Goal: Task Accomplishment & Management: Manage account settings

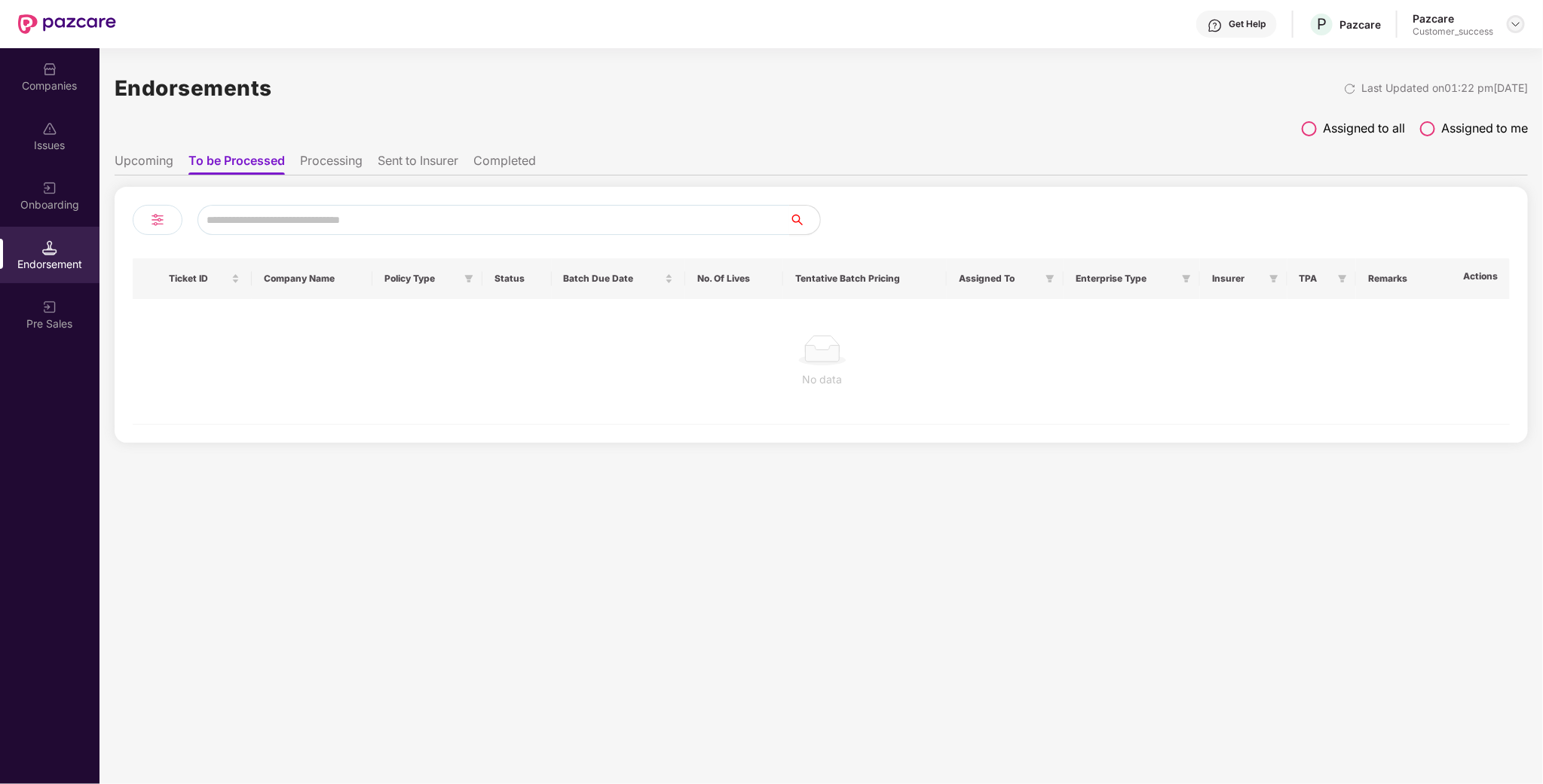
click at [1518, 23] on img at bounding box center [1515, 24] width 12 height 12
click at [1431, 61] on div "Admin view" at bounding box center [1448, 59] width 196 height 29
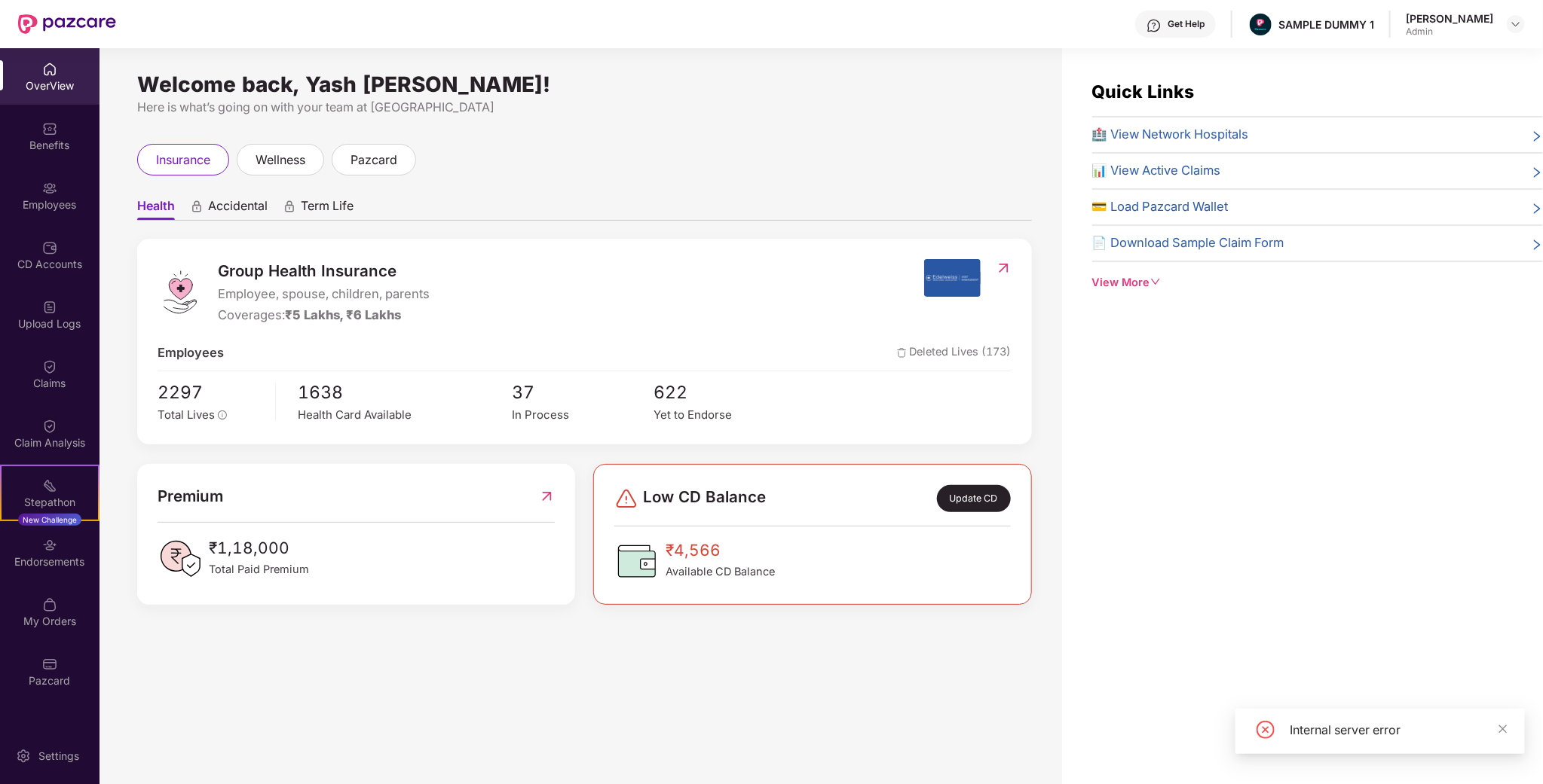
click at [1524, 18] on div at bounding box center [1515, 24] width 18 height 18
click at [1519, 18] on img at bounding box center [1515, 24] width 12 height 12
click at [1451, 50] on div "Switch to partner view" at bounding box center [1446, 59] width 196 height 29
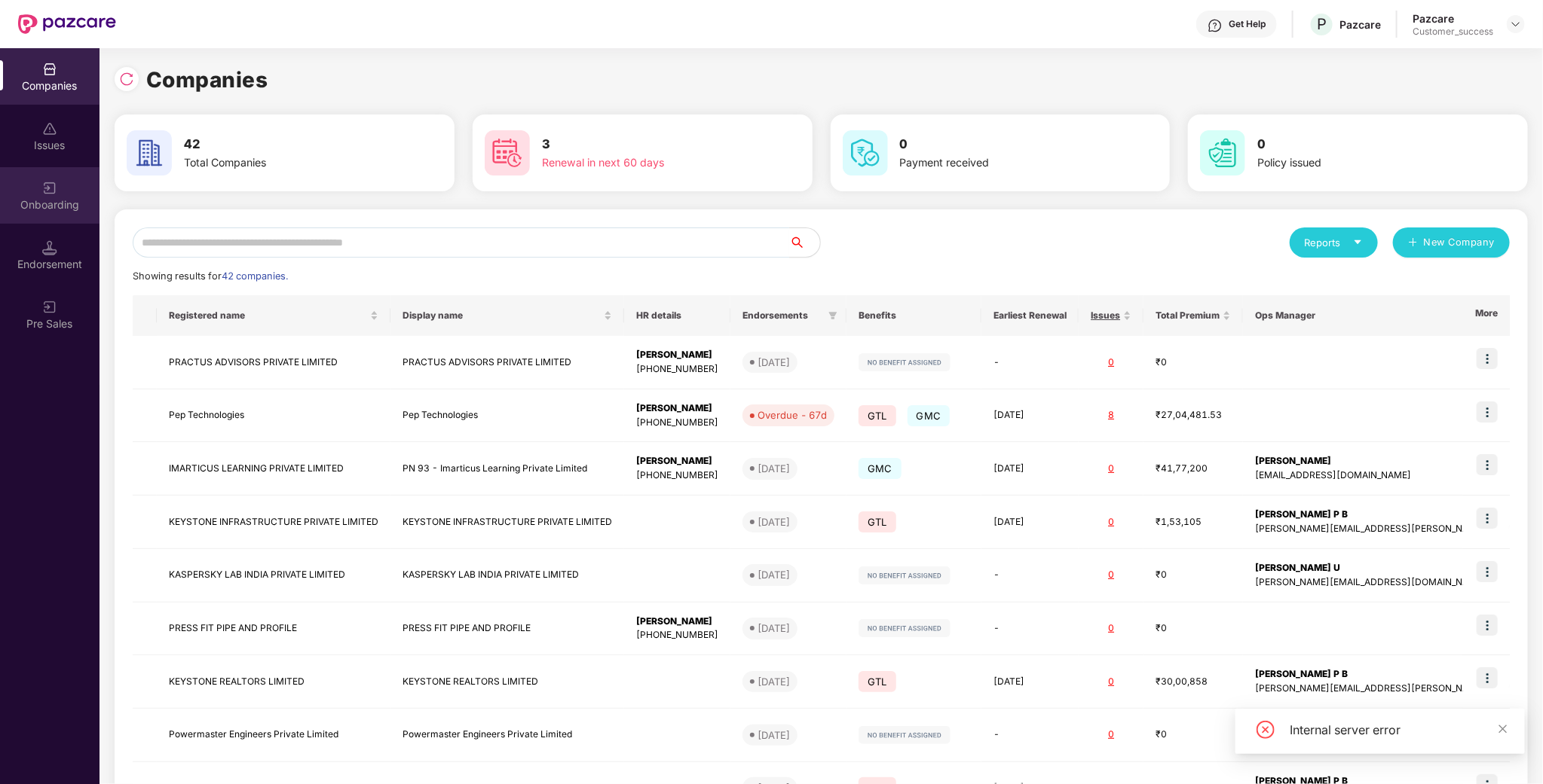
click at [53, 183] on img at bounding box center [50, 188] width 15 height 15
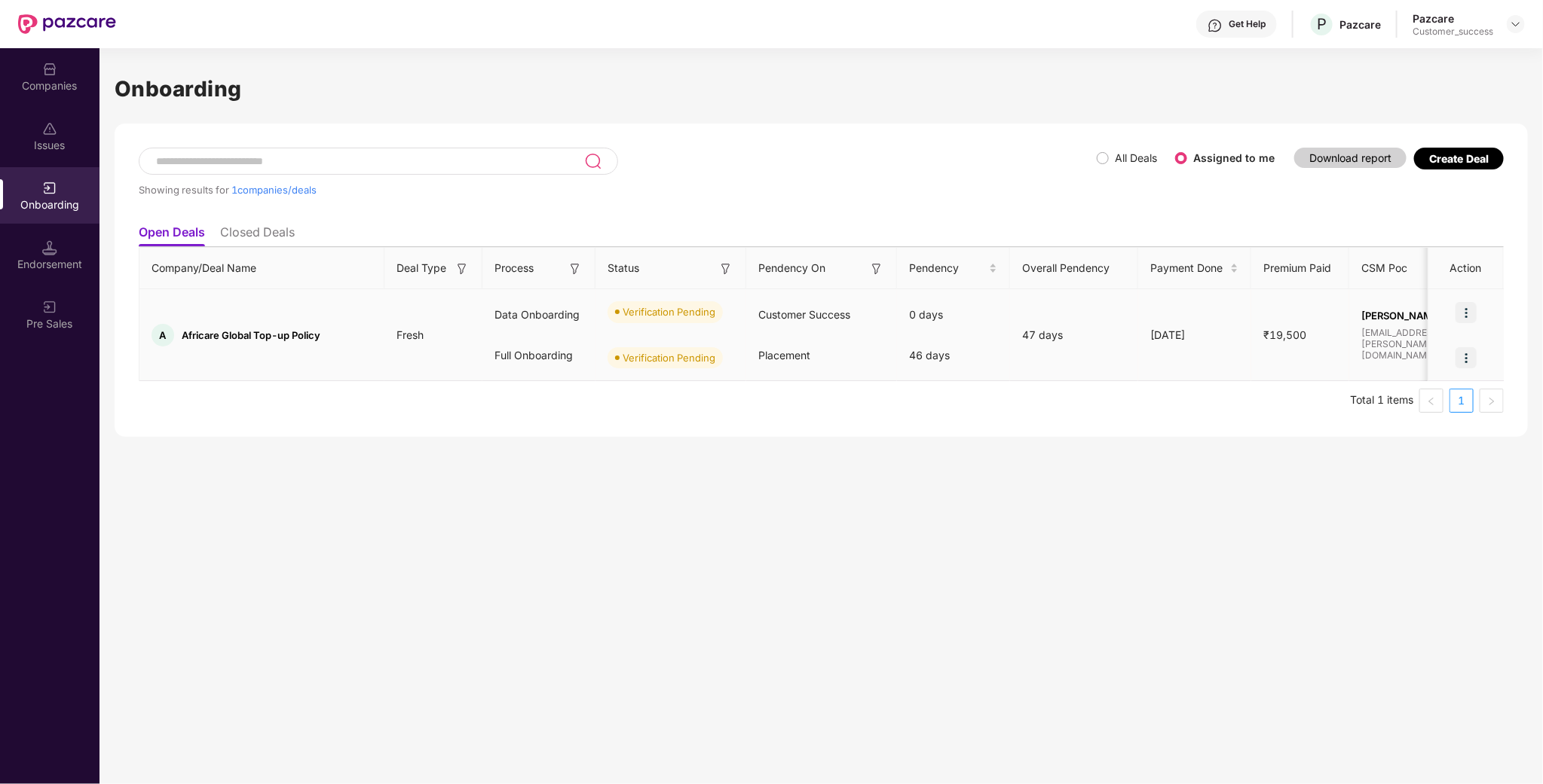
click at [1471, 313] on img at bounding box center [1465, 312] width 21 height 21
click at [1407, 387] on span "Verify Document" at bounding box center [1402, 382] width 113 height 17
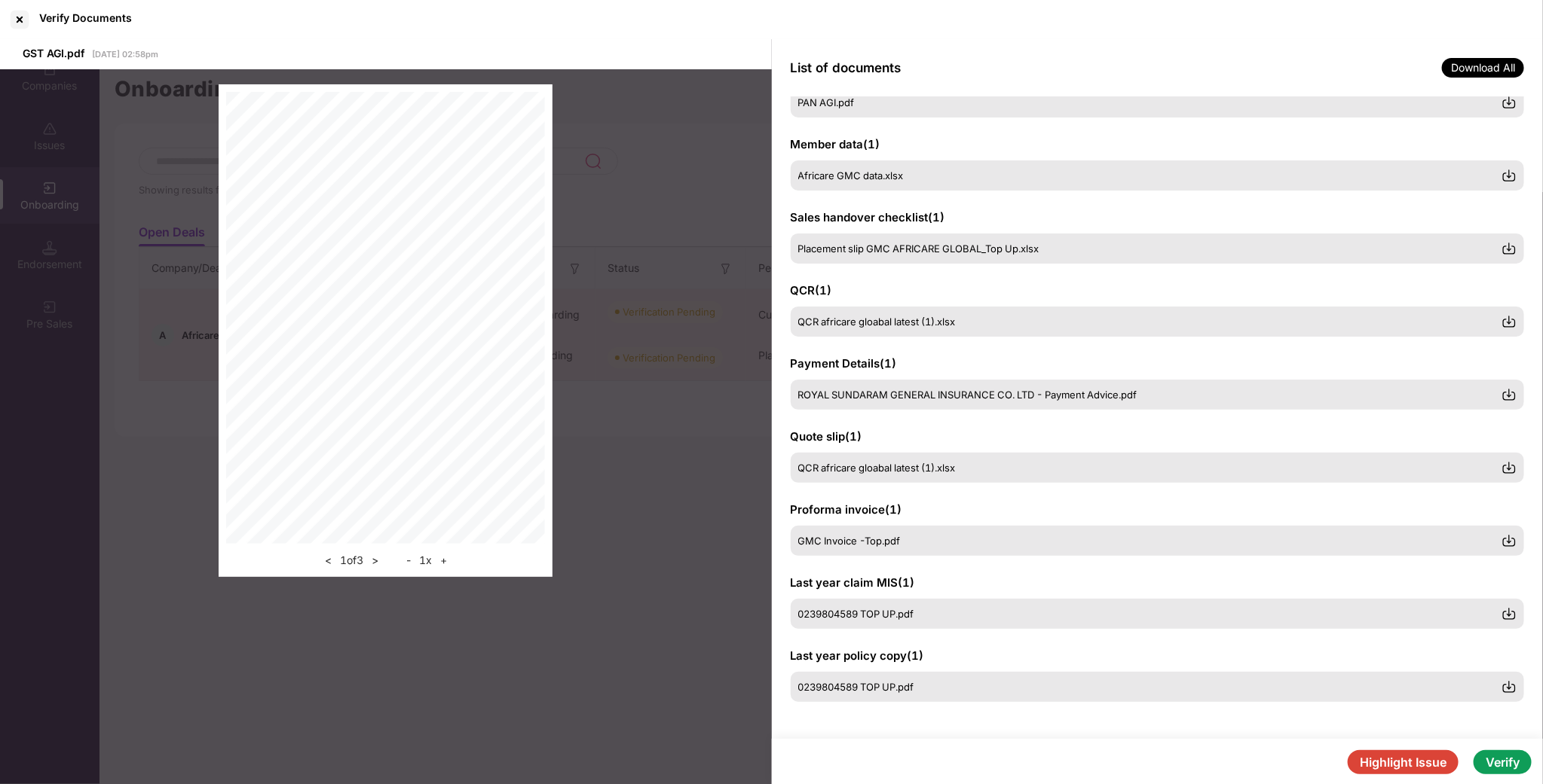
scroll to position [125, 0]
click at [1497, 756] on button "Verify" at bounding box center [1502, 762] width 58 height 24
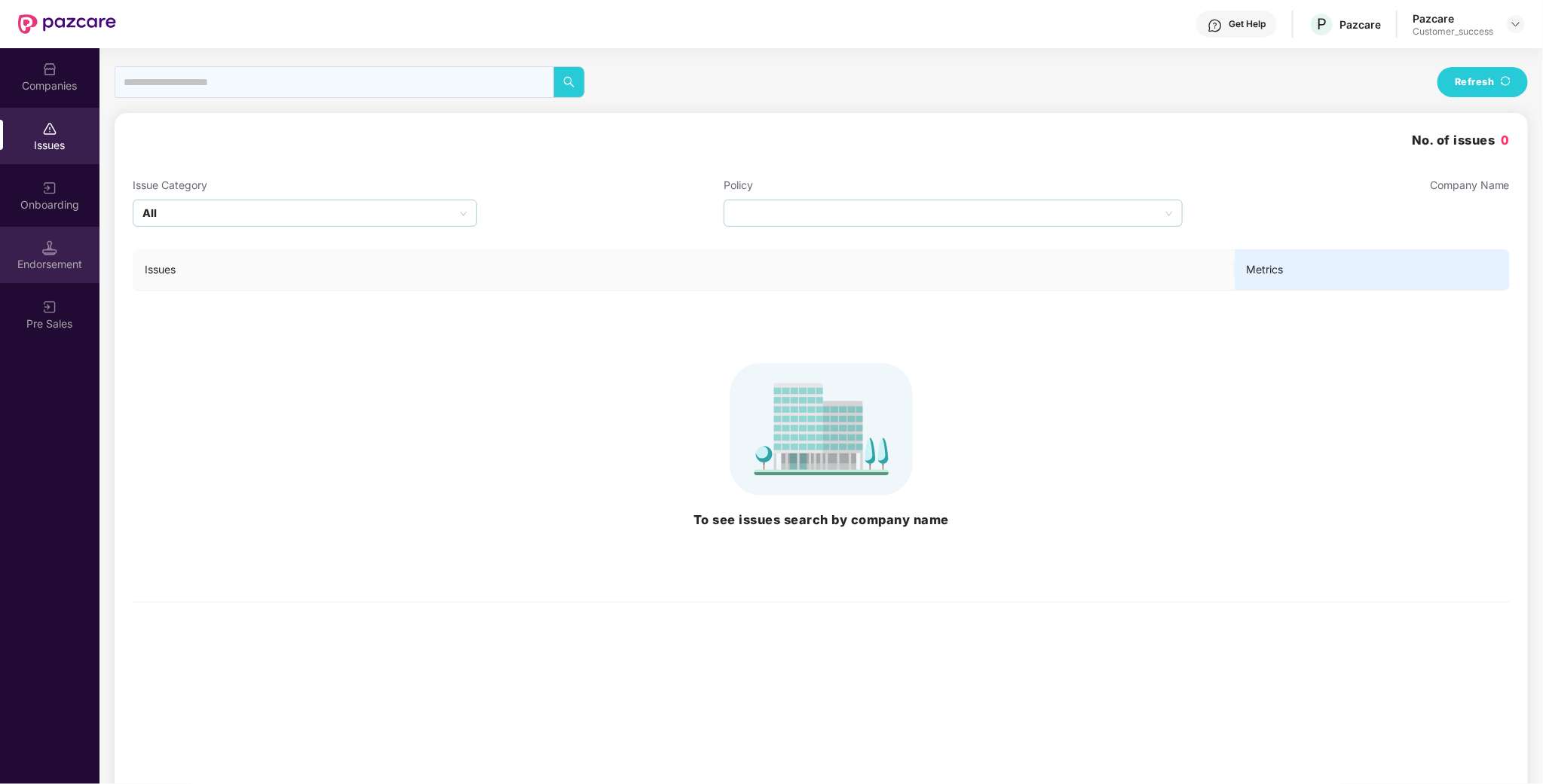
click at [50, 271] on div "Endorsement" at bounding box center [50, 264] width 99 height 15
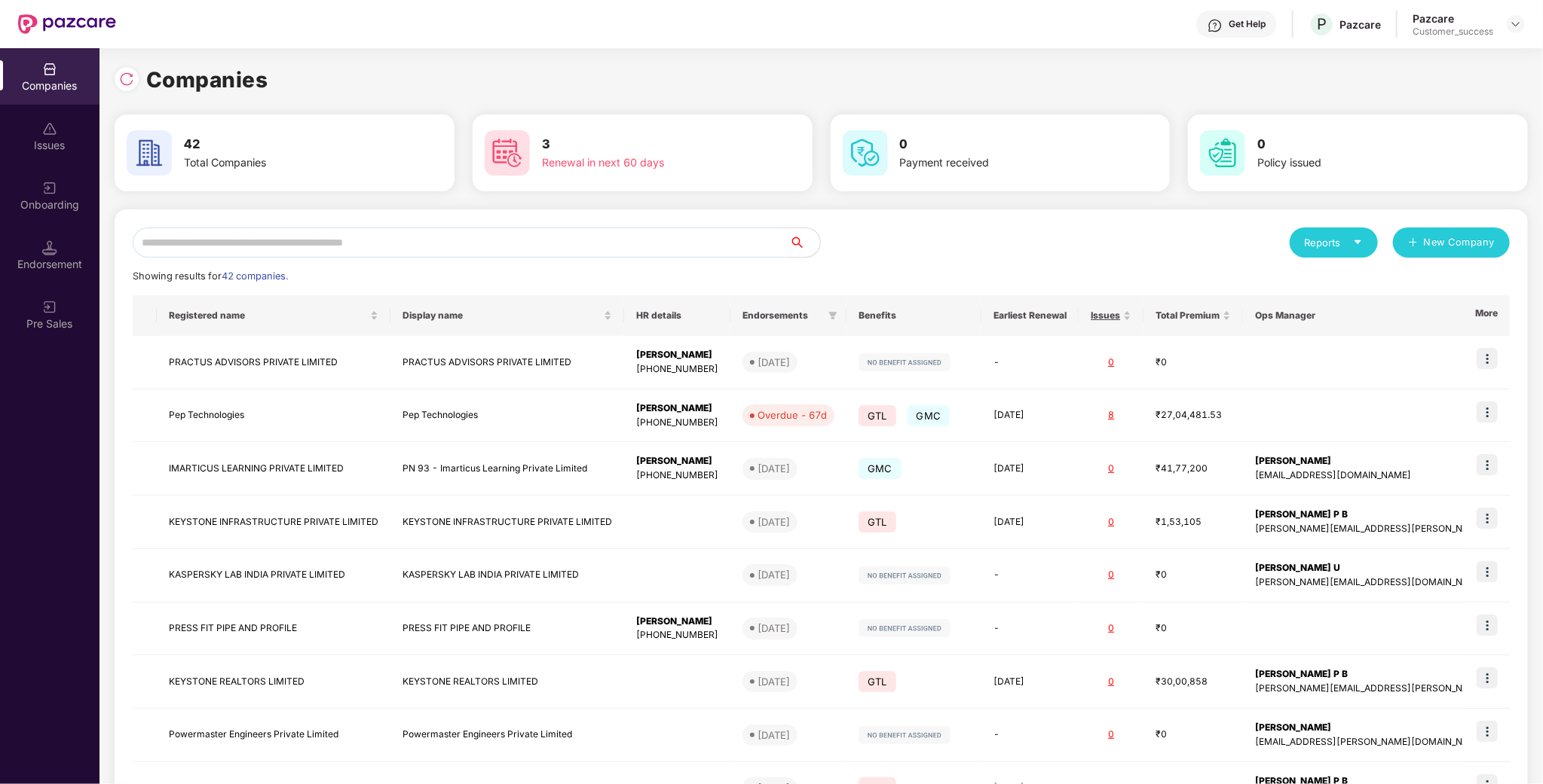
click at [253, 233] on input "text" at bounding box center [461, 242] width 657 height 30
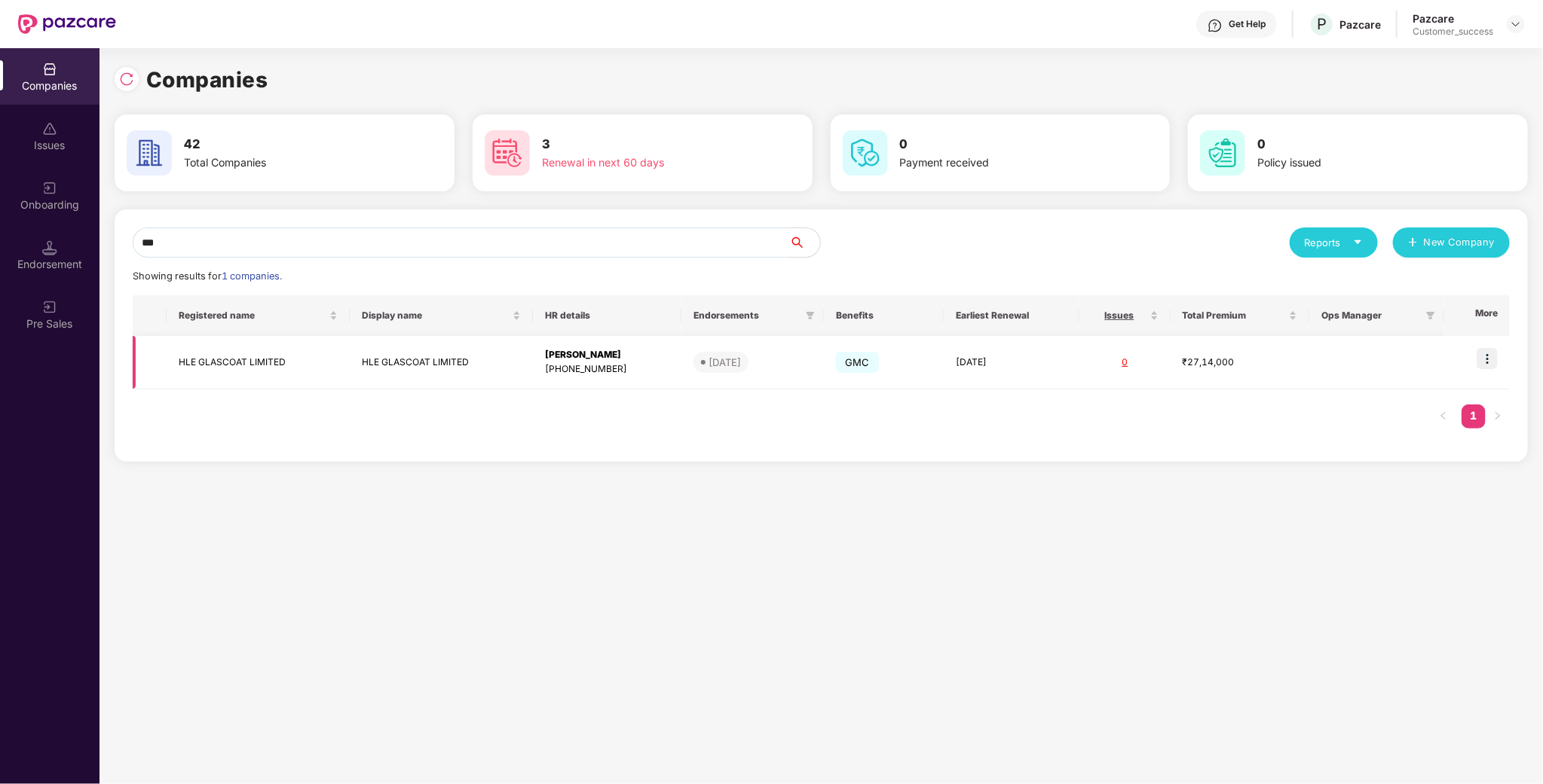
type input "***"
click at [1480, 366] on img at bounding box center [1486, 359] width 21 height 21
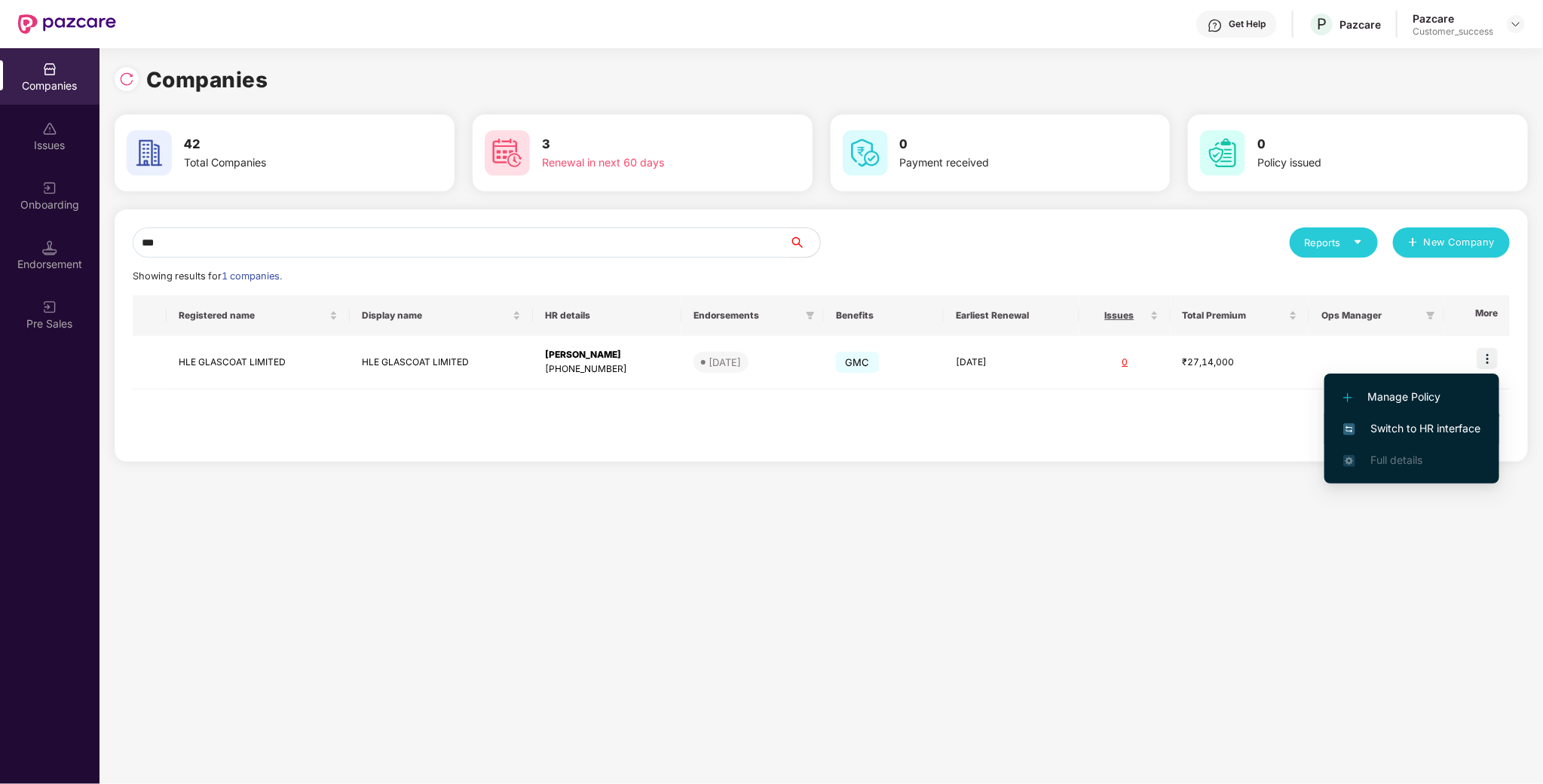
click at [1409, 430] on span "Switch to HR interface" at bounding box center [1412, 428] width 138 height 17
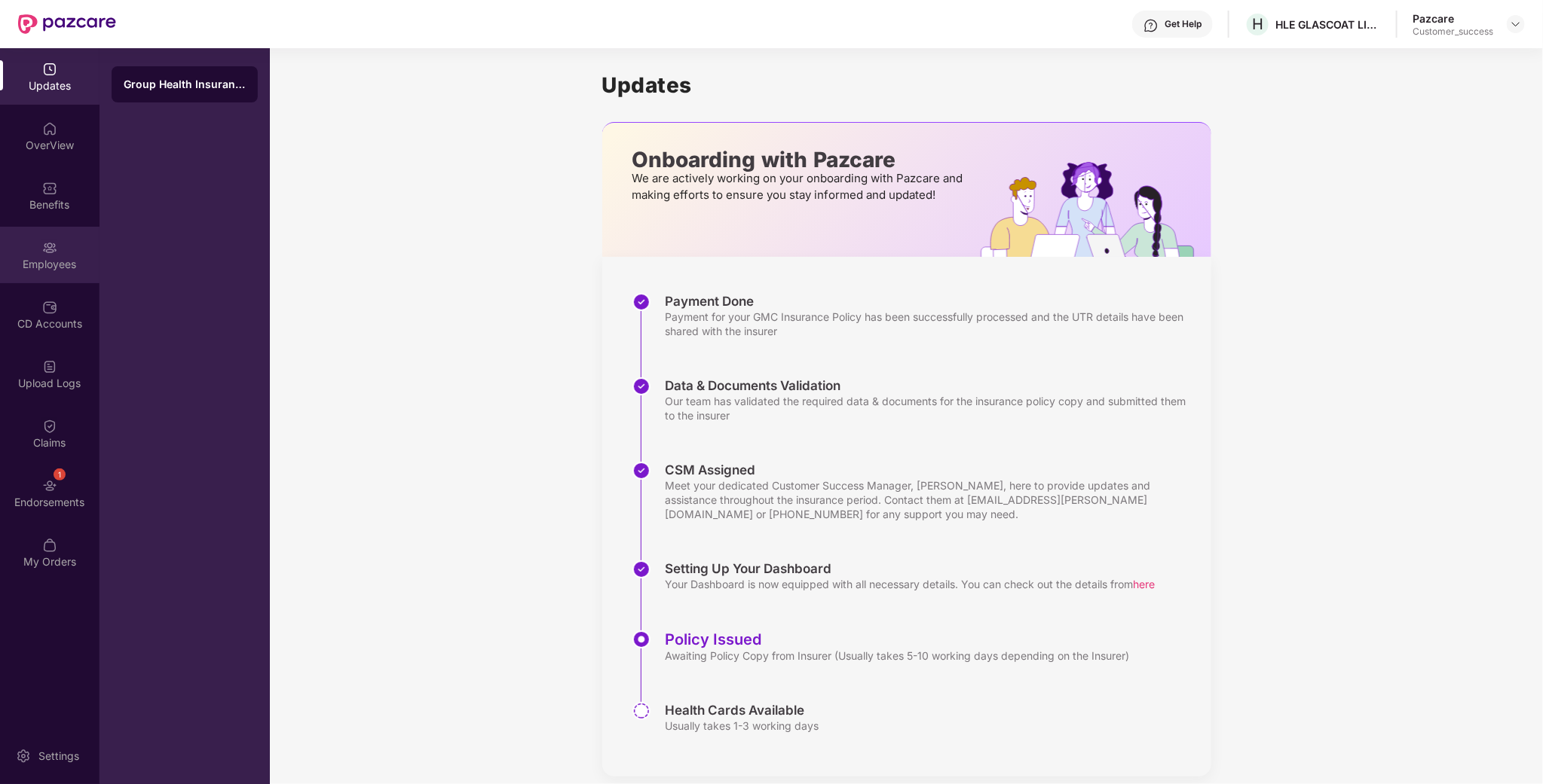
click at [43, 248] on img at bounding box center [50, 248] width 15 height 15
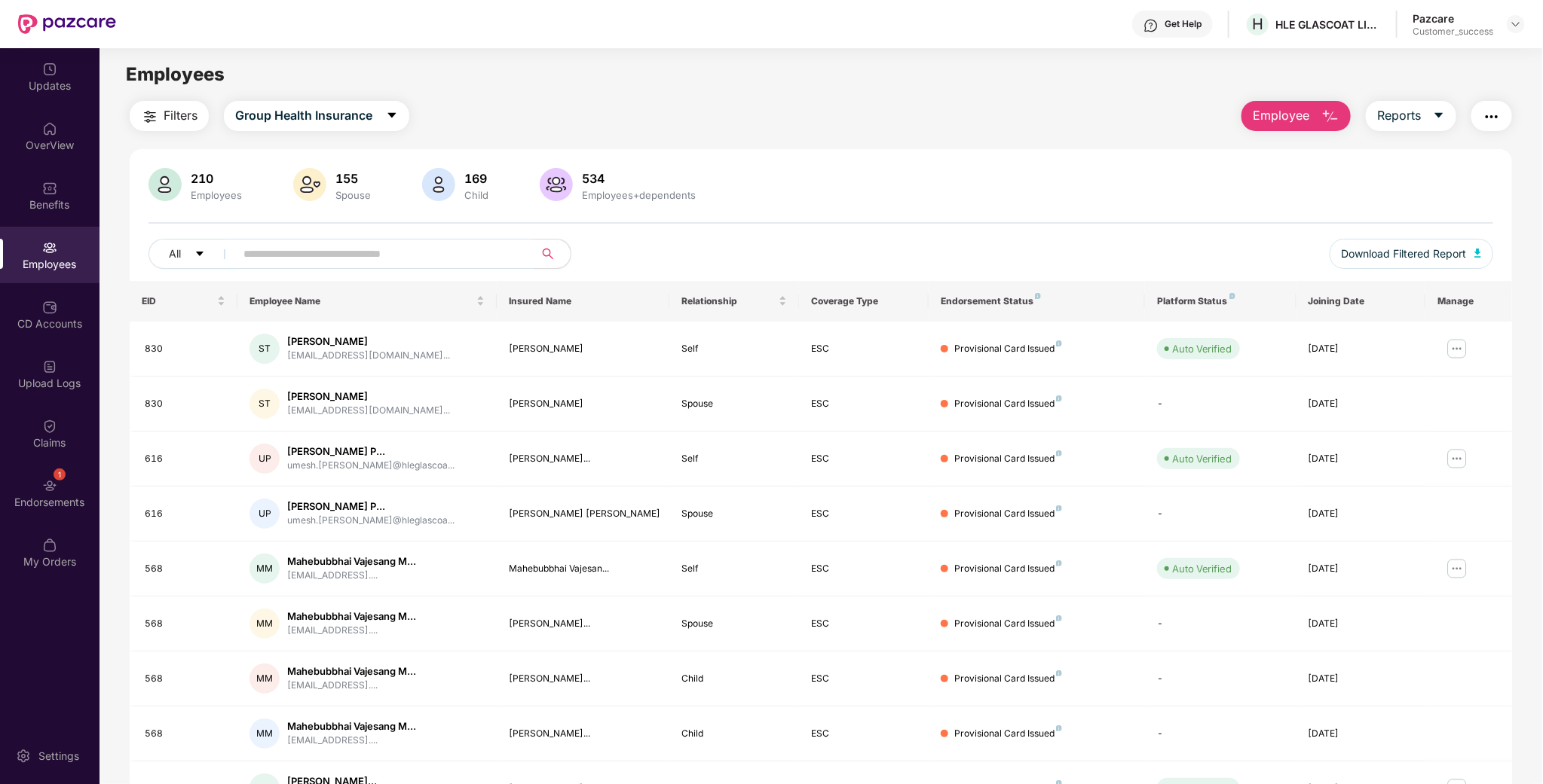
click at [606, 208] on div "210 Employees 155 Spouse 169 Child 534 Employees+dependents All Download Filter…" at bounding box center [820, 224] width 1382 height 113
click at [606, 183] on div "534" at bounding box center [638, 179] width 120 height 15
click at [57, 191] on img at bounding box center [50, 188] width 15 height 15
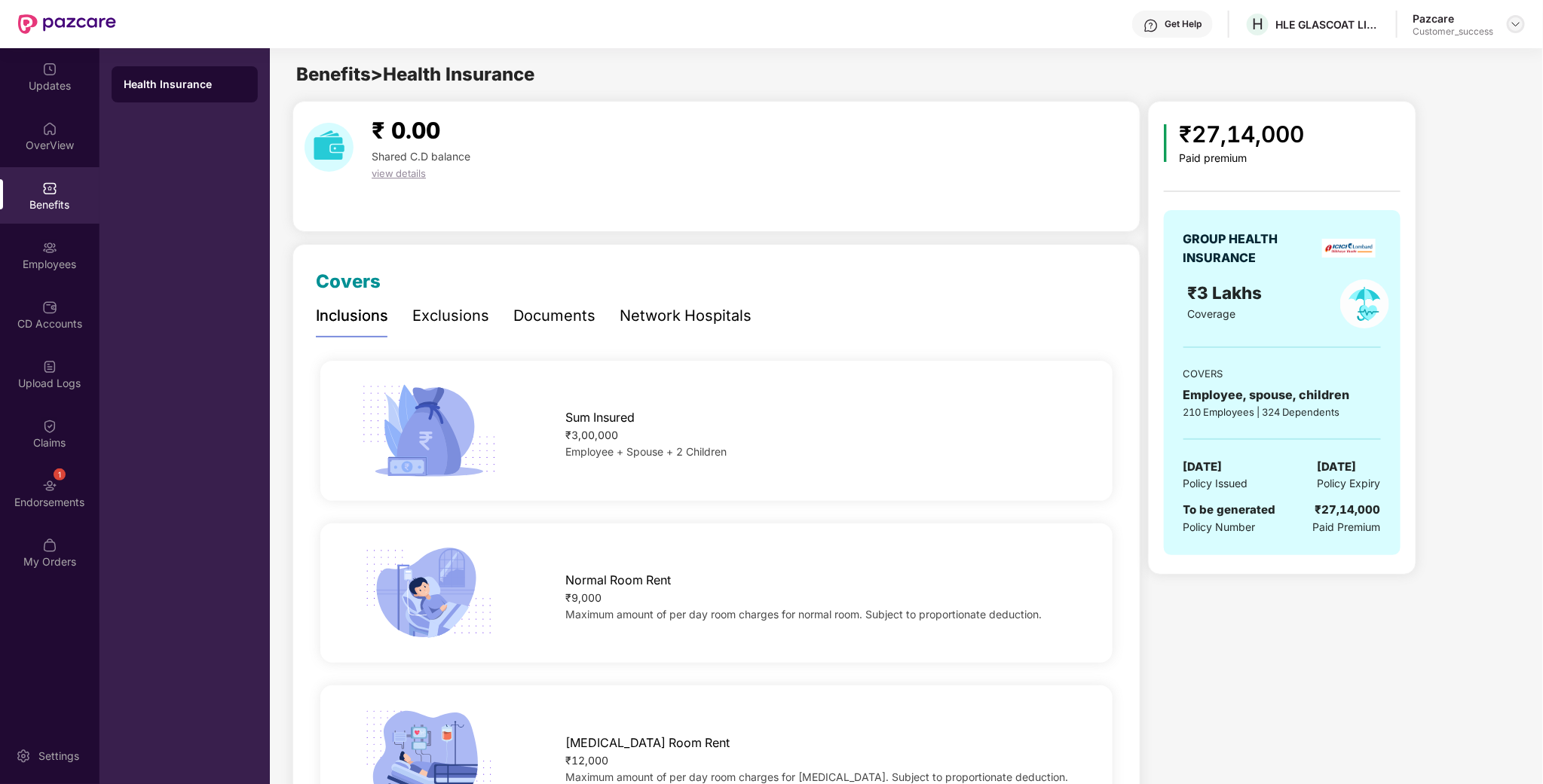
click at [1518, 32] on div at bounding box center [1515, 24] width 18 height 18
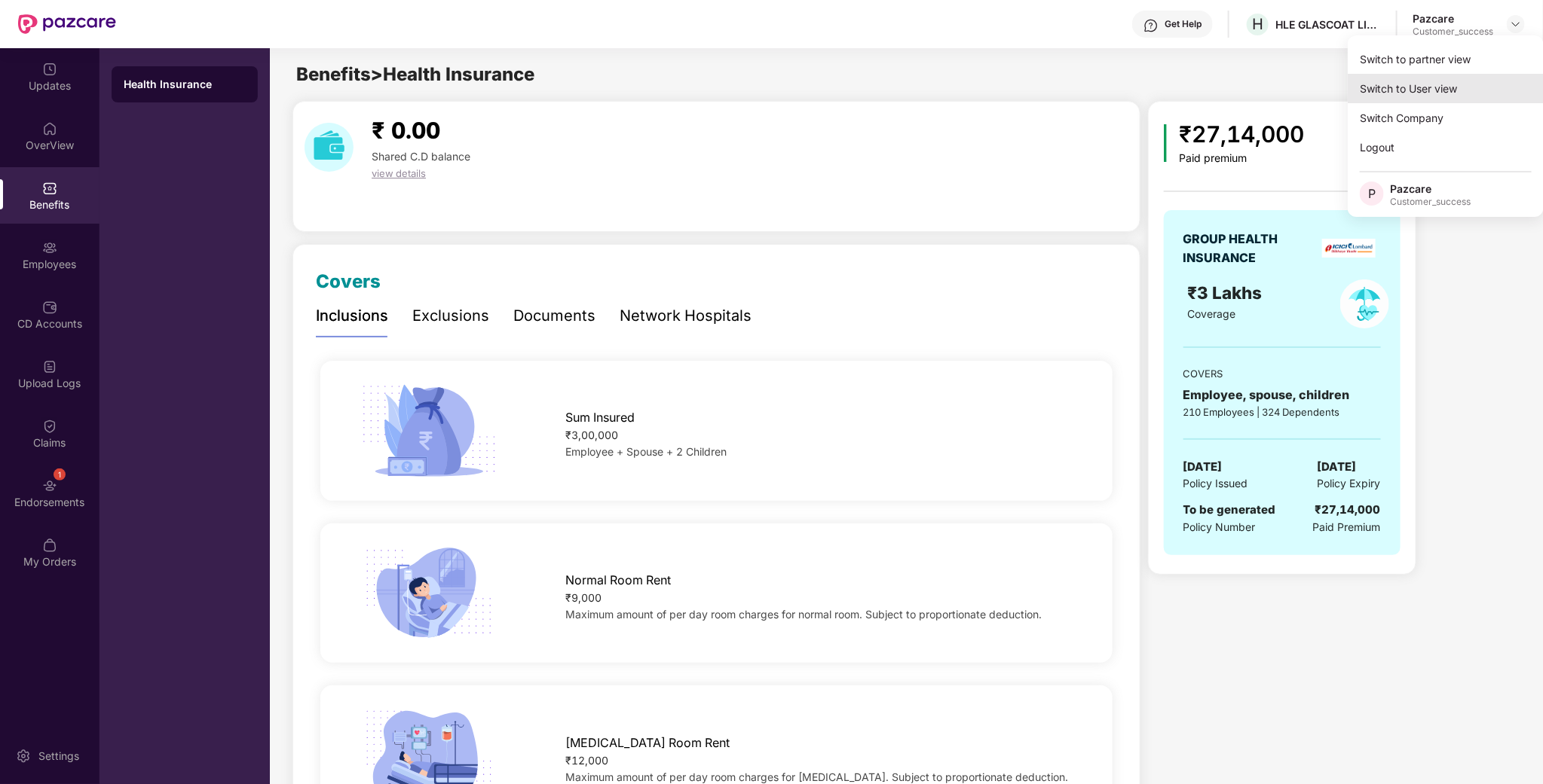
click at [1371, 75] on div "Switch to User view" at bounding box center [1446, 89] width 196 height 29
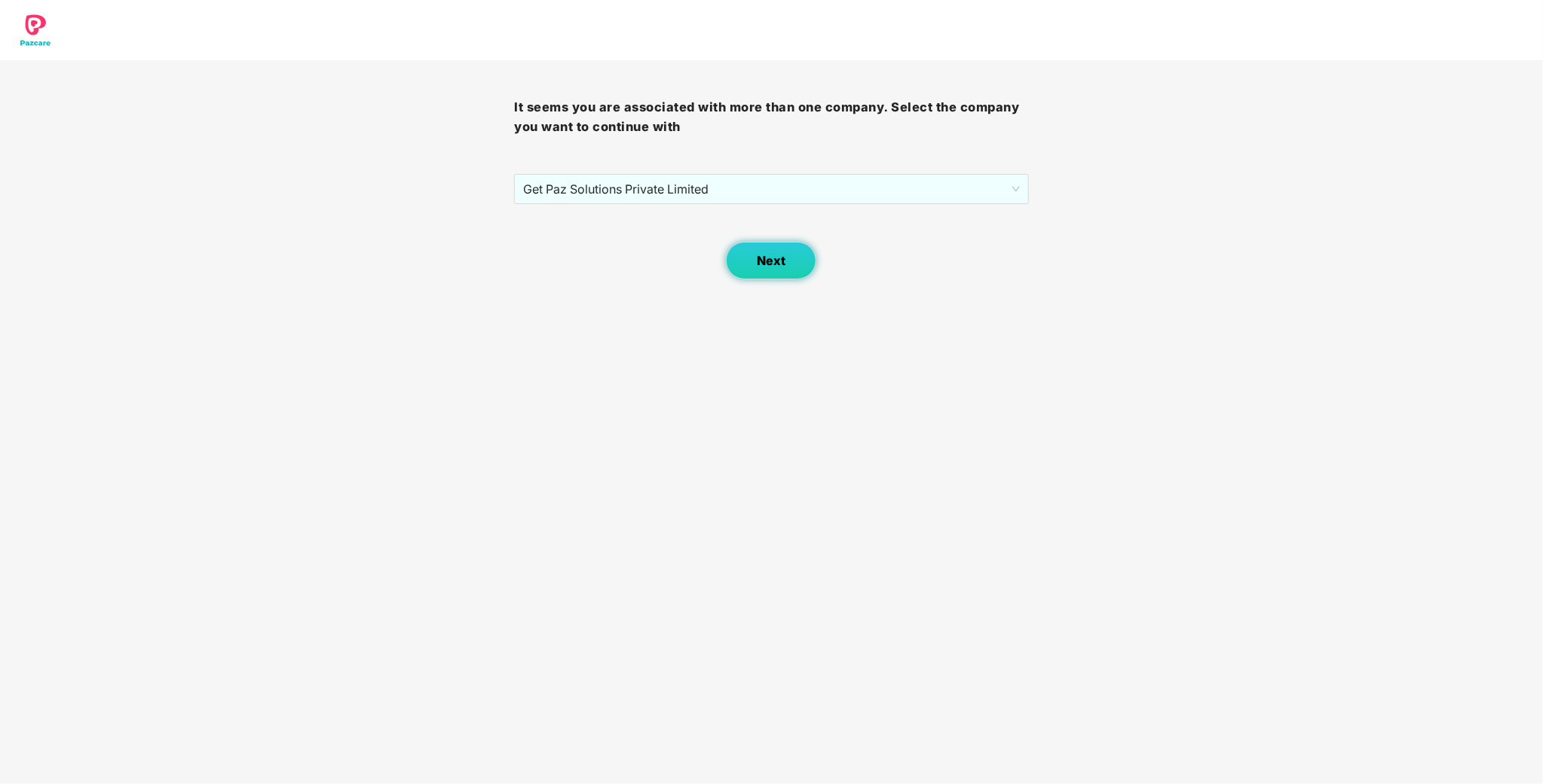
click at [760, 262] on span "Next" at bounding box center [771, 261] width 28 height 15
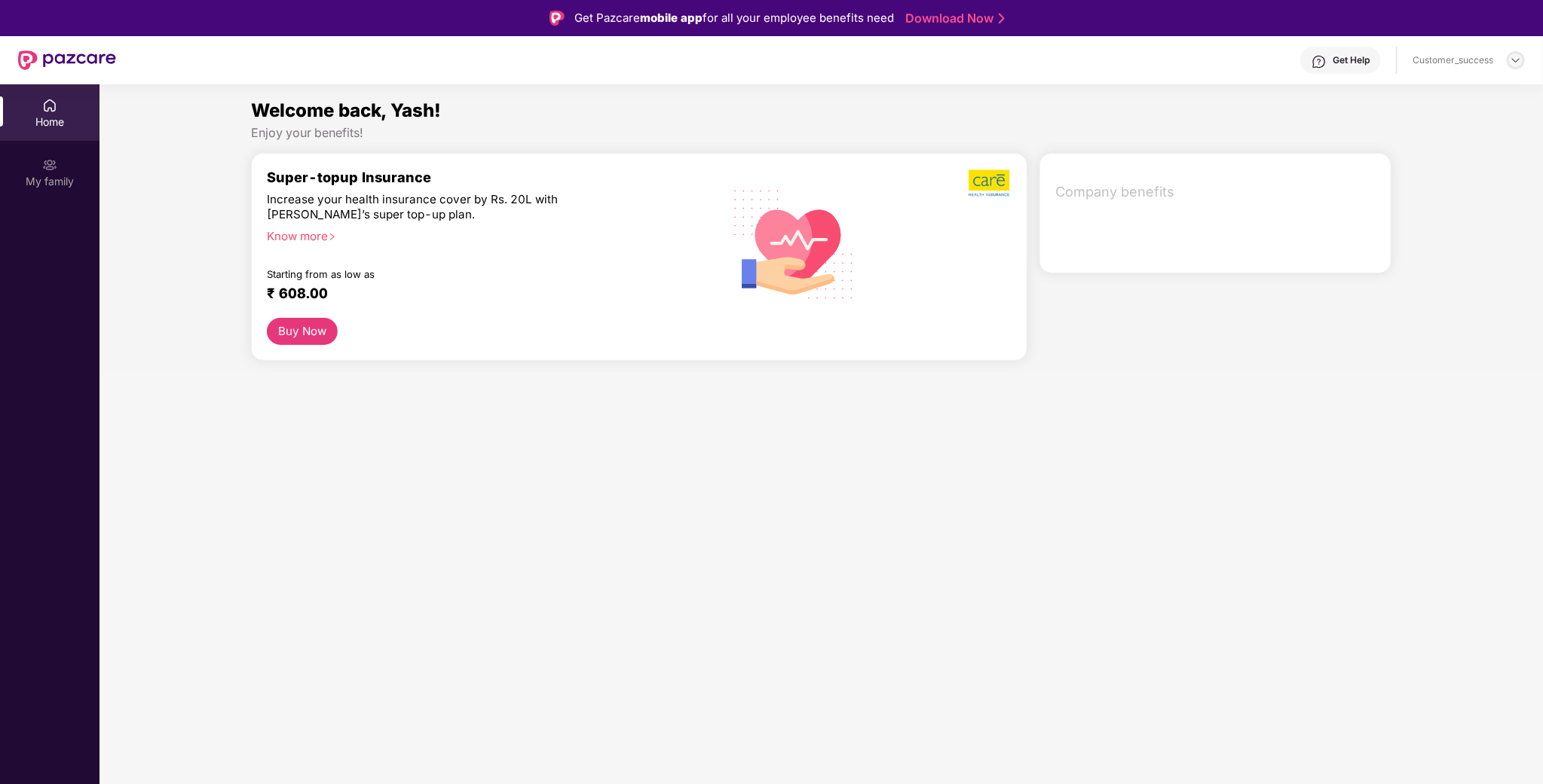
click at [1520, 68] on div at bounding box center [1515, 61] width 18 height 18
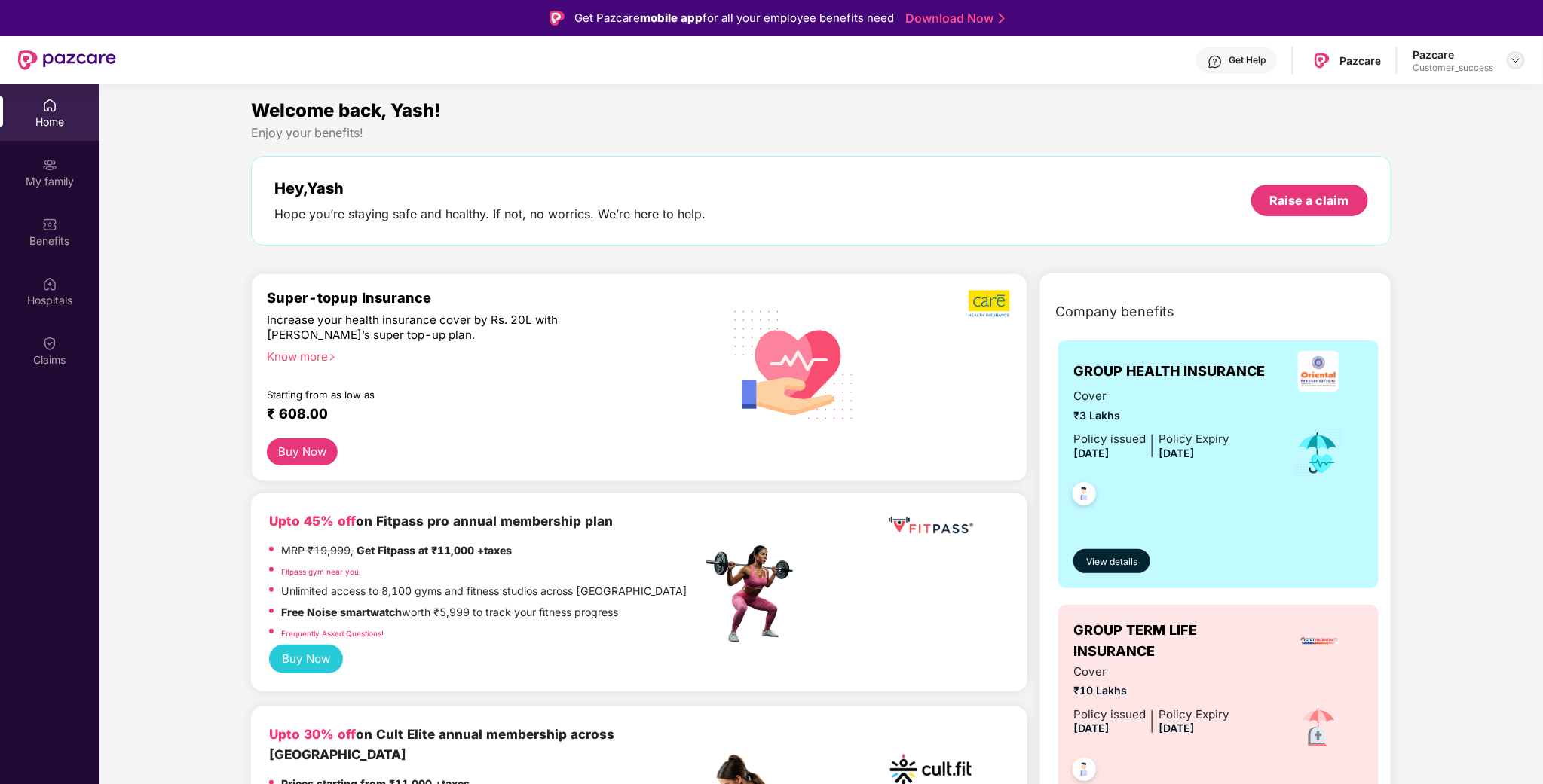
click at [1513, 61] on img at bounding box center [1515, 60] width 12 height 12
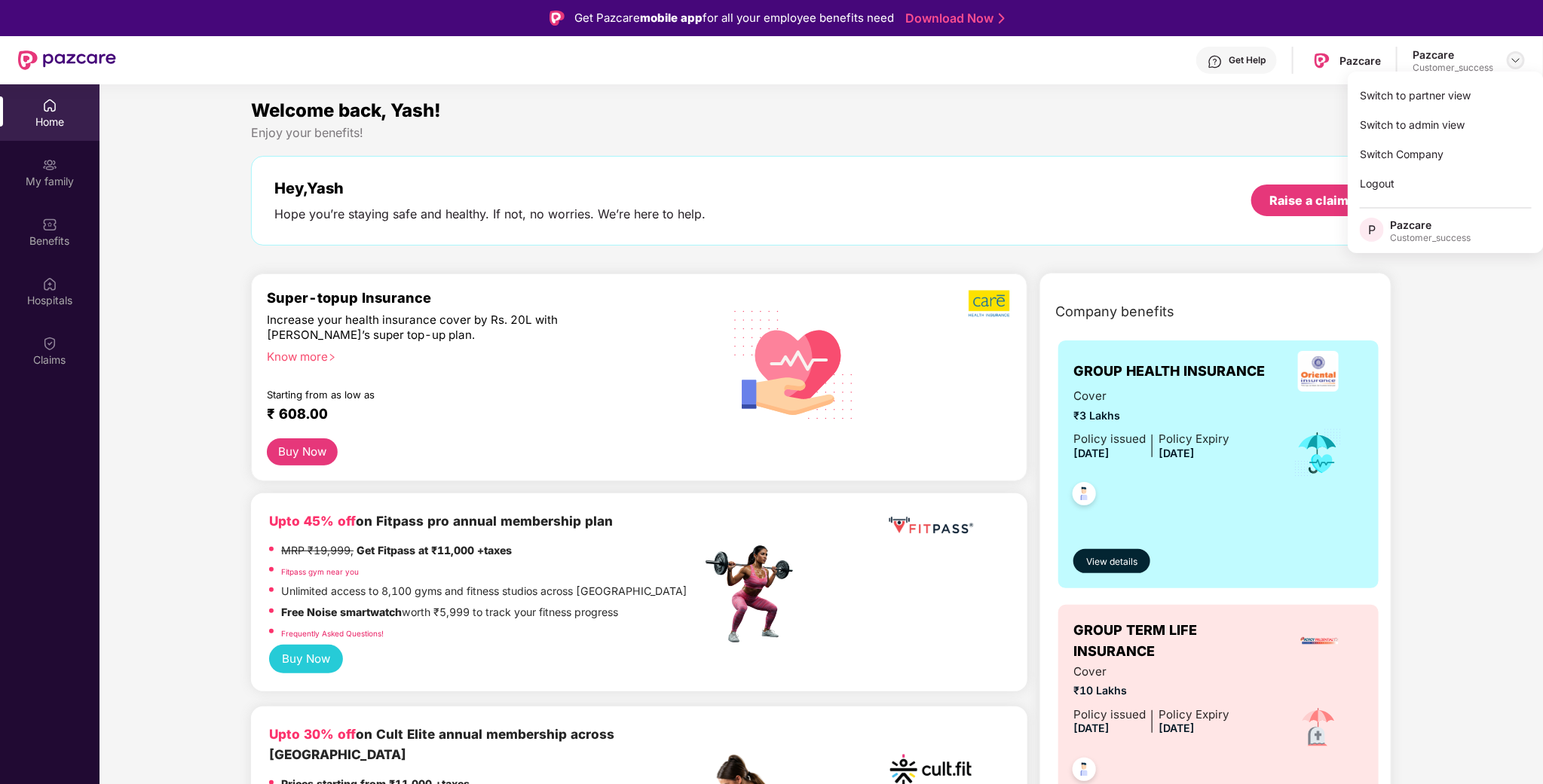
click at [1520, 54] on img at bounding box center [1515, 60] width 12 height 12
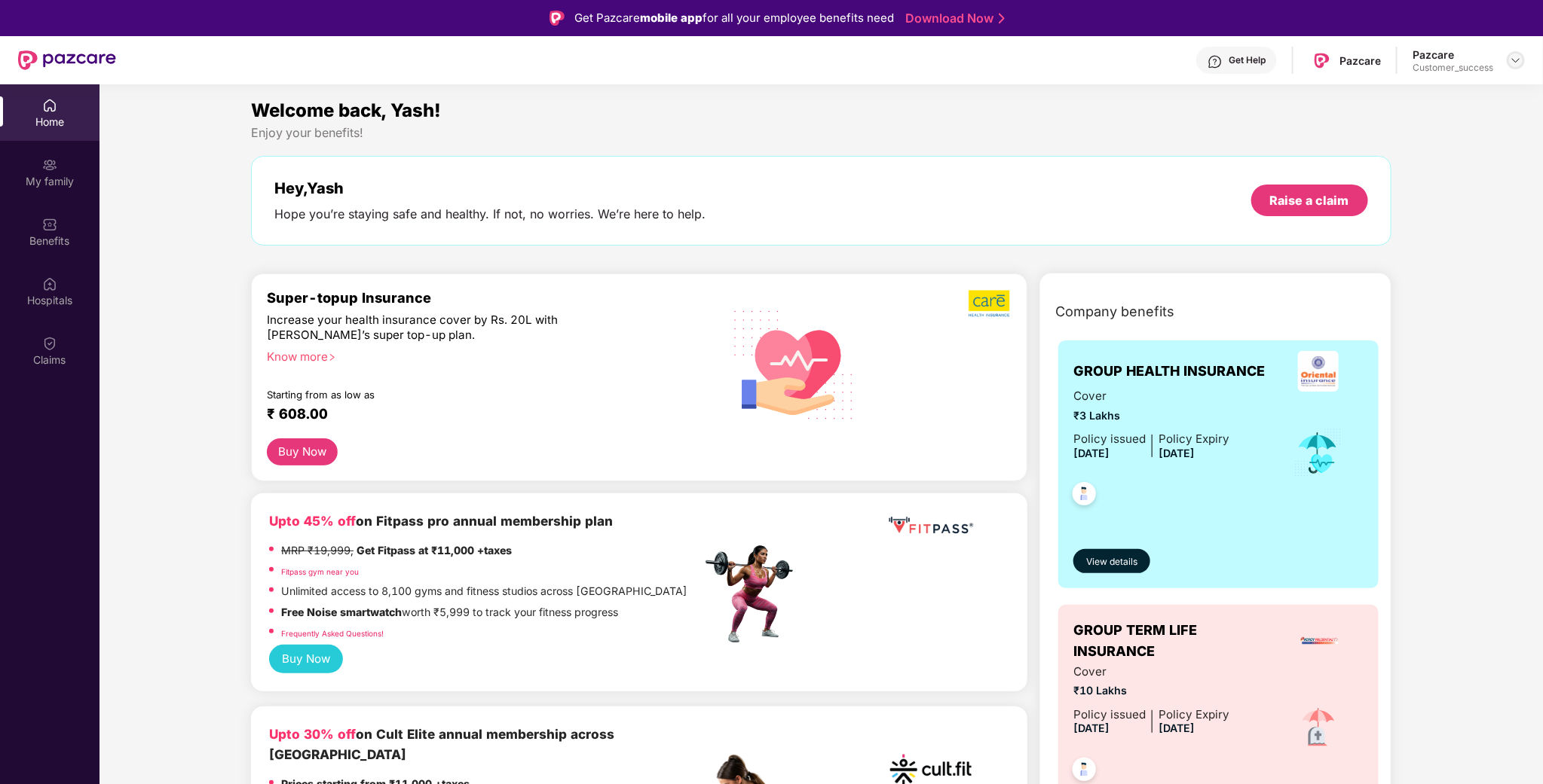
click at [1522, 59] on img at bounding box center [1515, 60] width 12 height 12
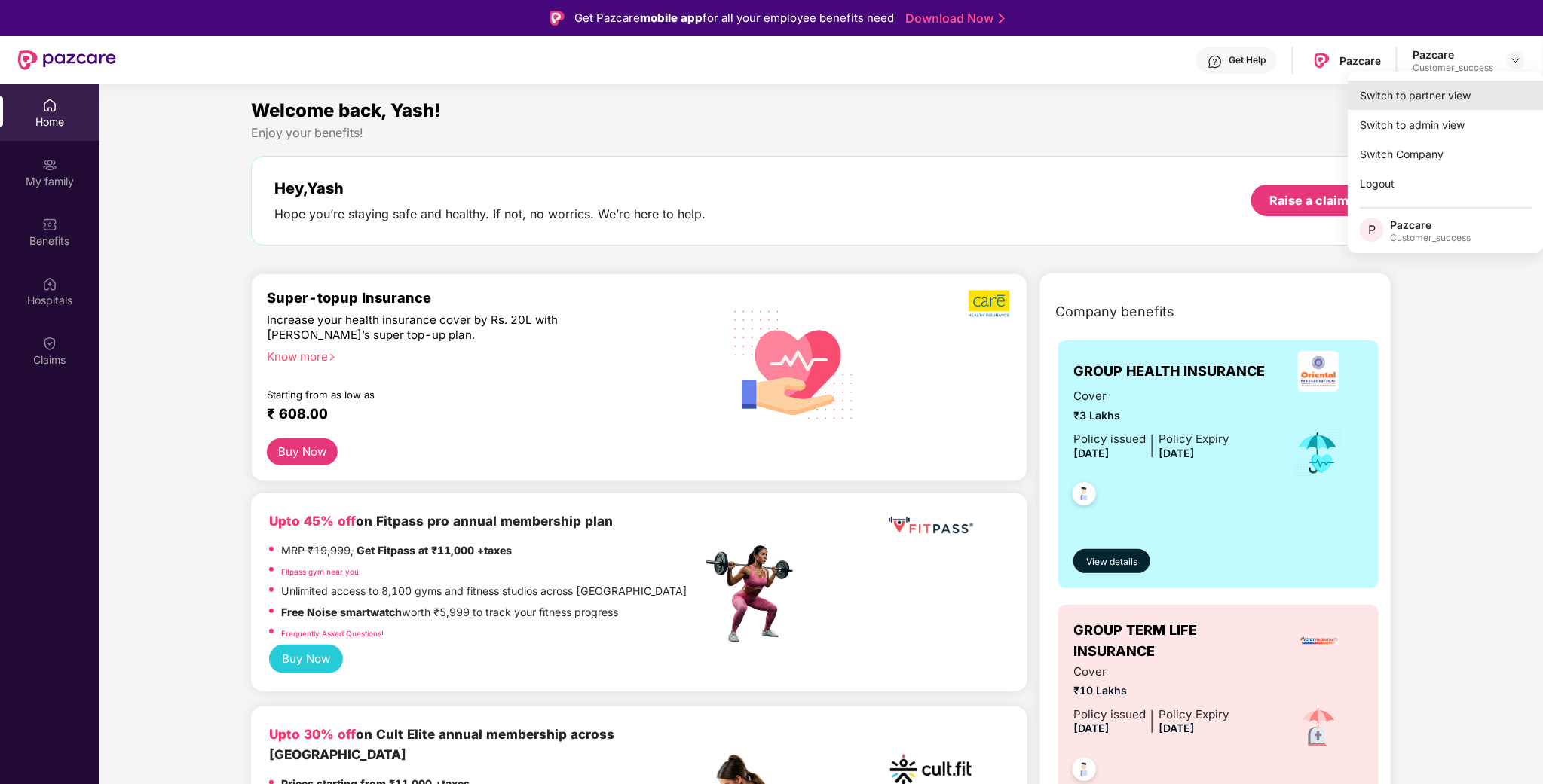
click at [1425, 94] on div "Switch to partner view" at bounding box center [1446, 95] width 196 height 29
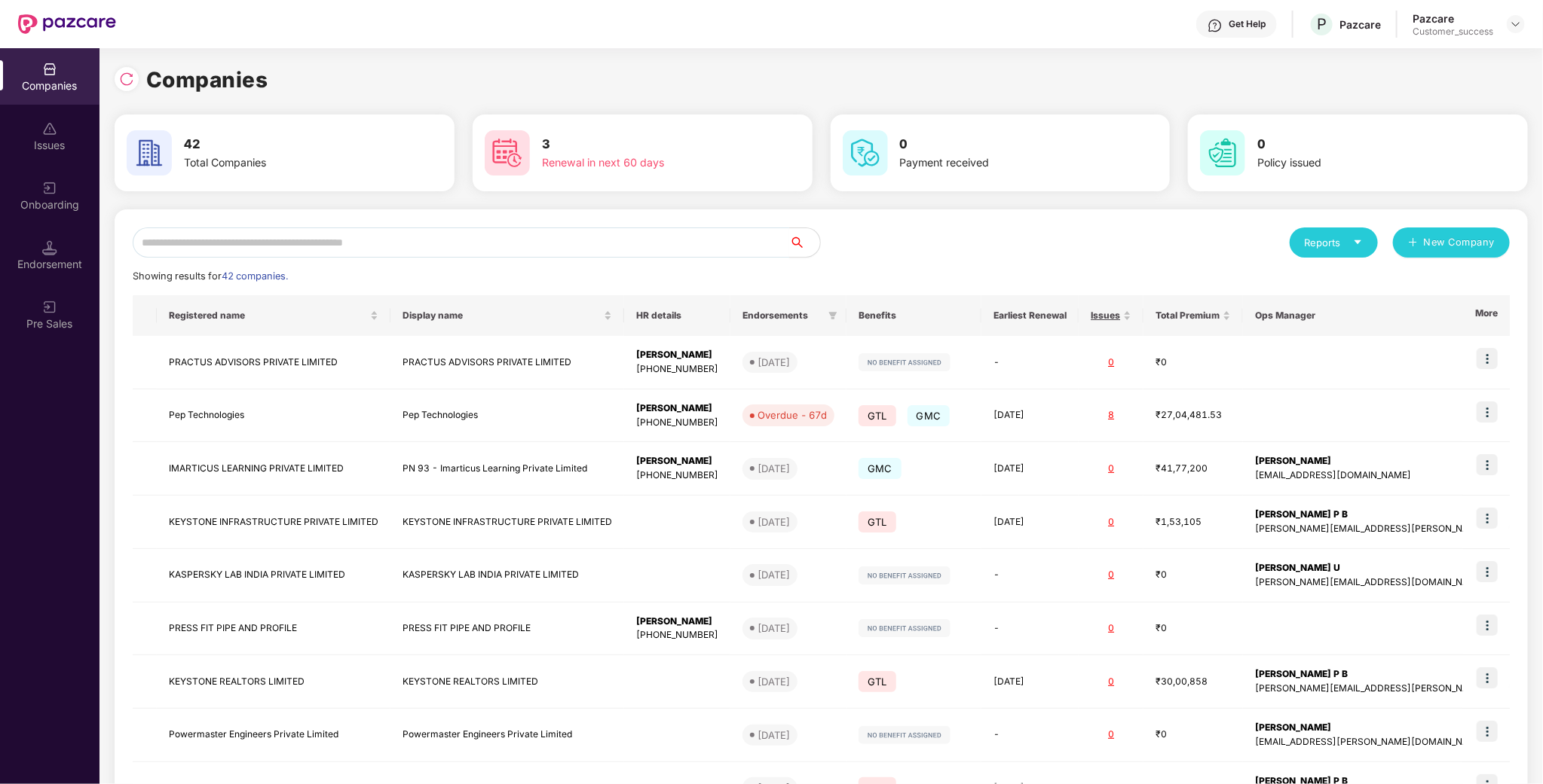
click at [403, 258] on div "Reports New Company Showing results for 42 companies. Registered name Display n…" at bounding box center [821, 575] width 1377 height 695
click at [416, 237] on input "text" at bounding box center [461, 242] width 657 height 30
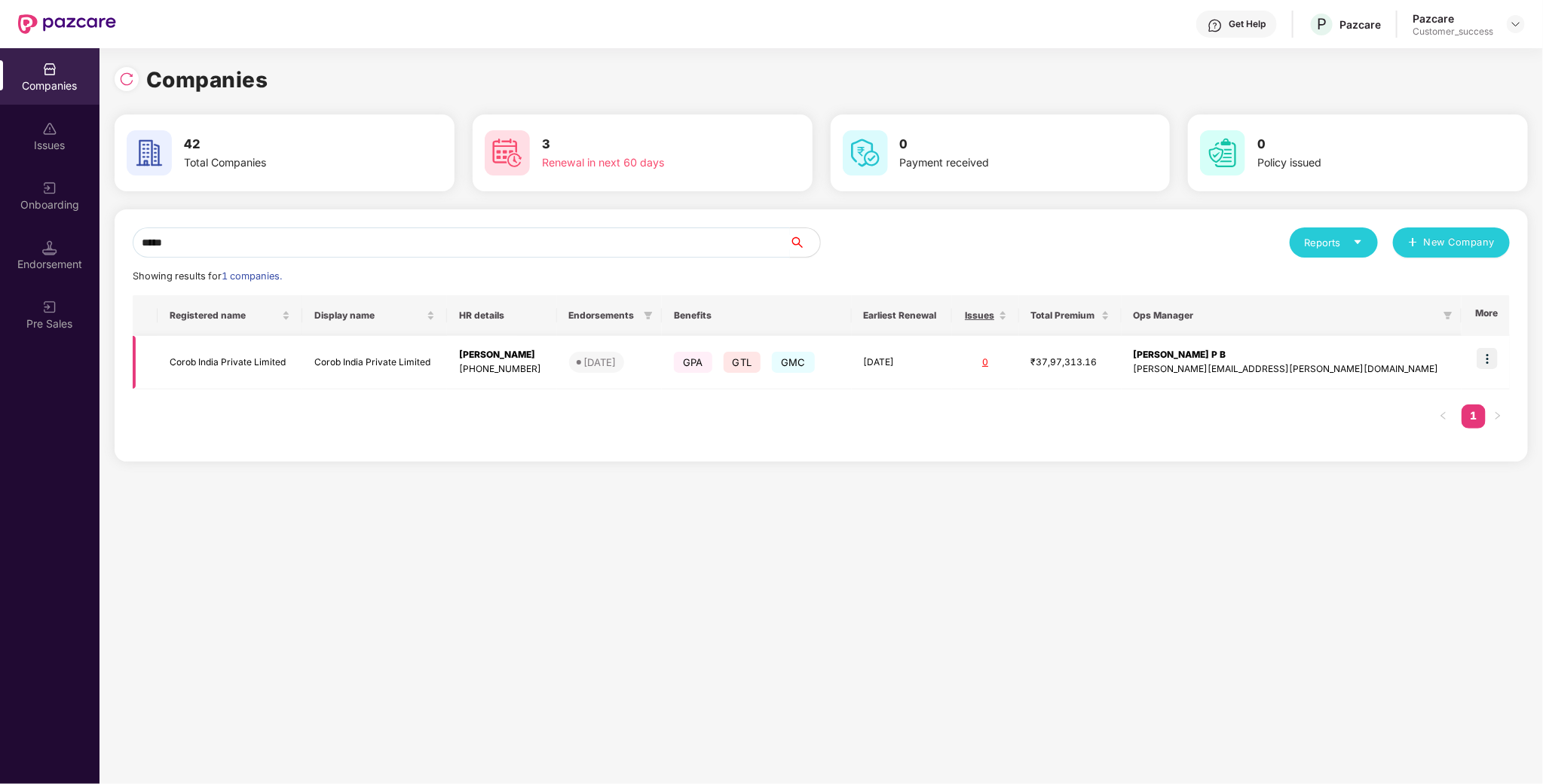
type input "*****"
click at [1498, 364] on img at bounding box center [1486, 359] width 21 height 21
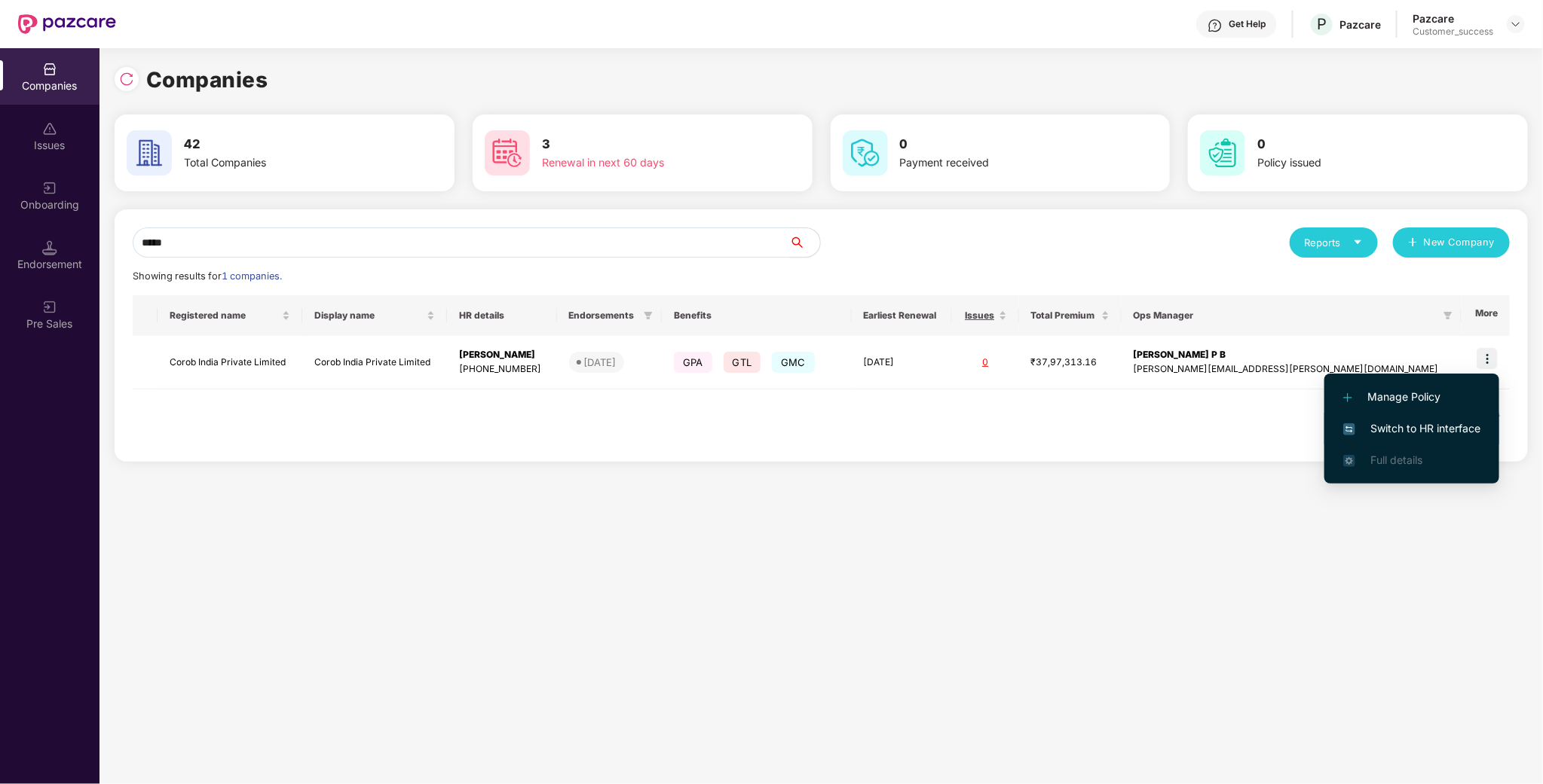
click at [1404, 414] on li "Switch to HR interface" at bounding box center [1412, 428] width 175 height 32
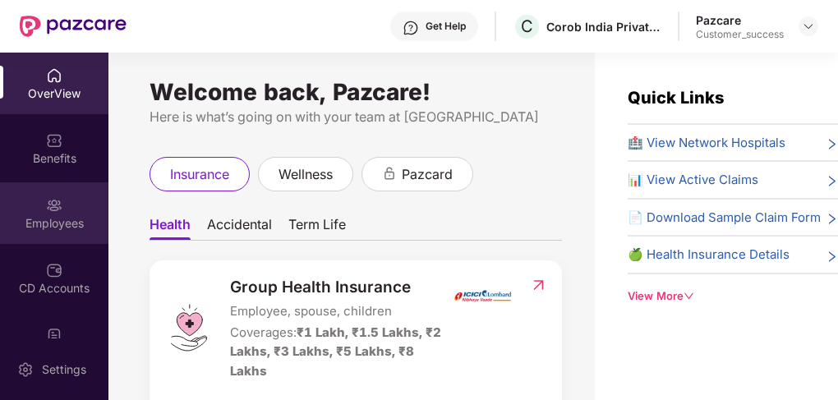
click at [49, 220] on div "Employees" at bounding box center [54, 223] width 108 height 16
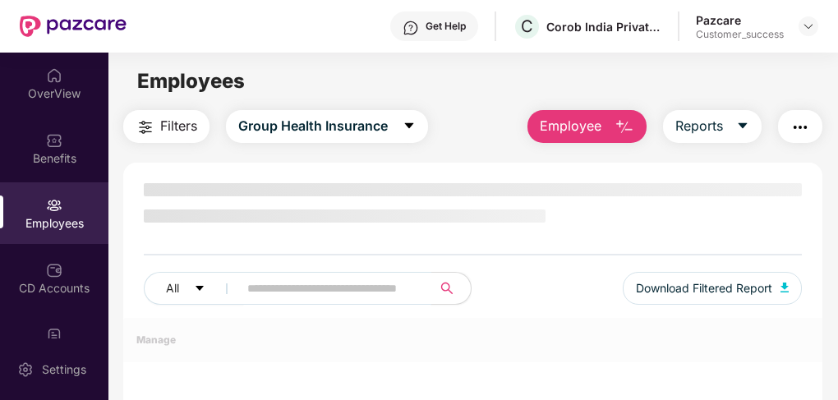
click at [246, 279] on div "All Download Filtered Report" at bounding box center [472, 250] width 698 height 135
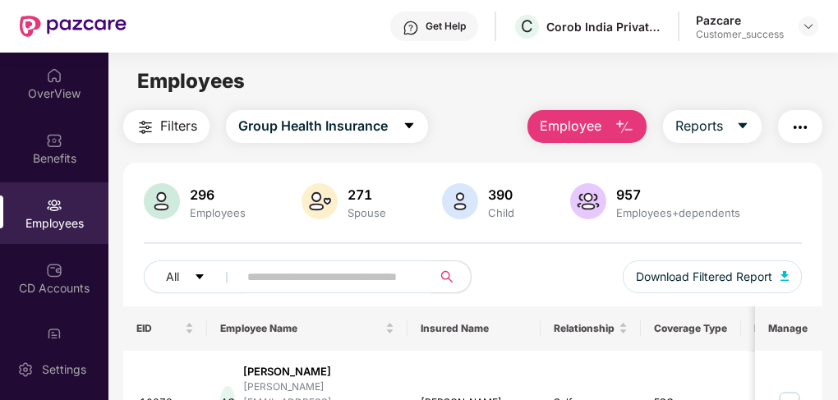
click at [283, 274] on input "text" at bounding box center [328, 277] width 162 height 25
paste input "****"
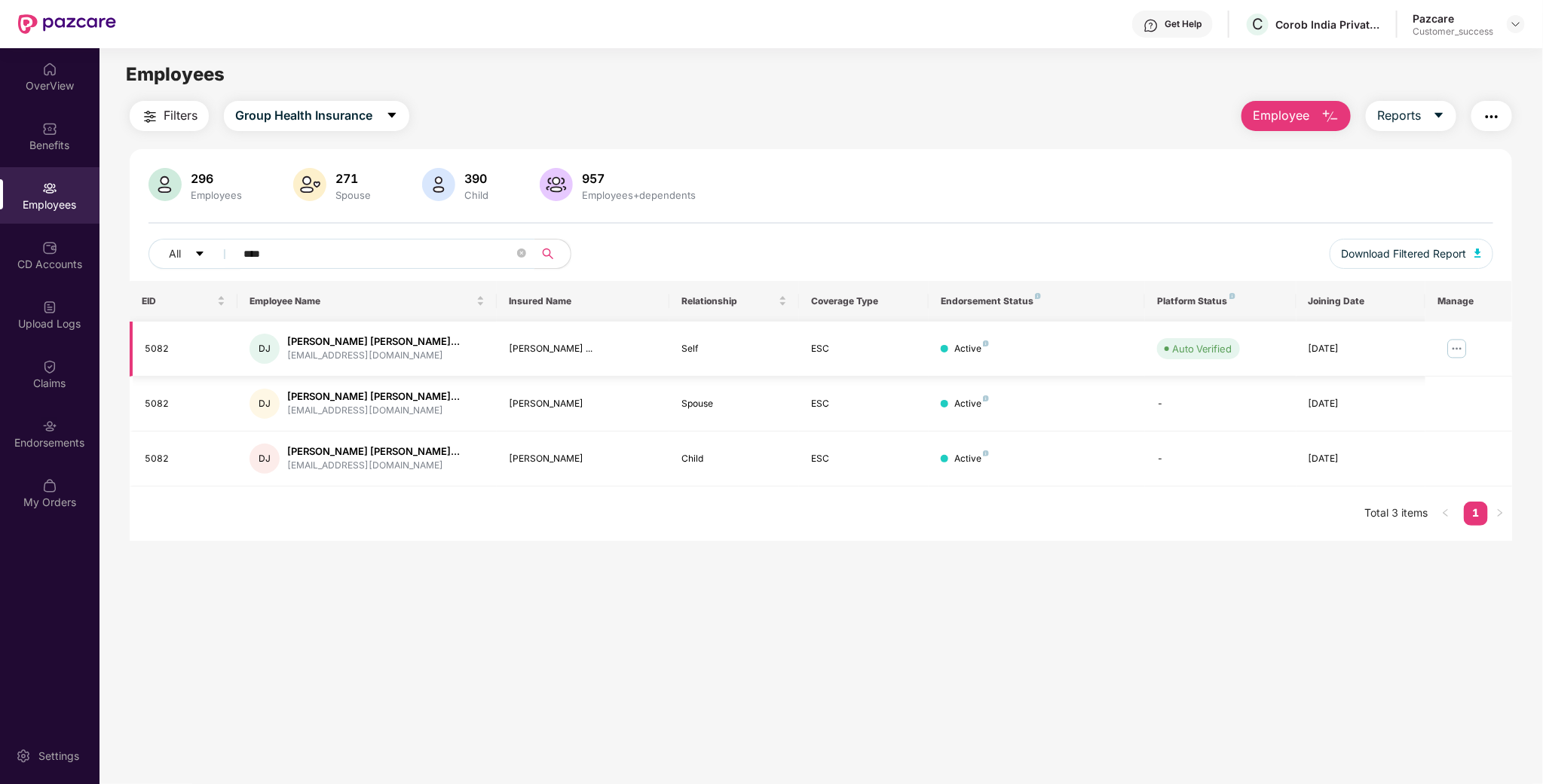
type input "****"
click at [1457, 350] on img at bounding box center [1457, 348] width 24 height 24
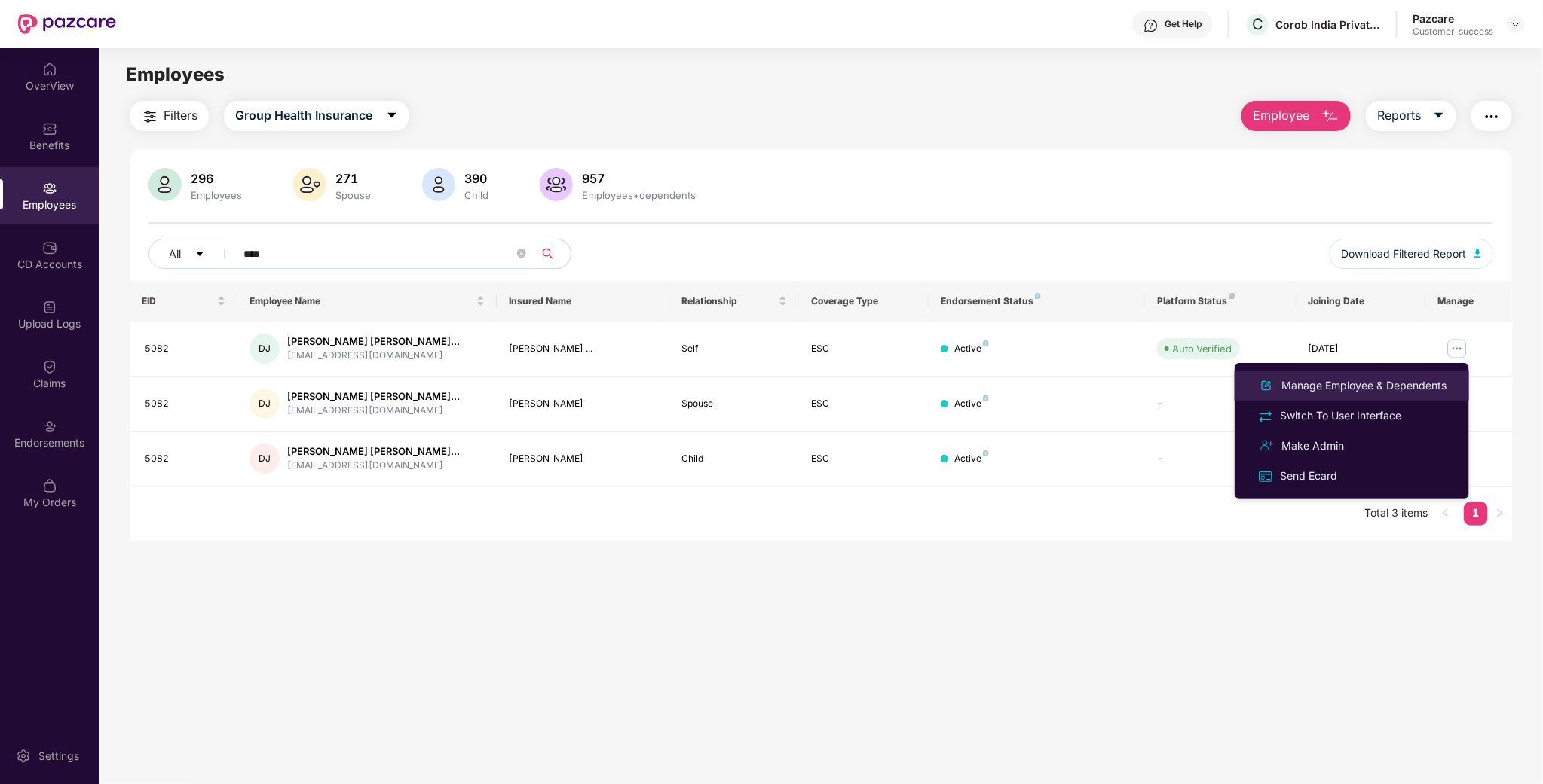
click at [1349, 391] on div "Manage Employee & Dependents" at bounding box center [1363, 386] width 172 height 17
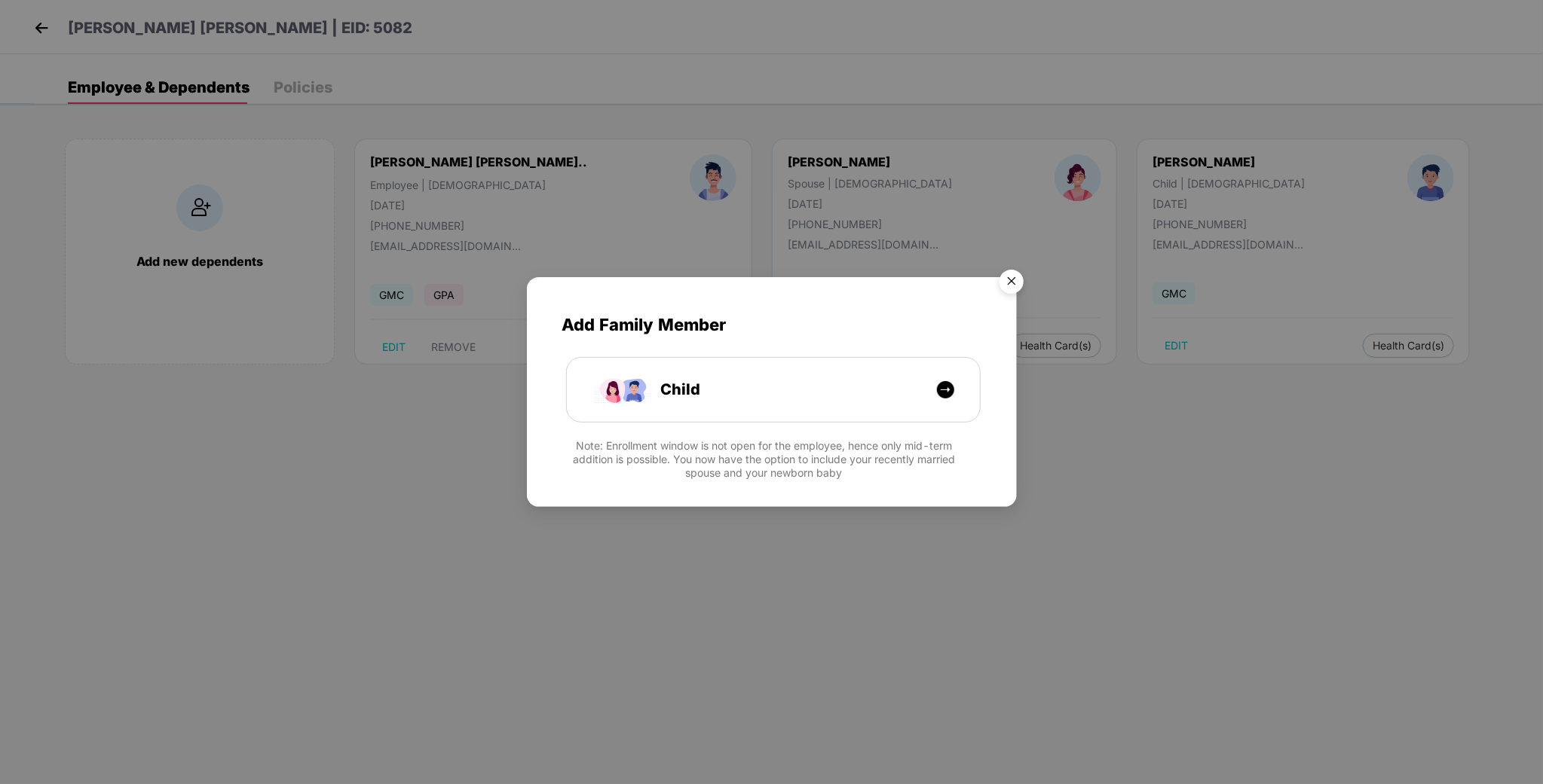
click at [1006, 293] on img "Close" at bounding box center [1012, 284] width 42 height 42
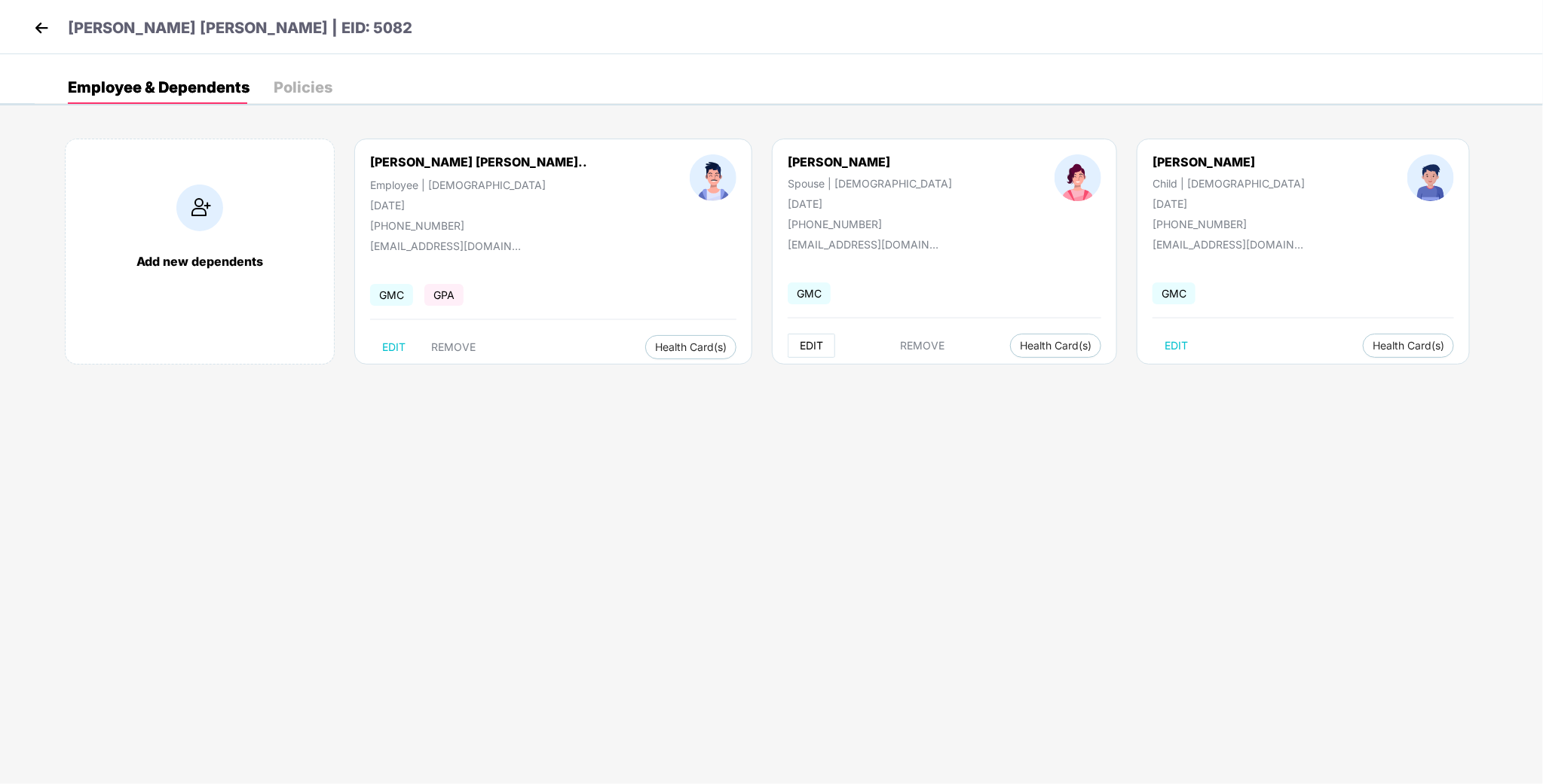
click at [800, 344] on span "EDIT" at bounding box center [811, 346] width 23 height 12
select select "******"
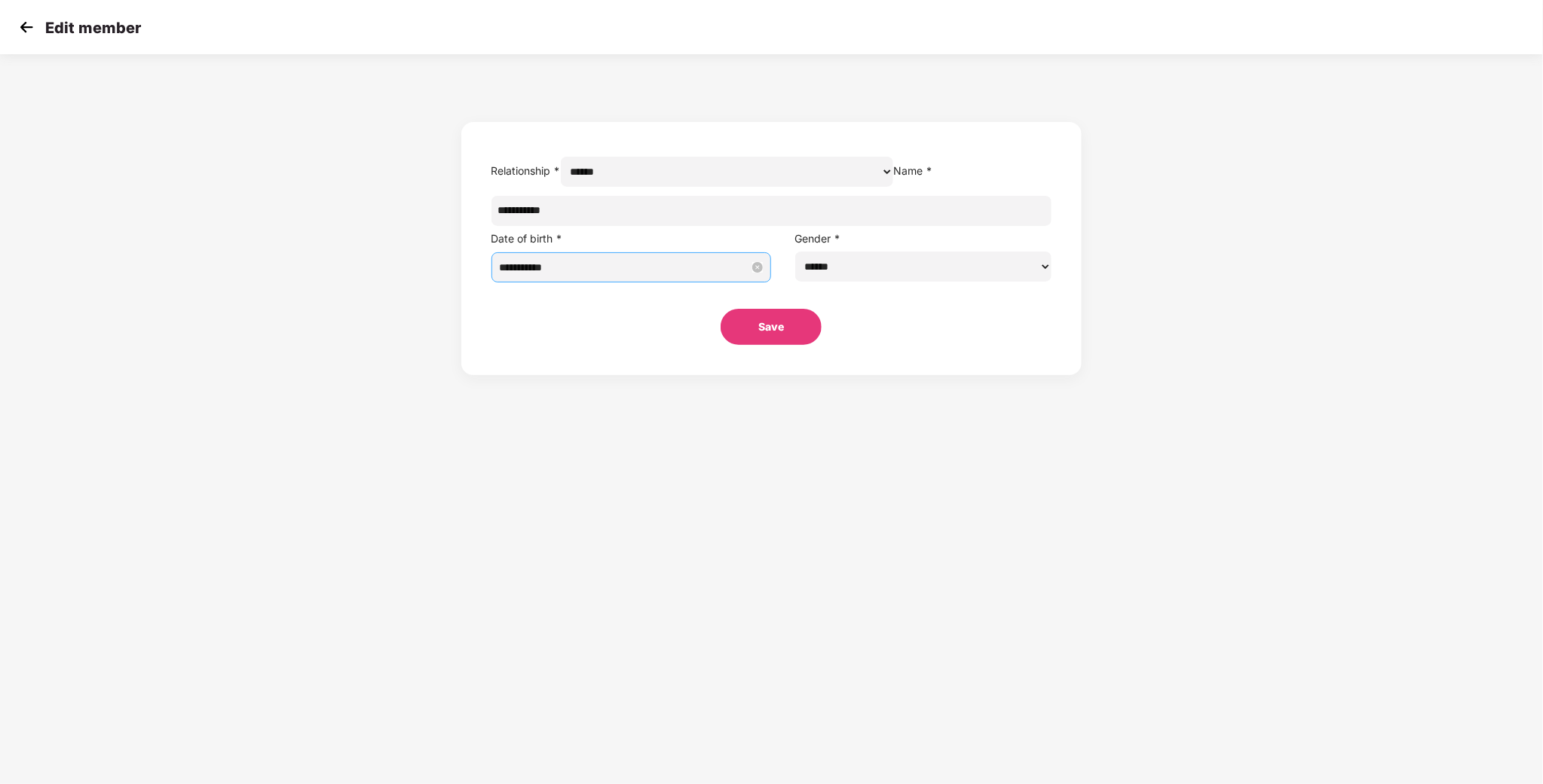
click at [644, 276] on input "**********" at bounding box center [625, 268] width 250 height 17
type input "**********"
click at [710, 434] on div "13" at bounding box center [708, 436] width 18 height 18
click at [783, 345] on button "Save" at bounding box center [771, 326] width 101 height 36
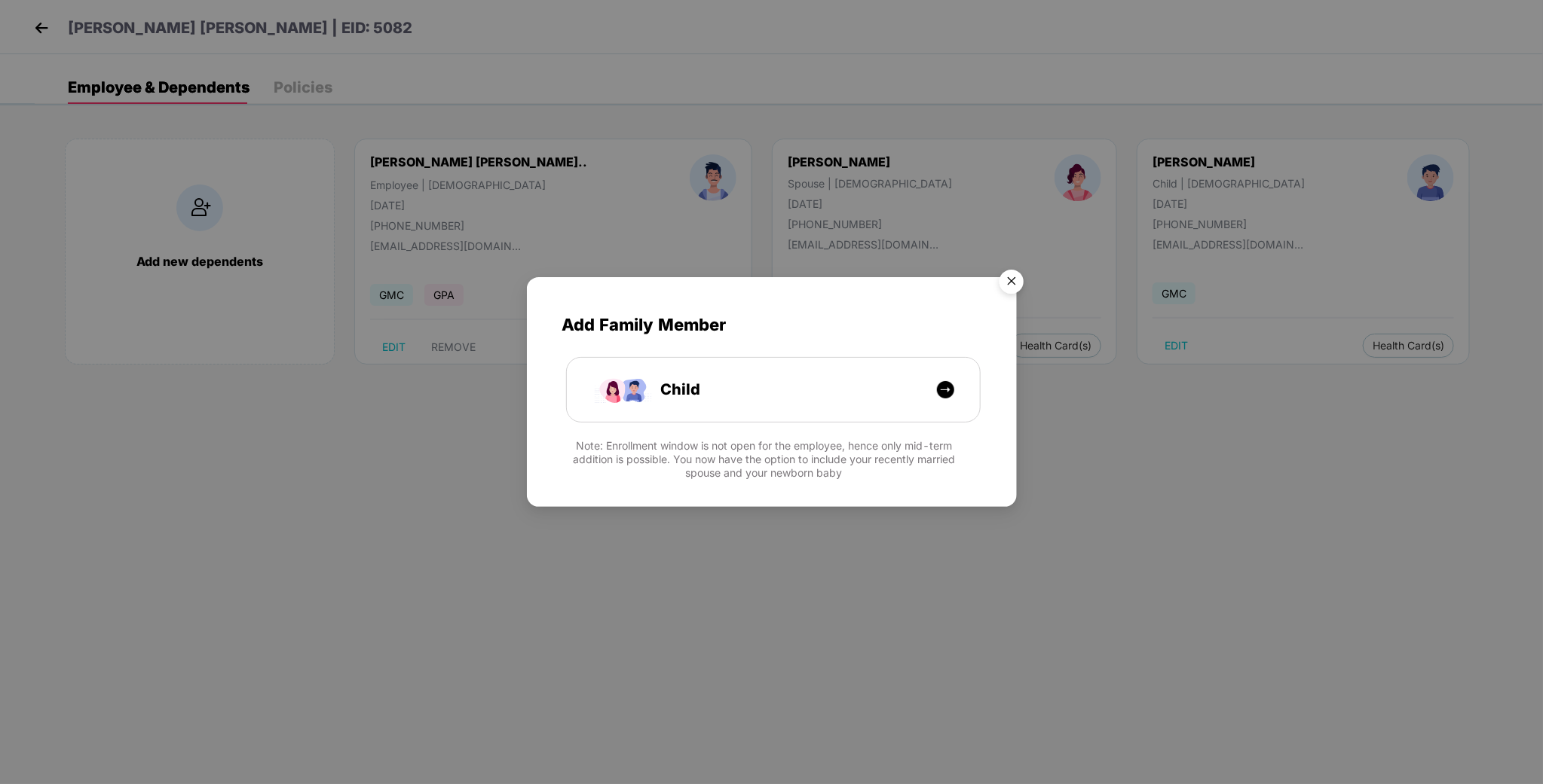
click at [45, 26] on div "Add Family Member Child Note: Enrollment window is not open for the employee, h…" at bounding box center [772, 392] width 1543 height 784
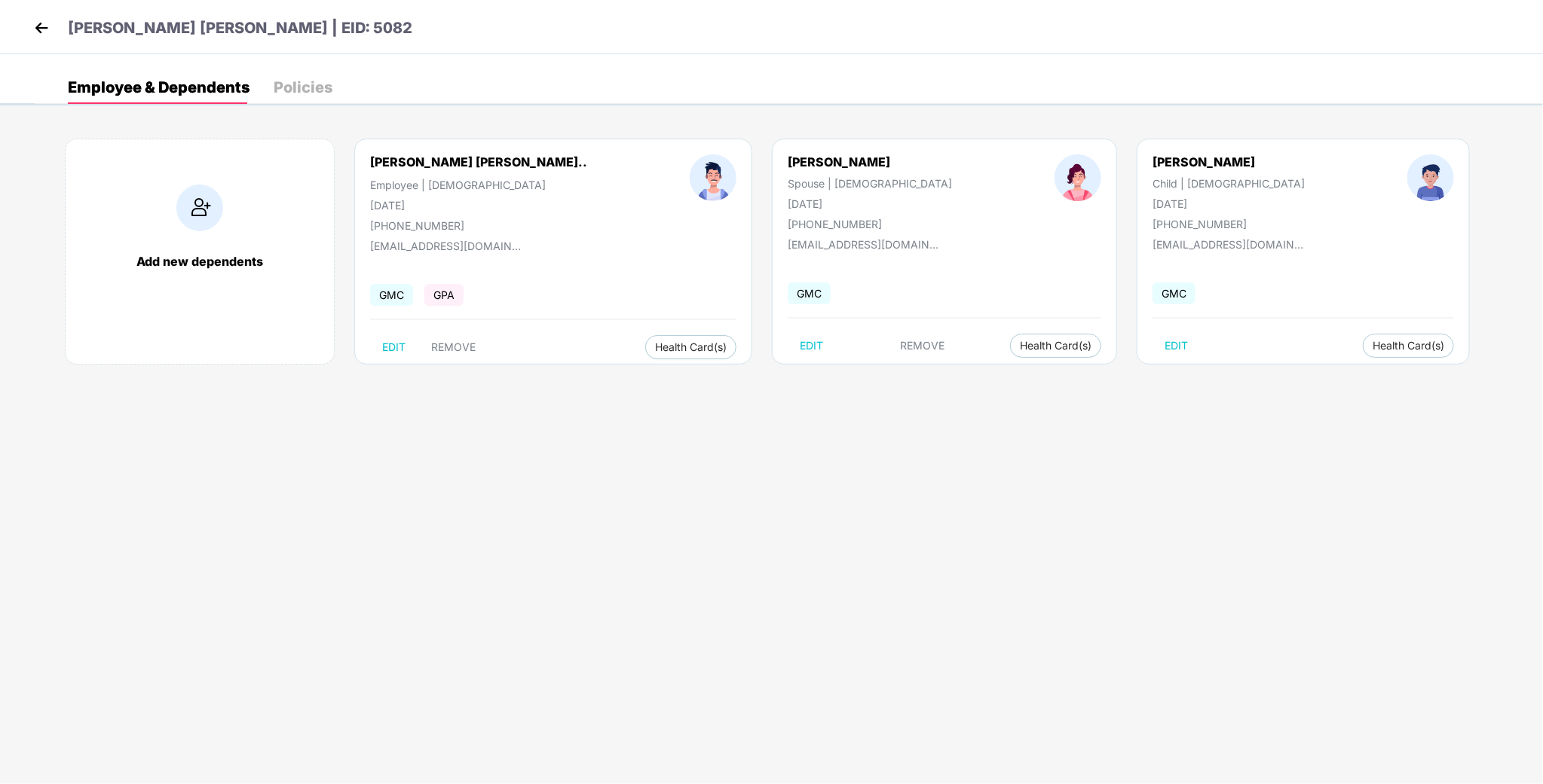
click at [37, 29] on img at bounding box center [41, 28] width 23 height 23
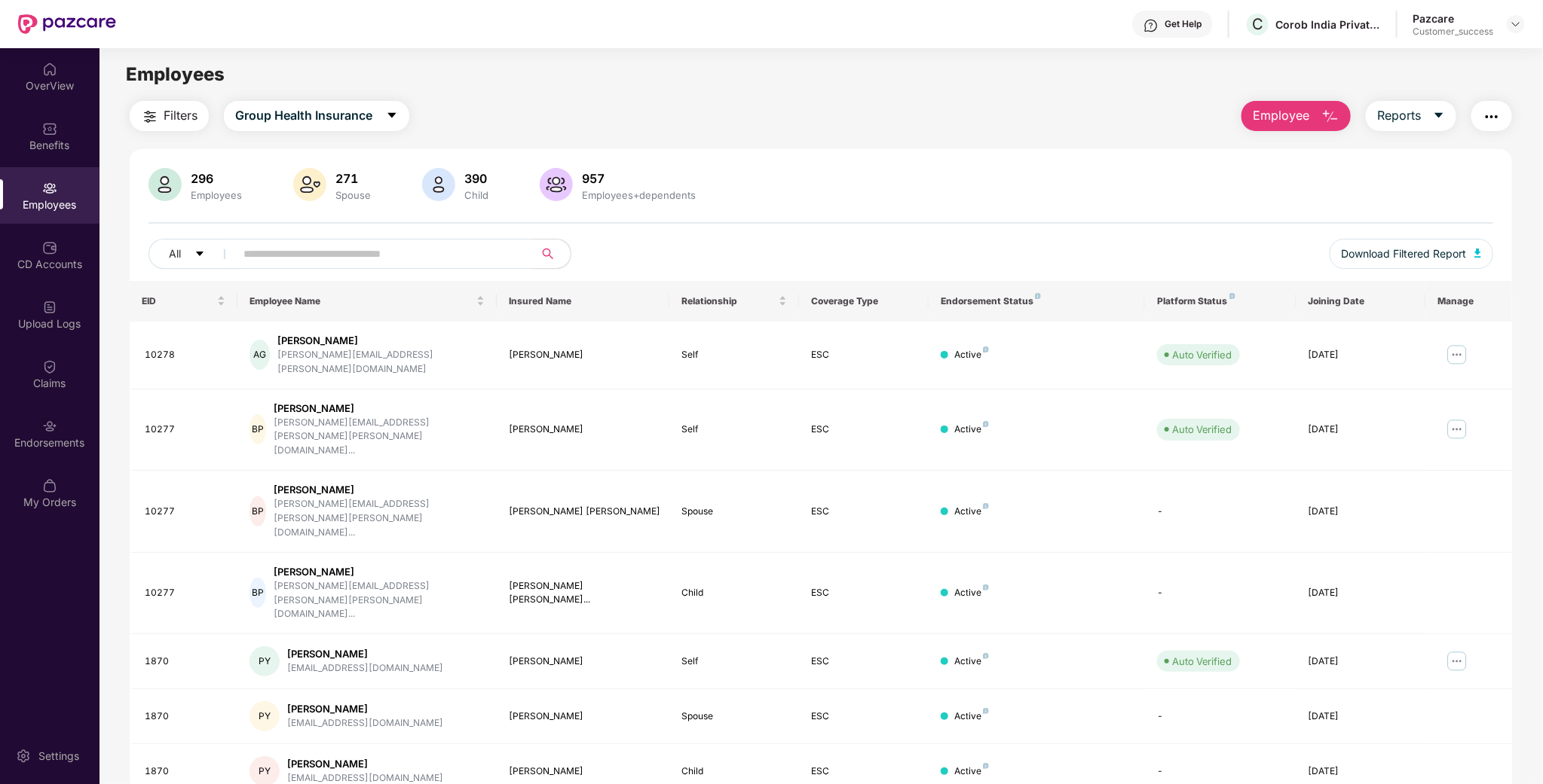
click at [1525, 28] on header "Get Help C Corob India Private Limited Pazcare Customer_success" at bounding box center [772, 24] width 1543 height 49
click at [1523, 28] on div at bounding box center [1515, 24] width 18 height 18
click at [1479, 45] on div "Switch to partner view" at bounding box center [1446, 59] width 196 height 29
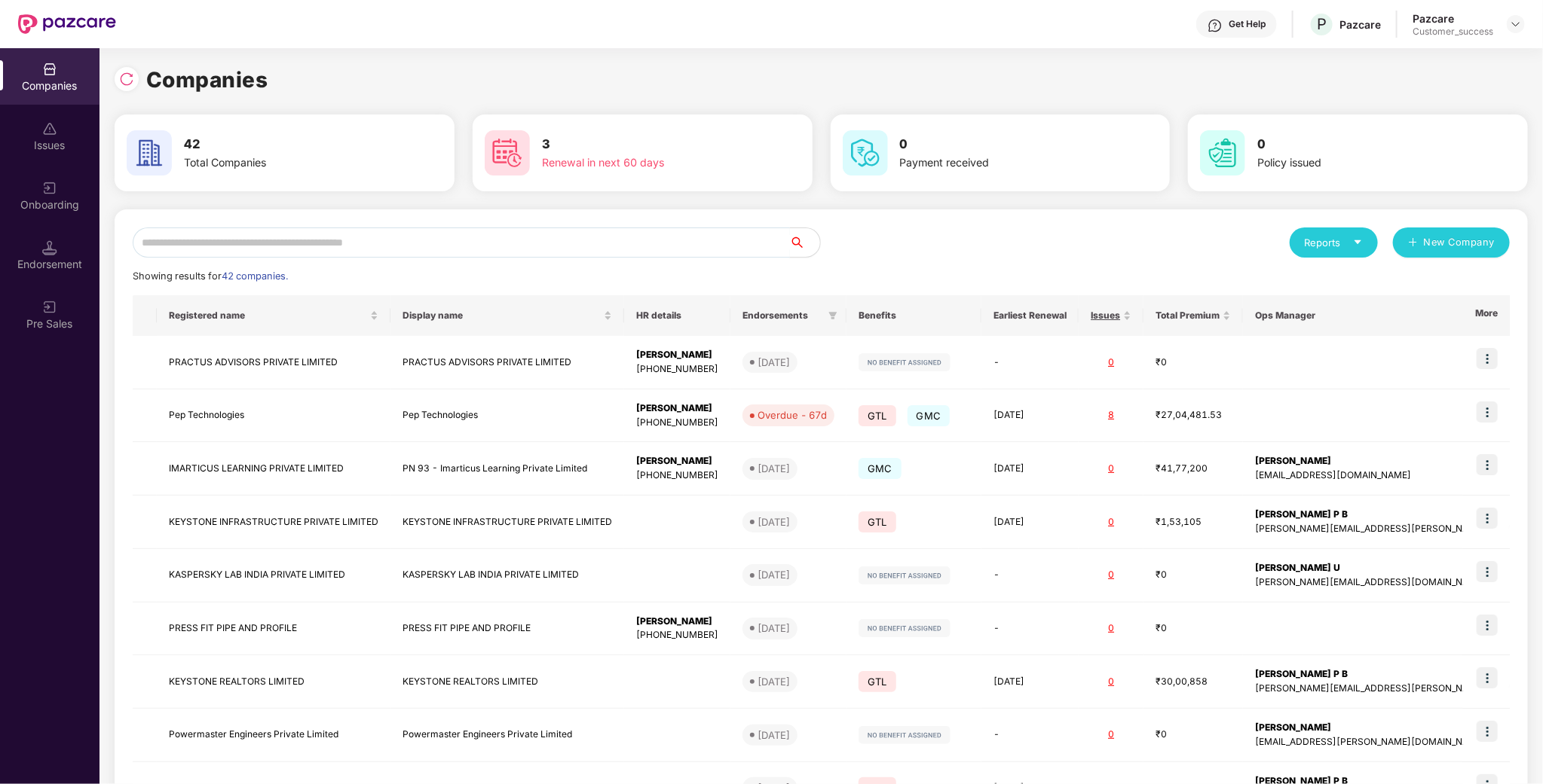
click at [338, 245] on input "text" at bounding box center [461, 242] width 657 height 30
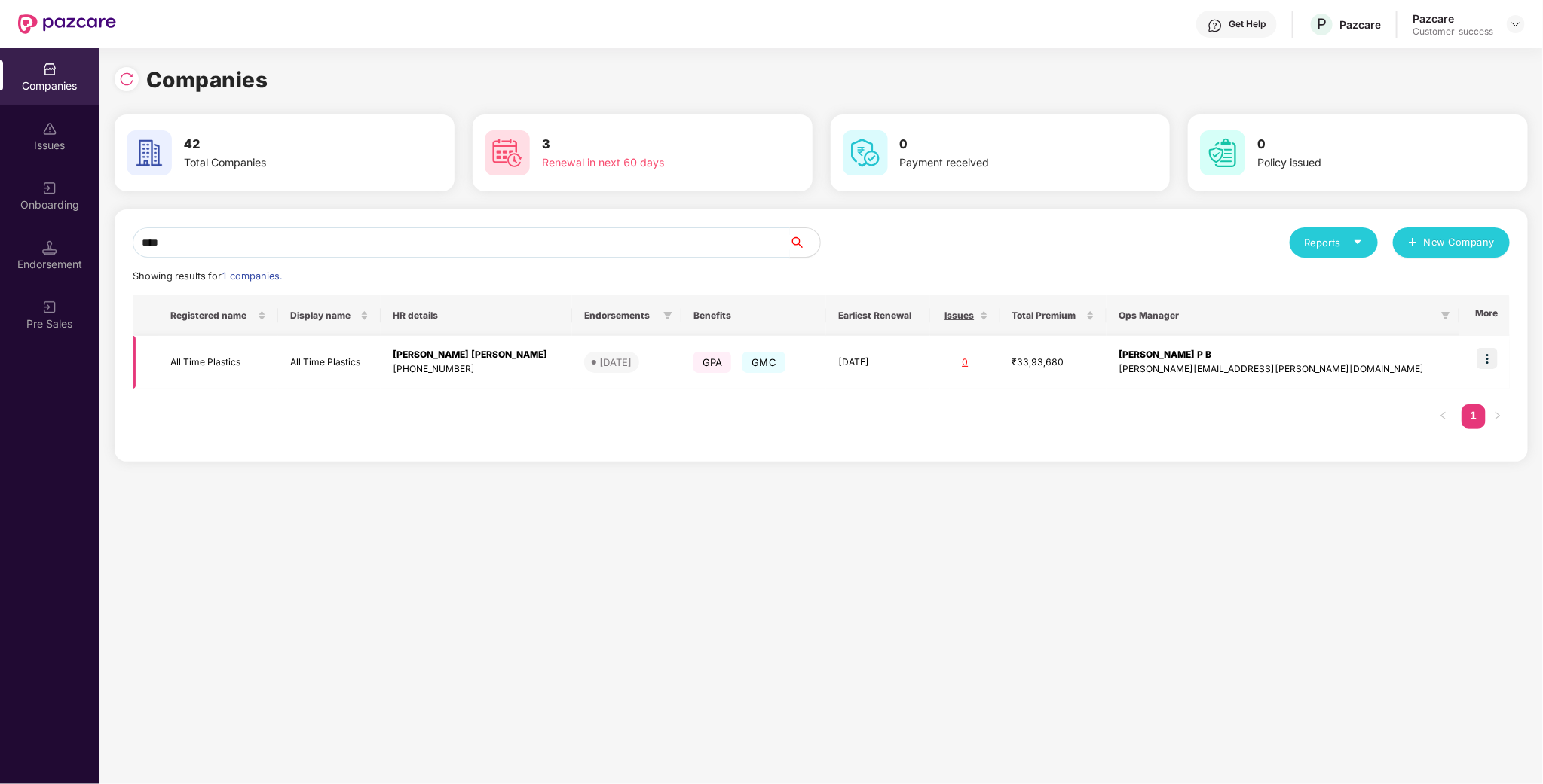
type input "***"
click at [235, 356] on td "All Time Plastics" at bounding box center [218, 362] width 120 height 53
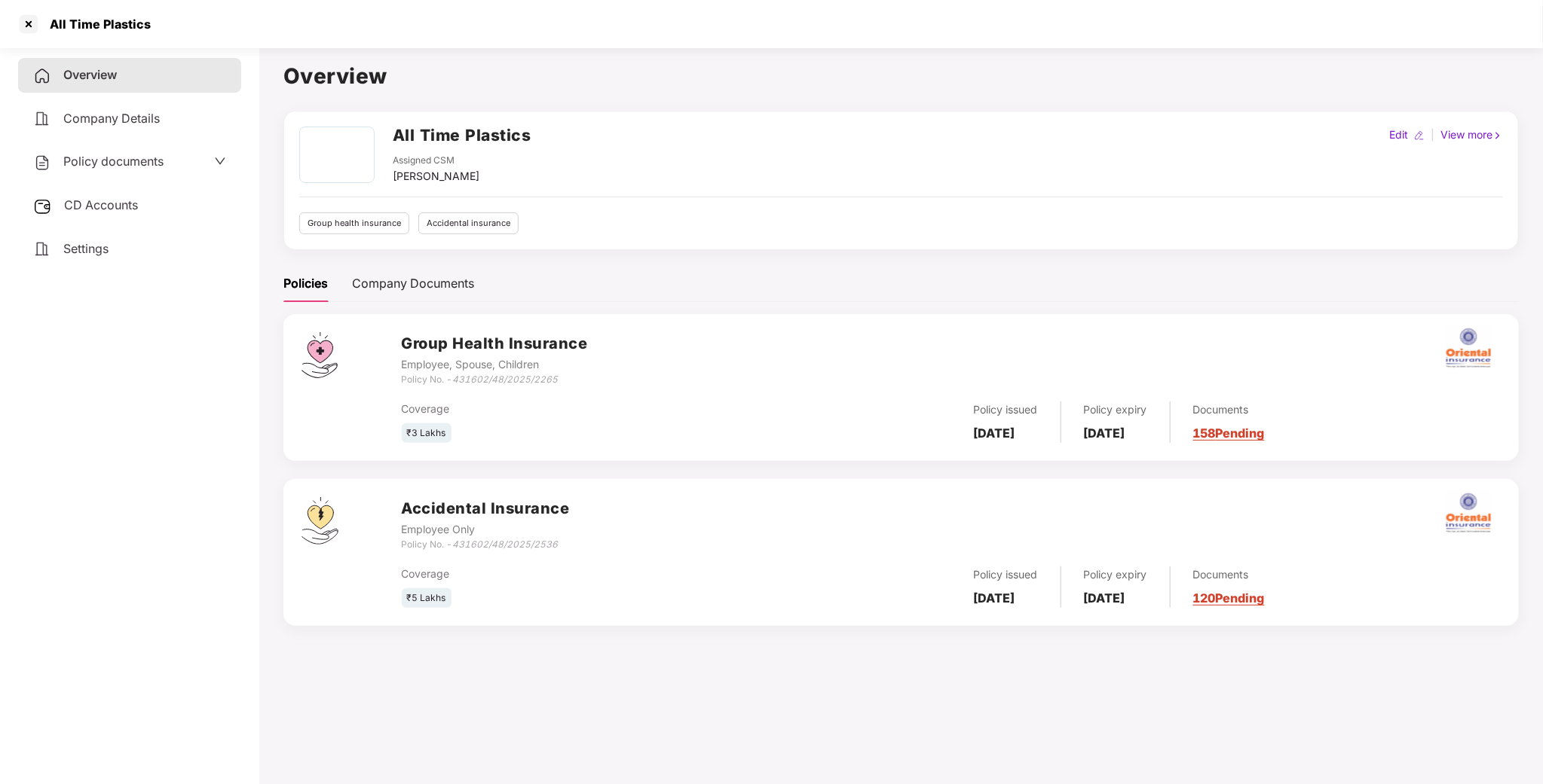
click at [140, 152] on div "Policy documents" at bounding box center [98, 161] width 130 height 19
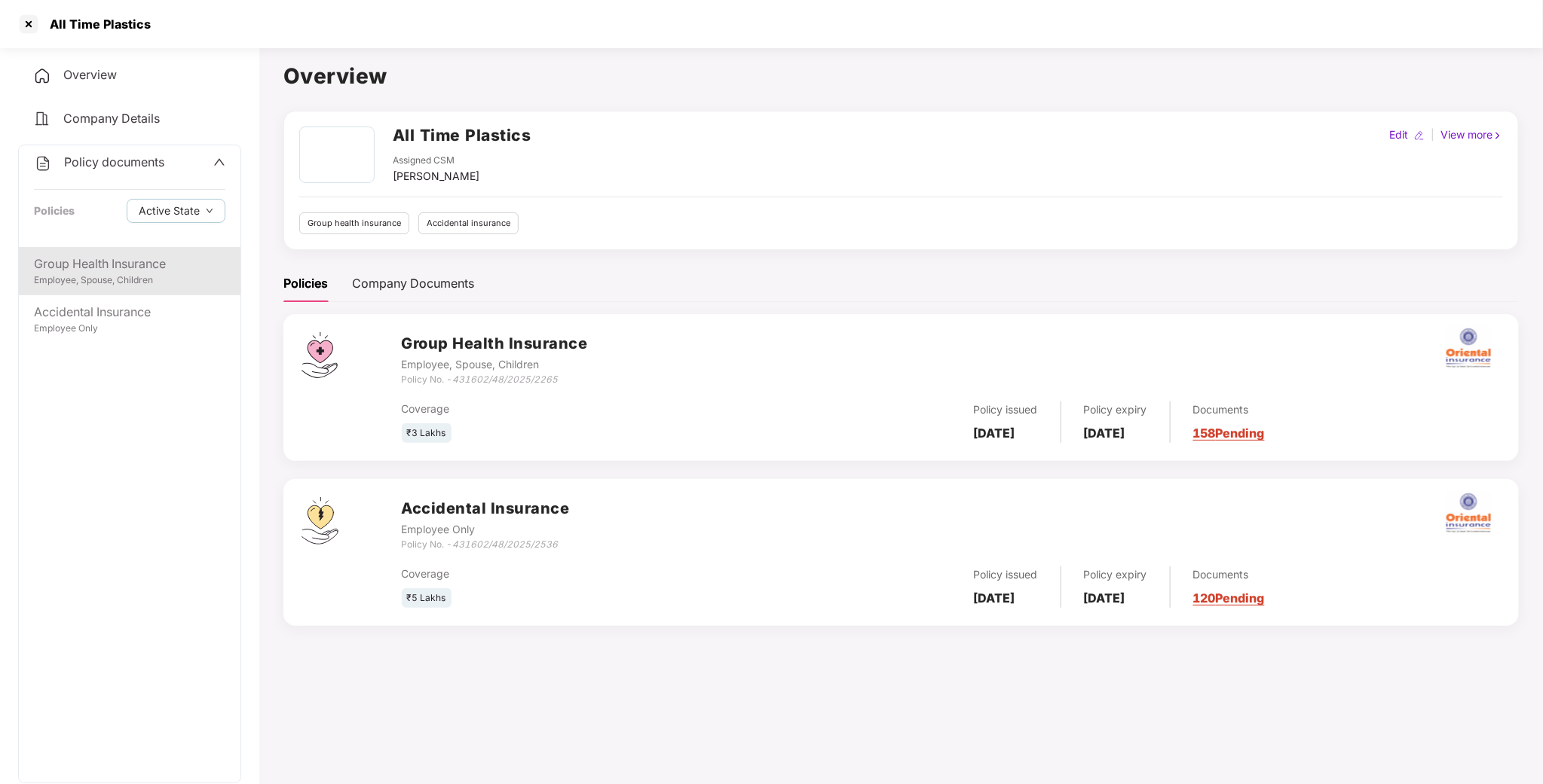
click at [141, 256] on div "Group Health Insurance" at bounding box center [129, 264] width 192 height 19
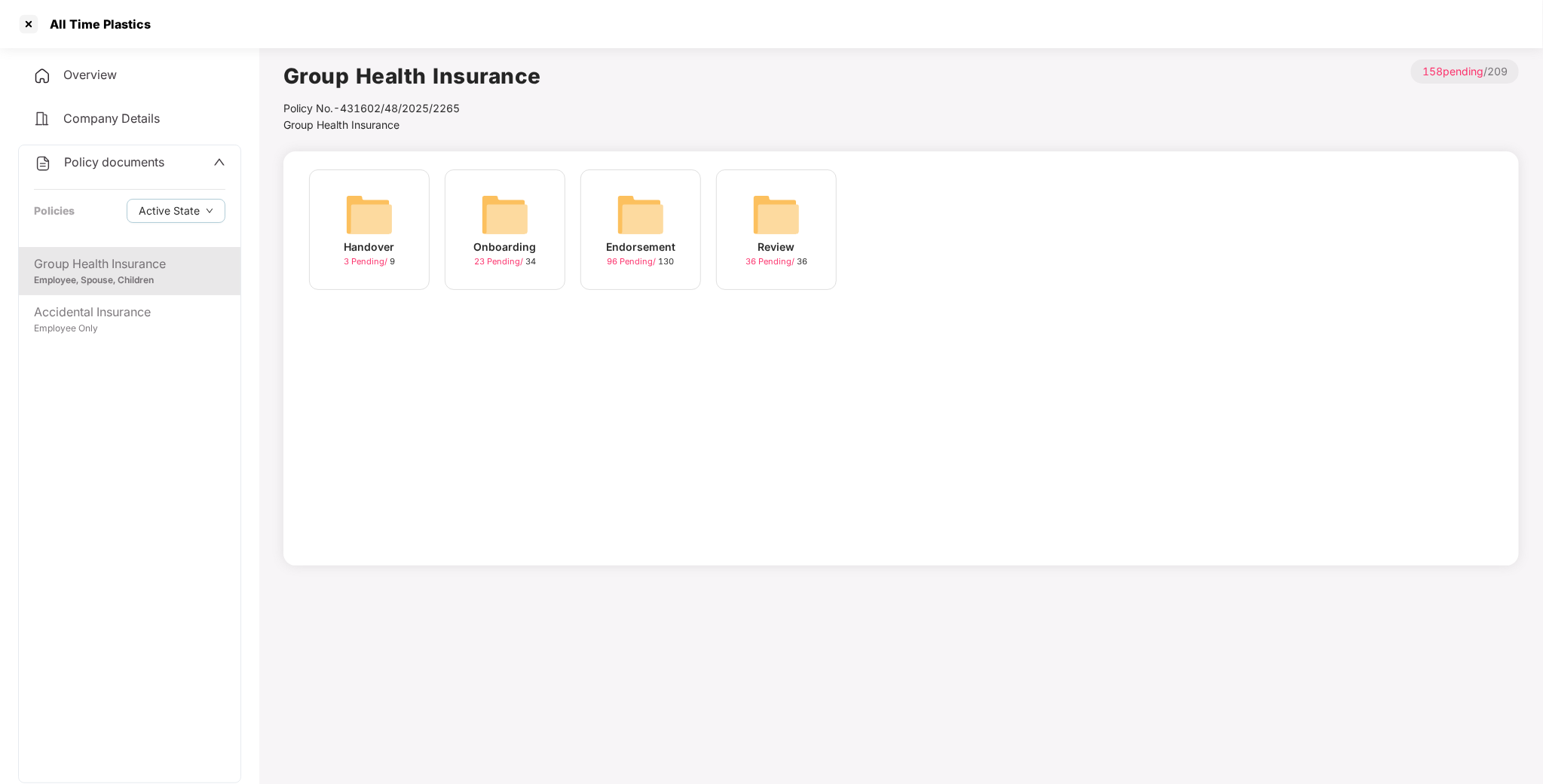
click at [491, 219] on img at bounding box center [505, 215] width 49 height 49
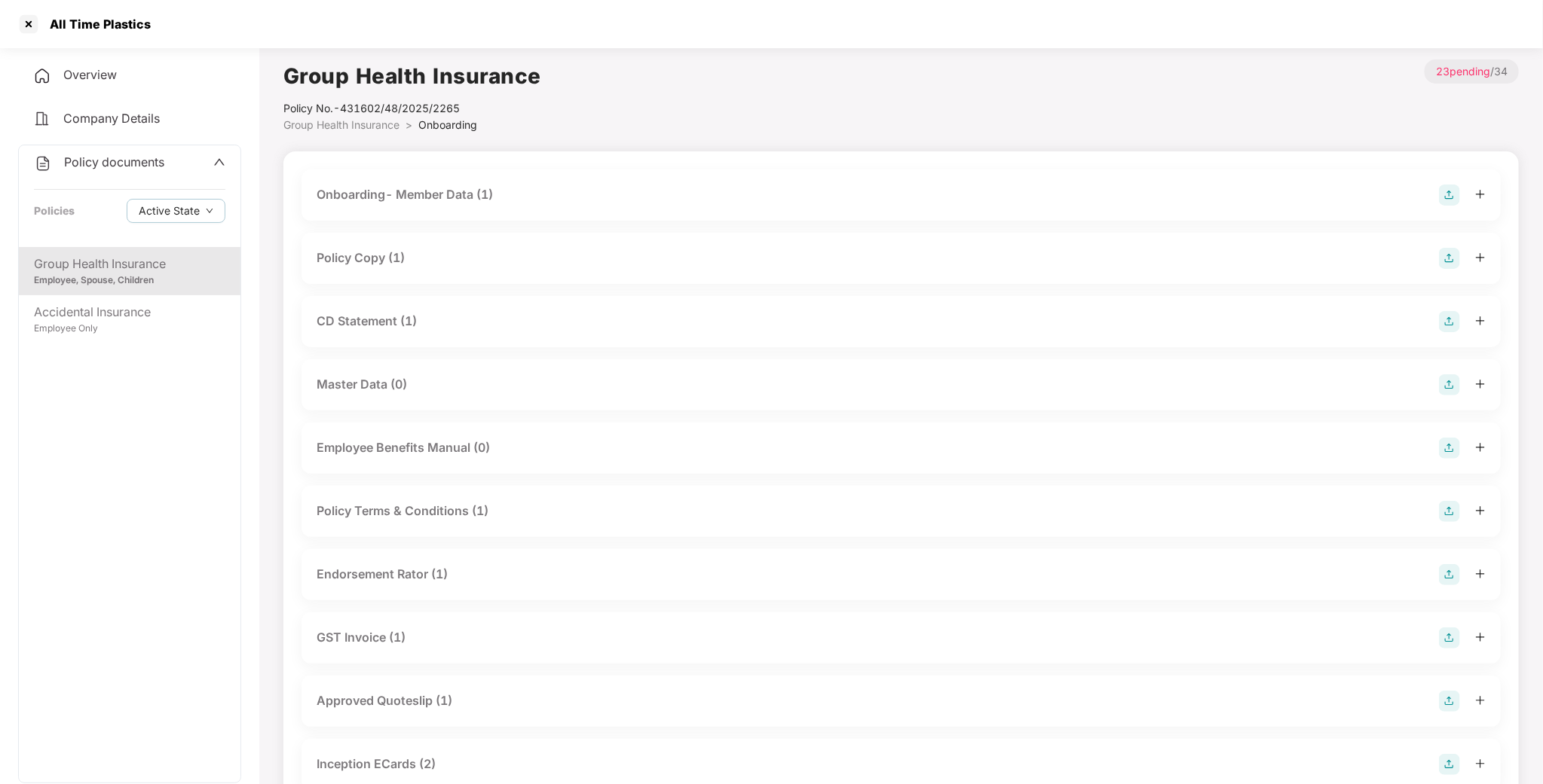
click at [361, 262] on div "Policy Copy (1)" at bounding box center [361, 258] width 88 height 19
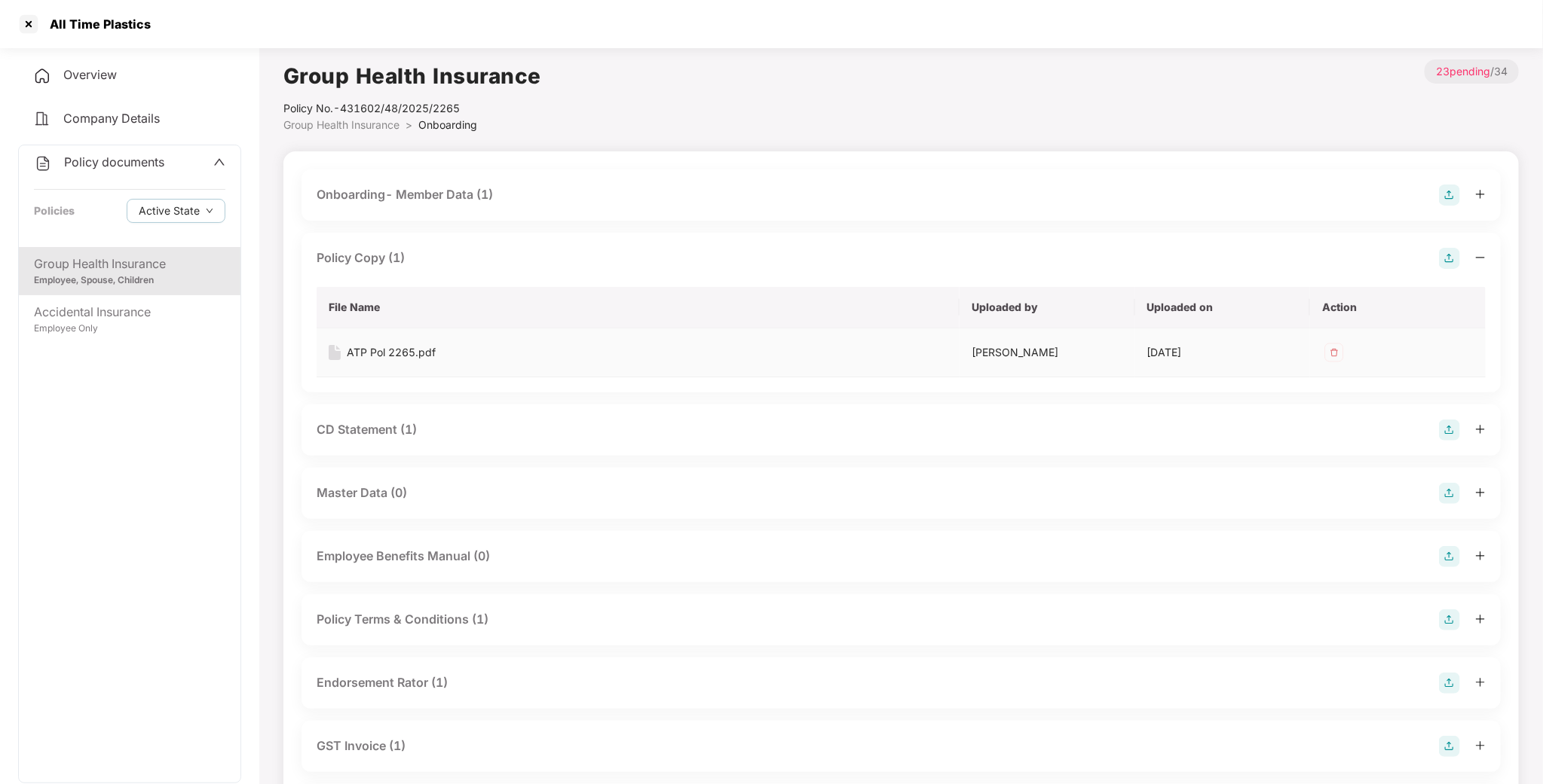
click at [387, 359] on div "ATP Pol 2265.pdf" at bounding box center [391, 352] width 89 height 17
click at [32, 23] on div at bounding box center [28, 24] width 24 height 24
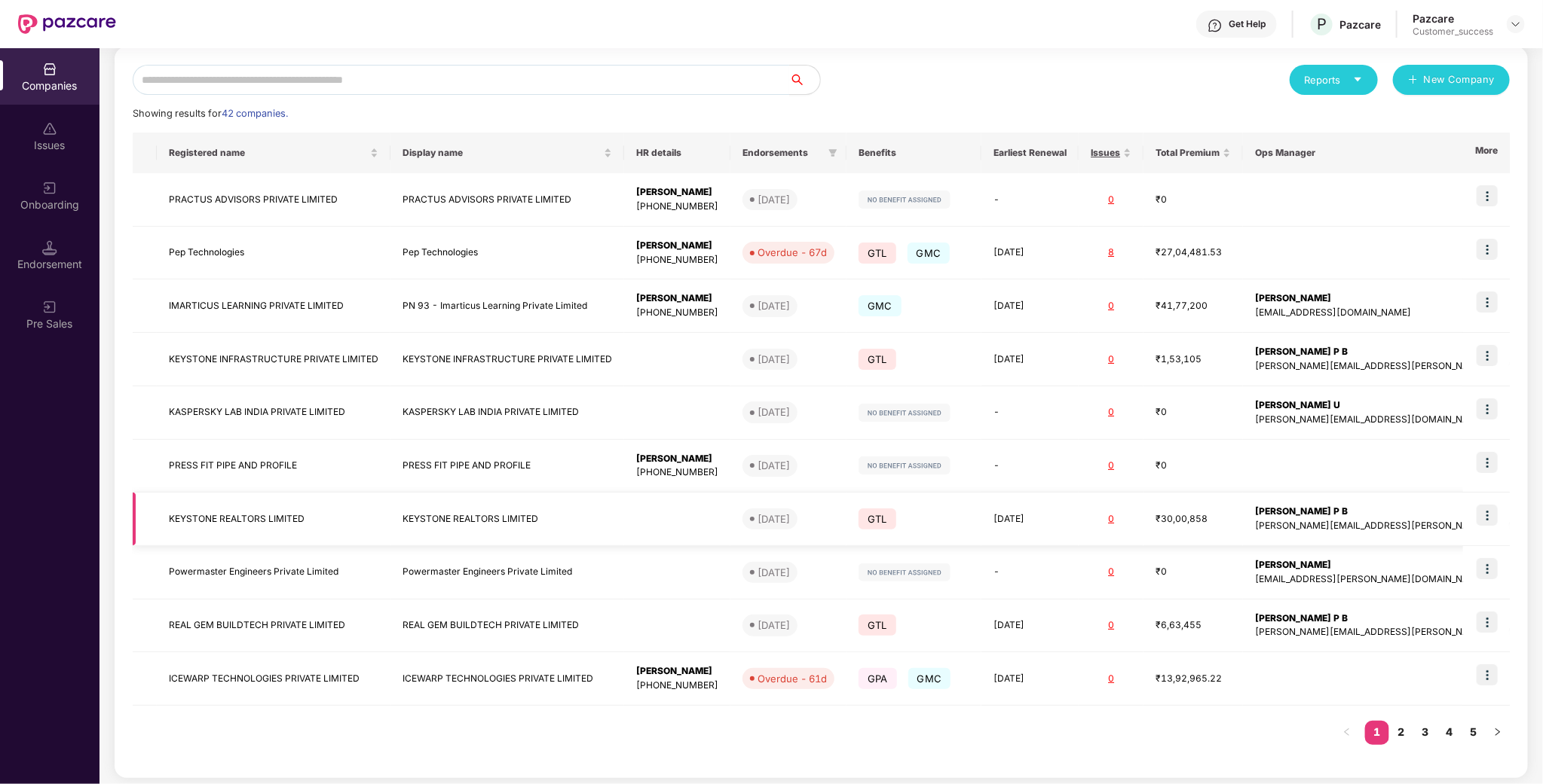
scroll to position [171, 0]
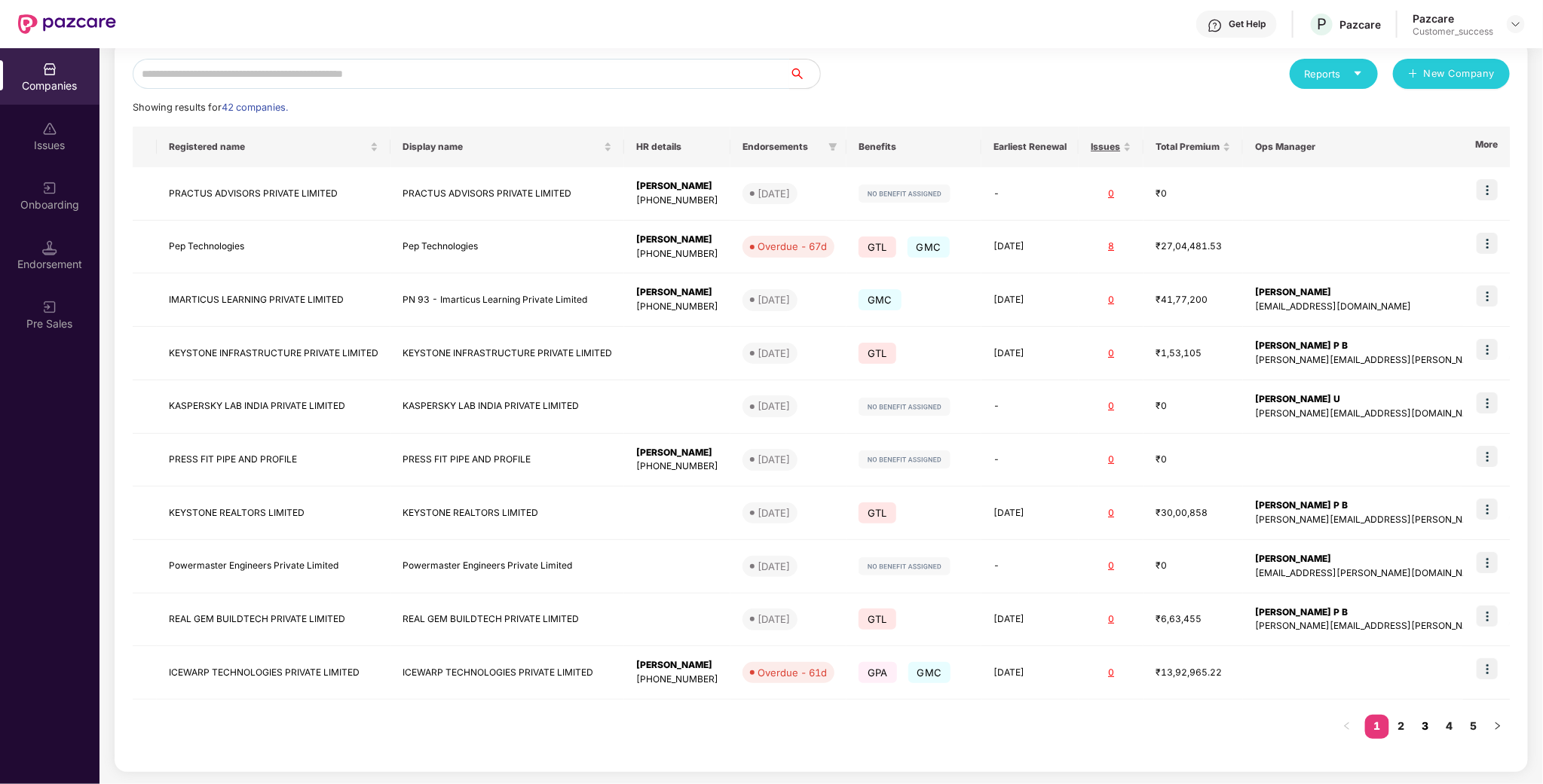
click at [1414, 733] on link "3" at bounding box center [1425, 726] width 24 height 23
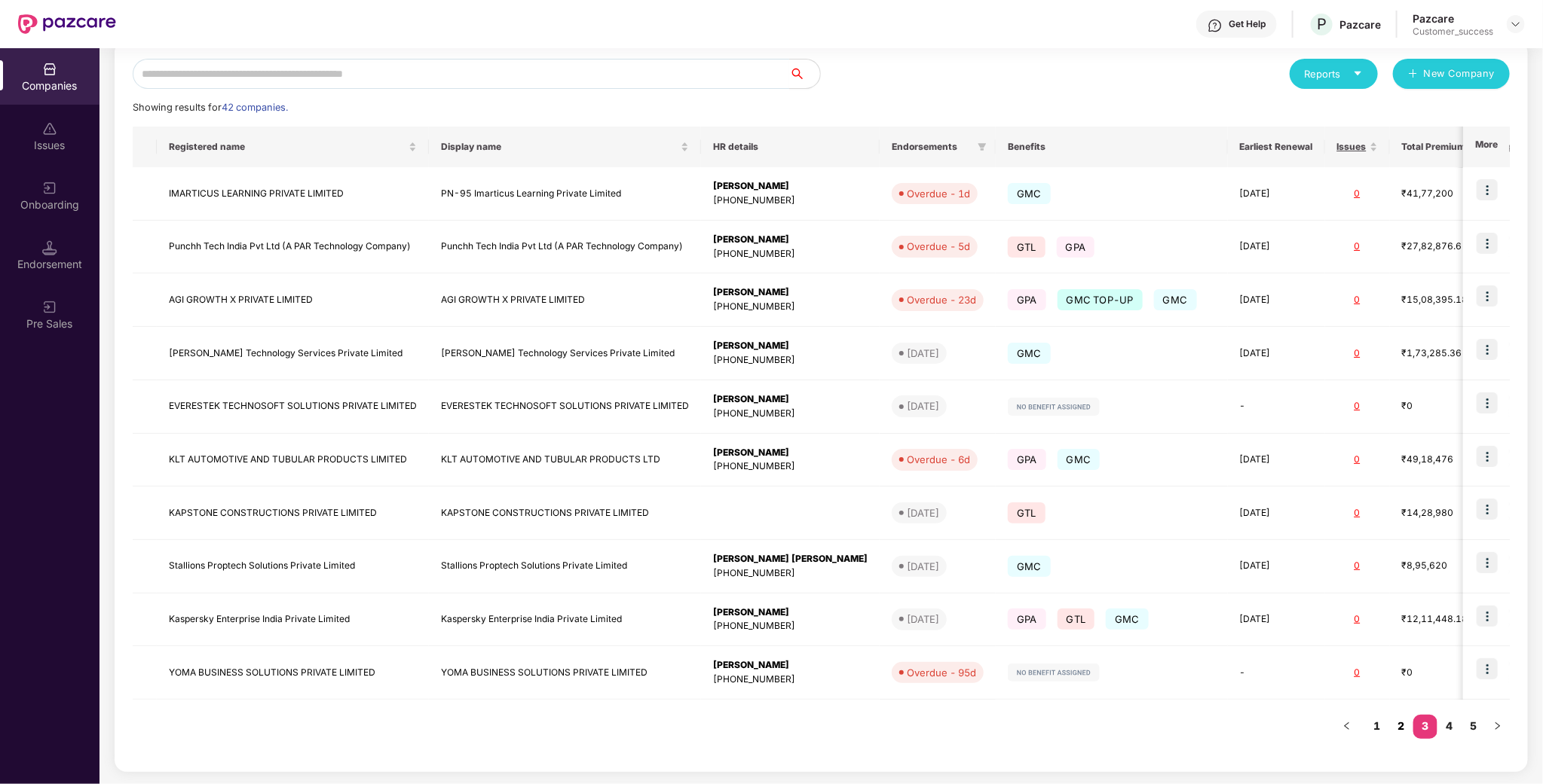
click at [1402, 728] on link "2" at bounding box center [1401, 726] width 24 height 23
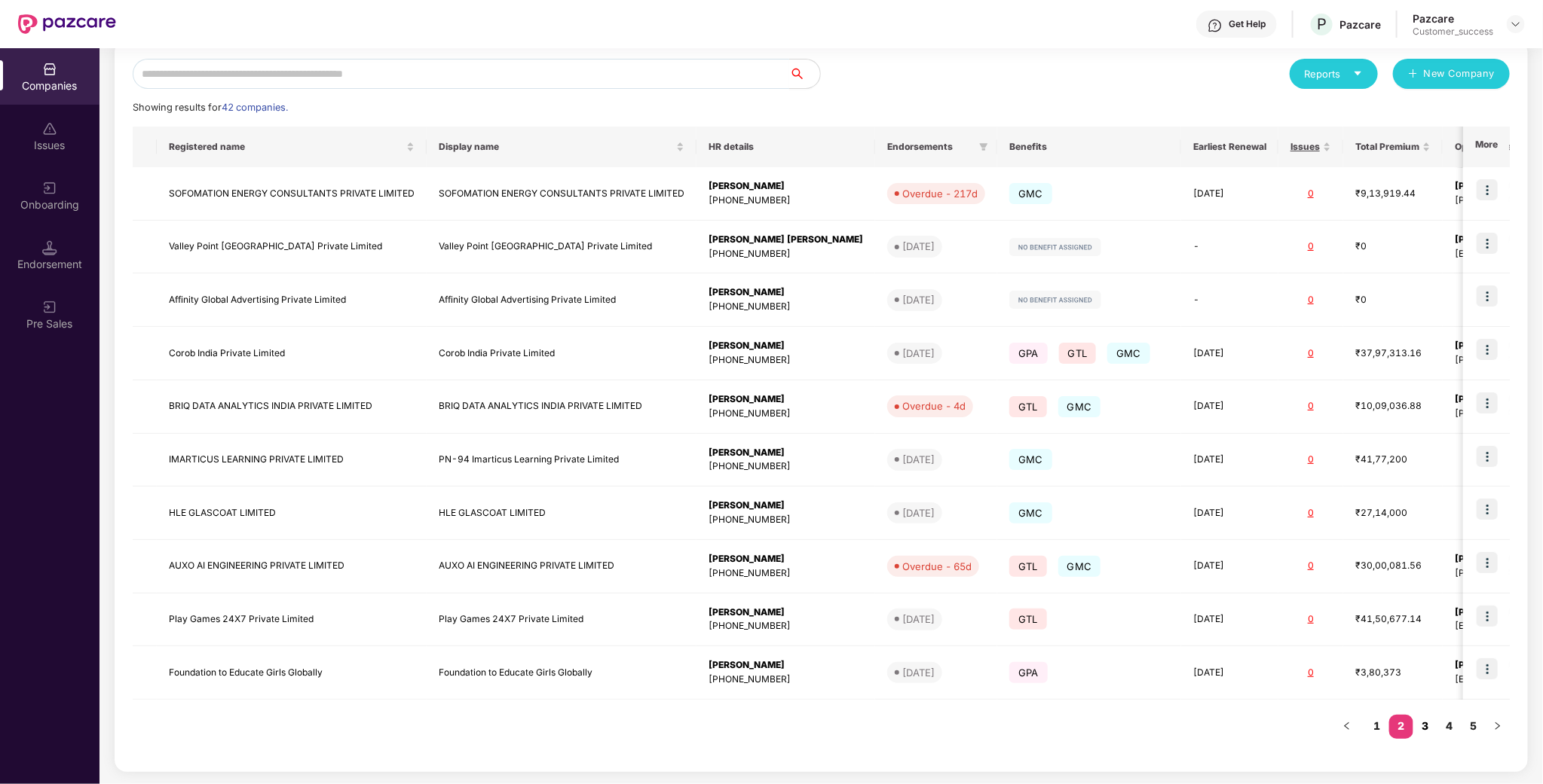
click at [1423, 725] on link "3" at bounding box center [1425, 726] width 24 height 23
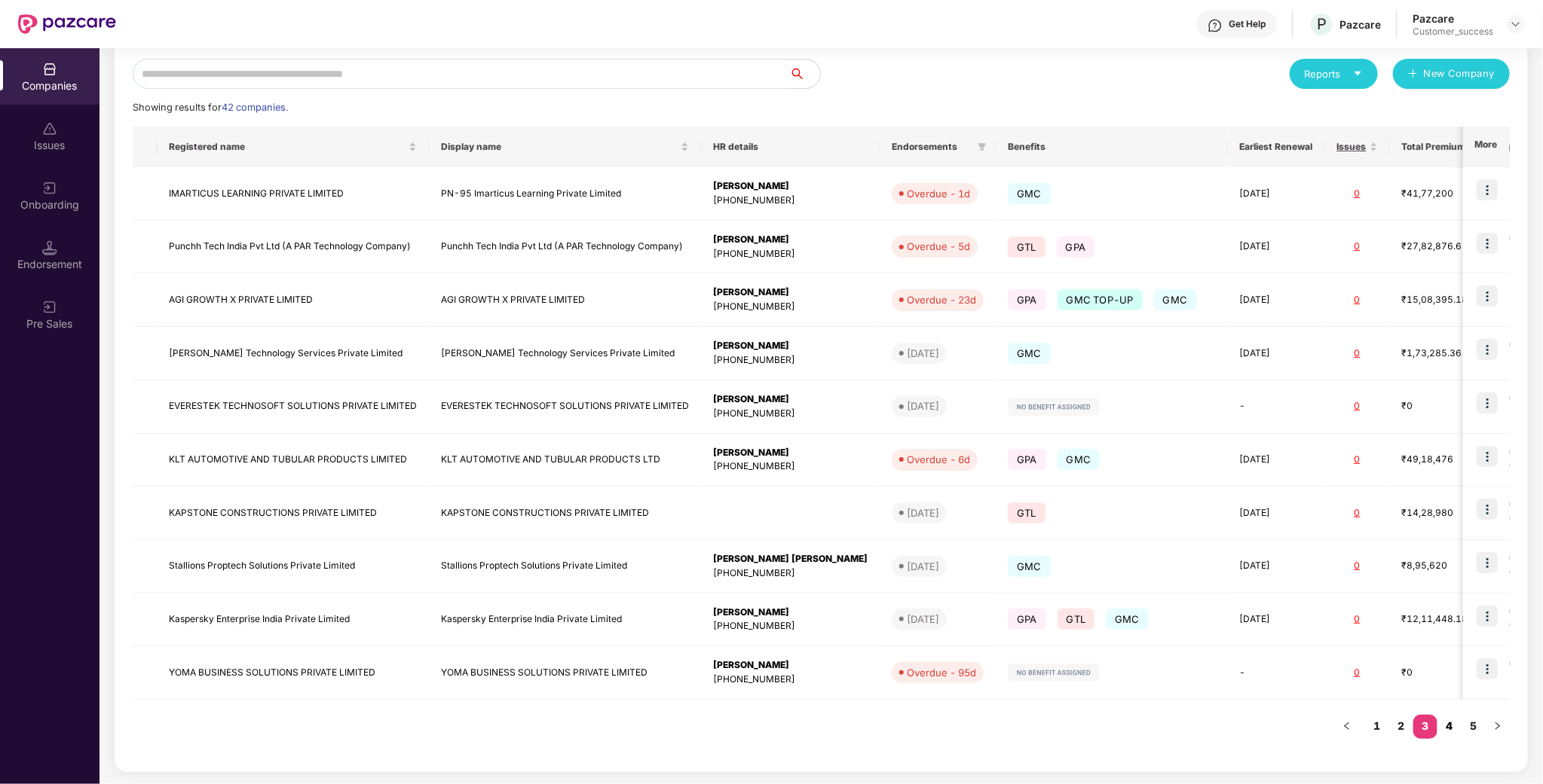
click at [1455, 724] on link "4" at bounding box center [1449, 726] width 24 height 23
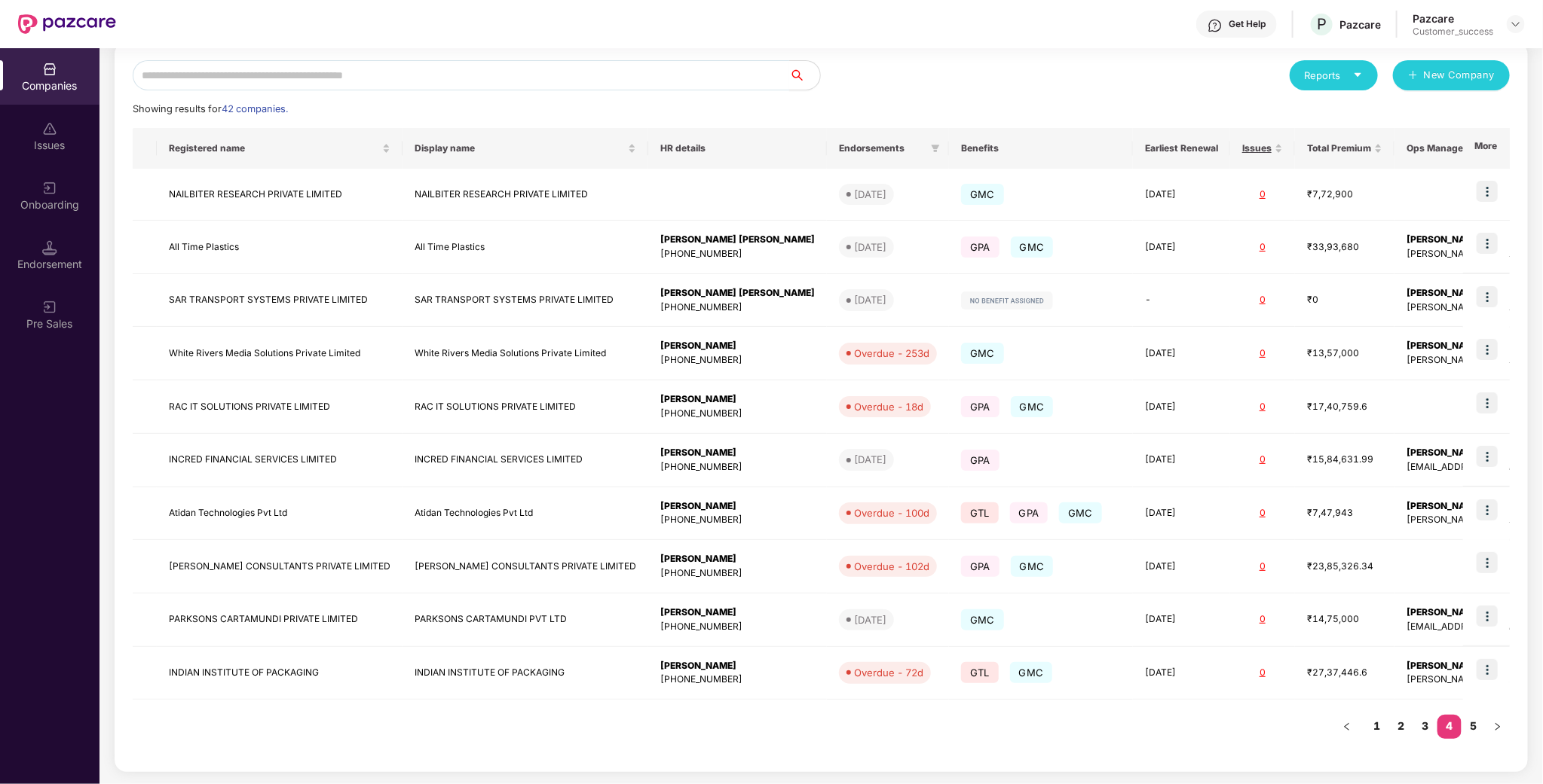
scroll to position [171, 0]
click at [1481, 728] on link "5" at bounding box center [1473, 726] width 24 height 23
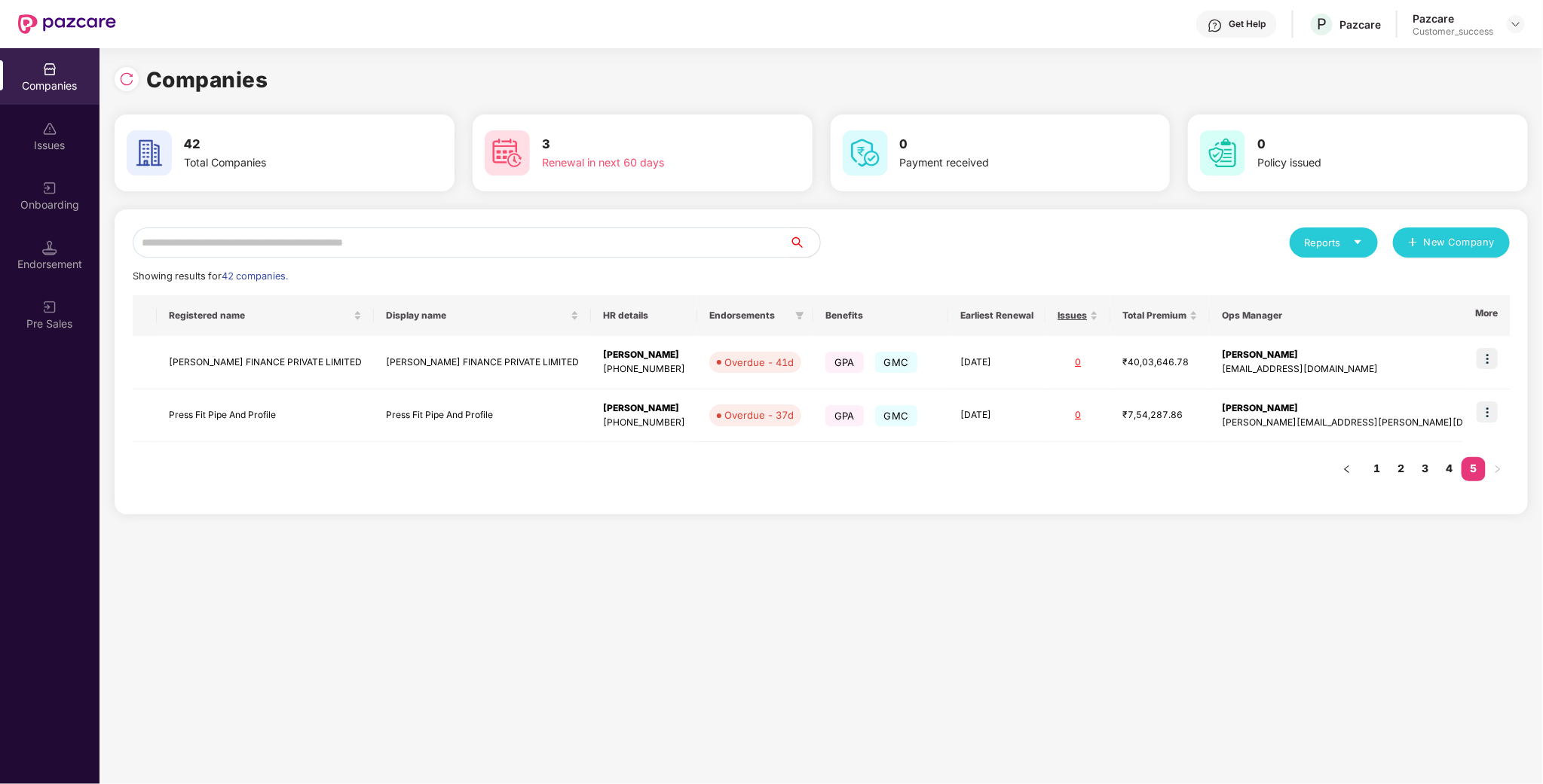
scroll to position [0, 0]
click at [1443, 469] on link "4" at bounding box center [1449, 469] width 24 height 23
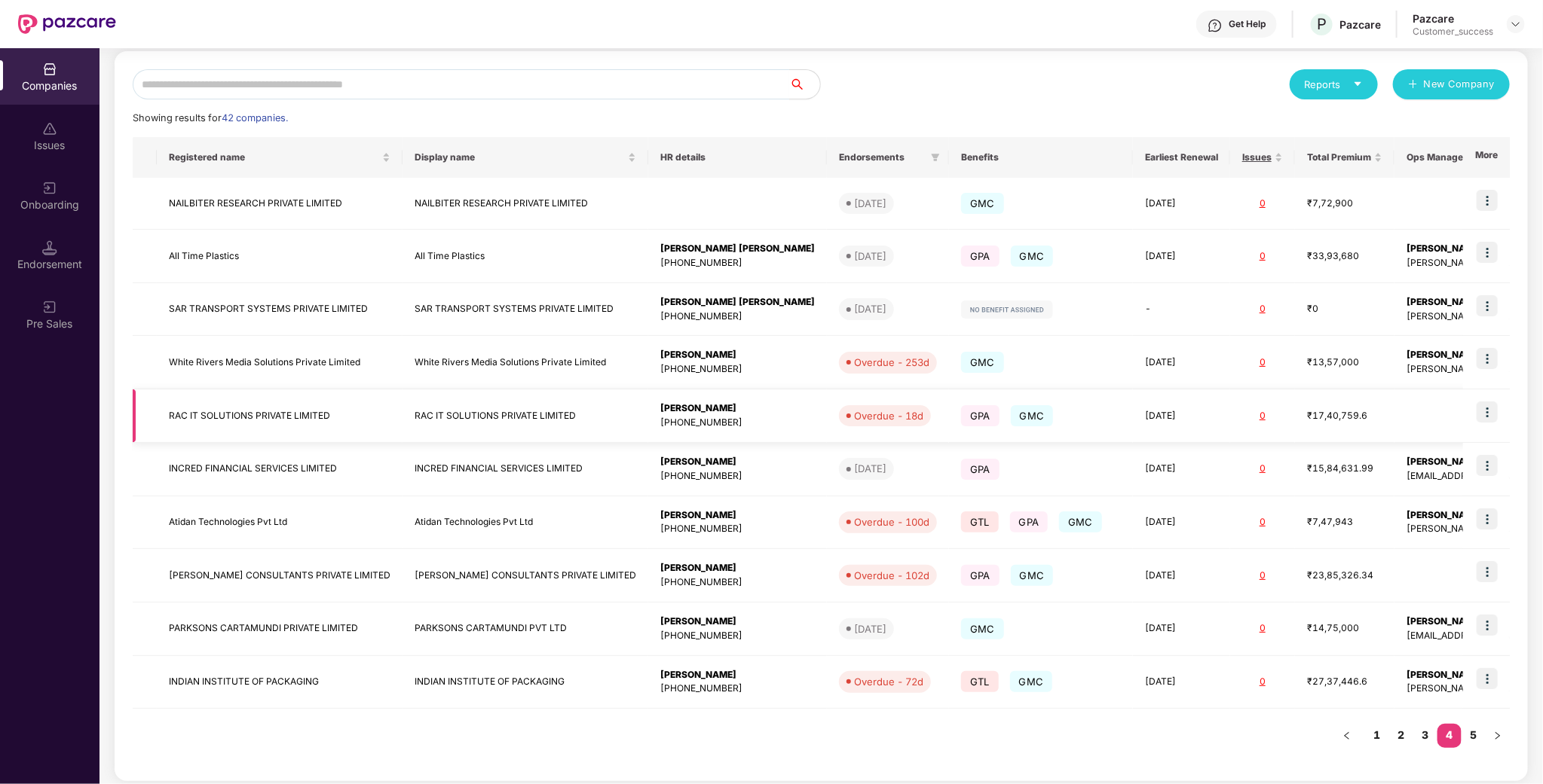
scroll to position [171, 0]
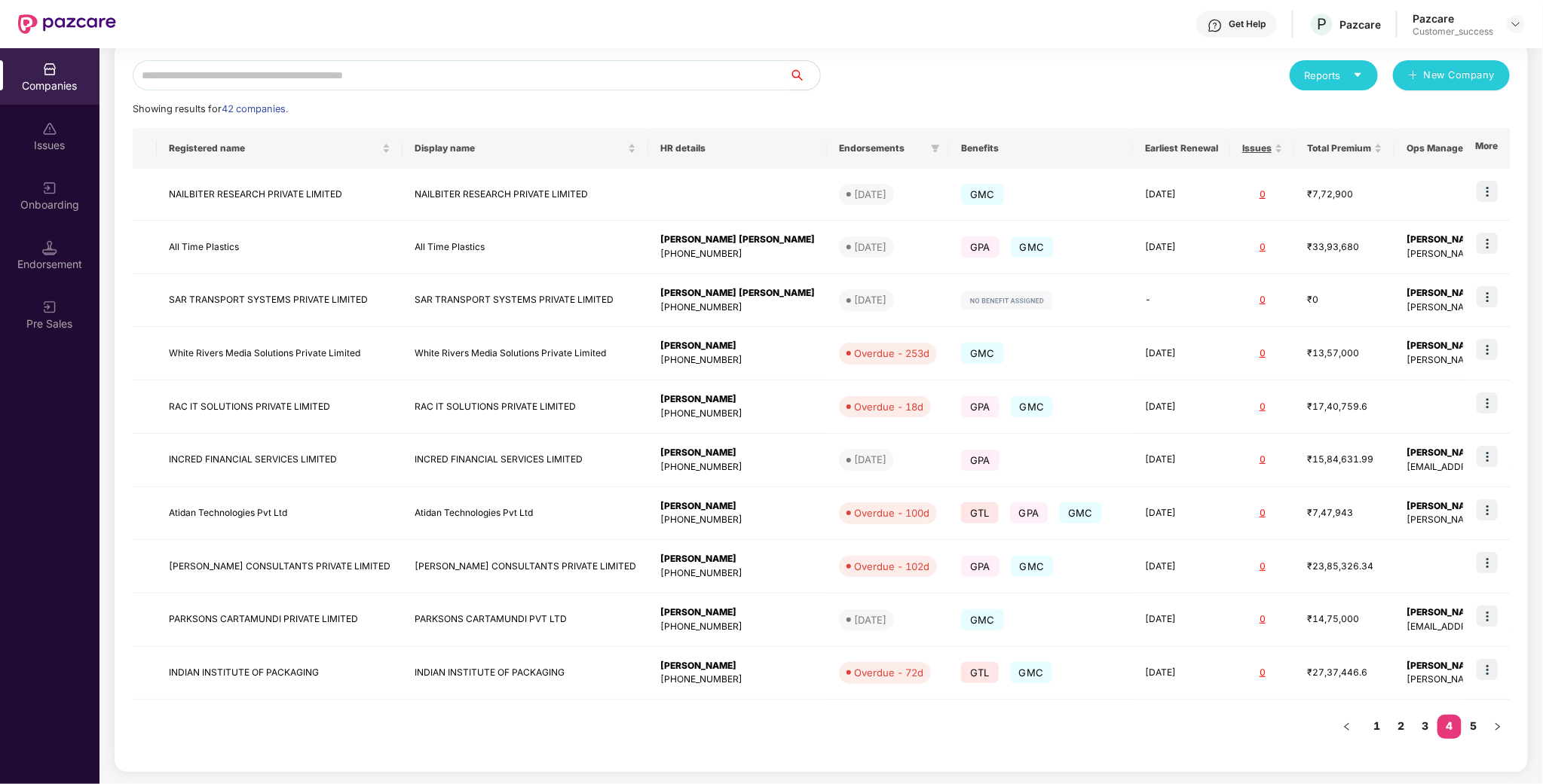
click at [260, 64] on input "text" at bounding box center [461, 75] width 657 height 30
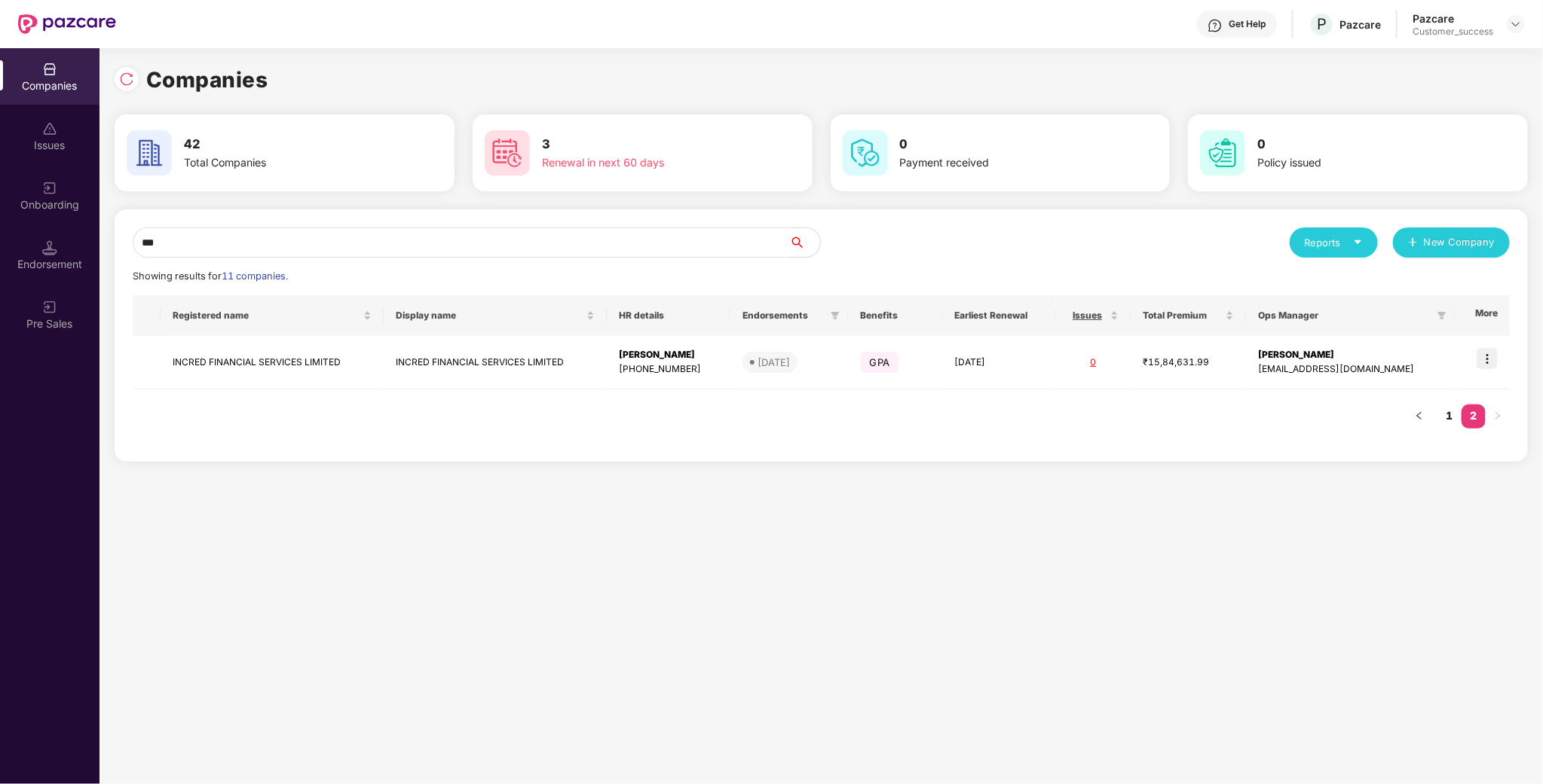
scroll to position [0, 0]
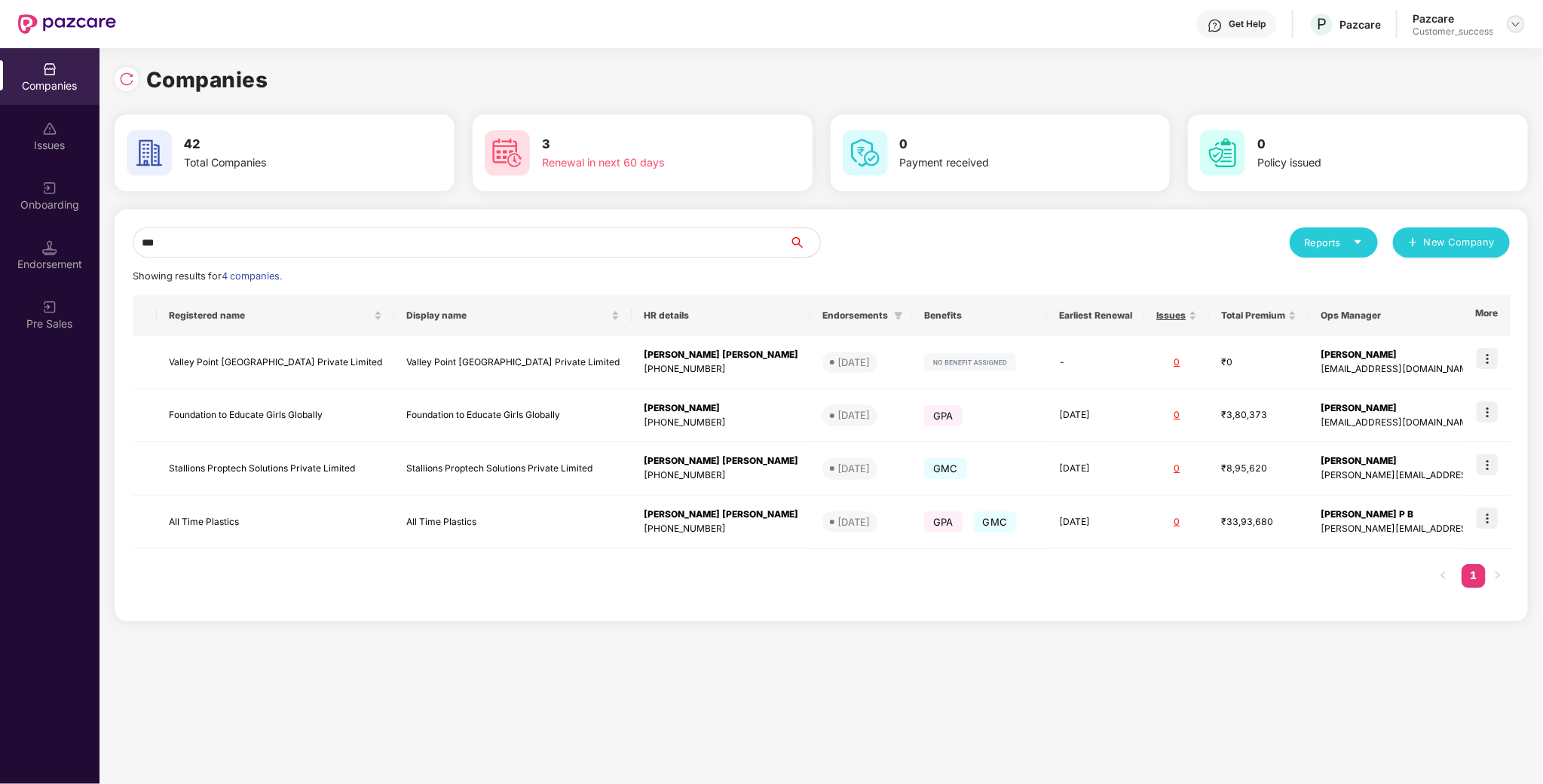
click at [1524, 23] on div at bounding box center [1515, 24] width 18 height 18
click at [265, 248] on input "***" at bounding box center [461, 242] width 657 height 30
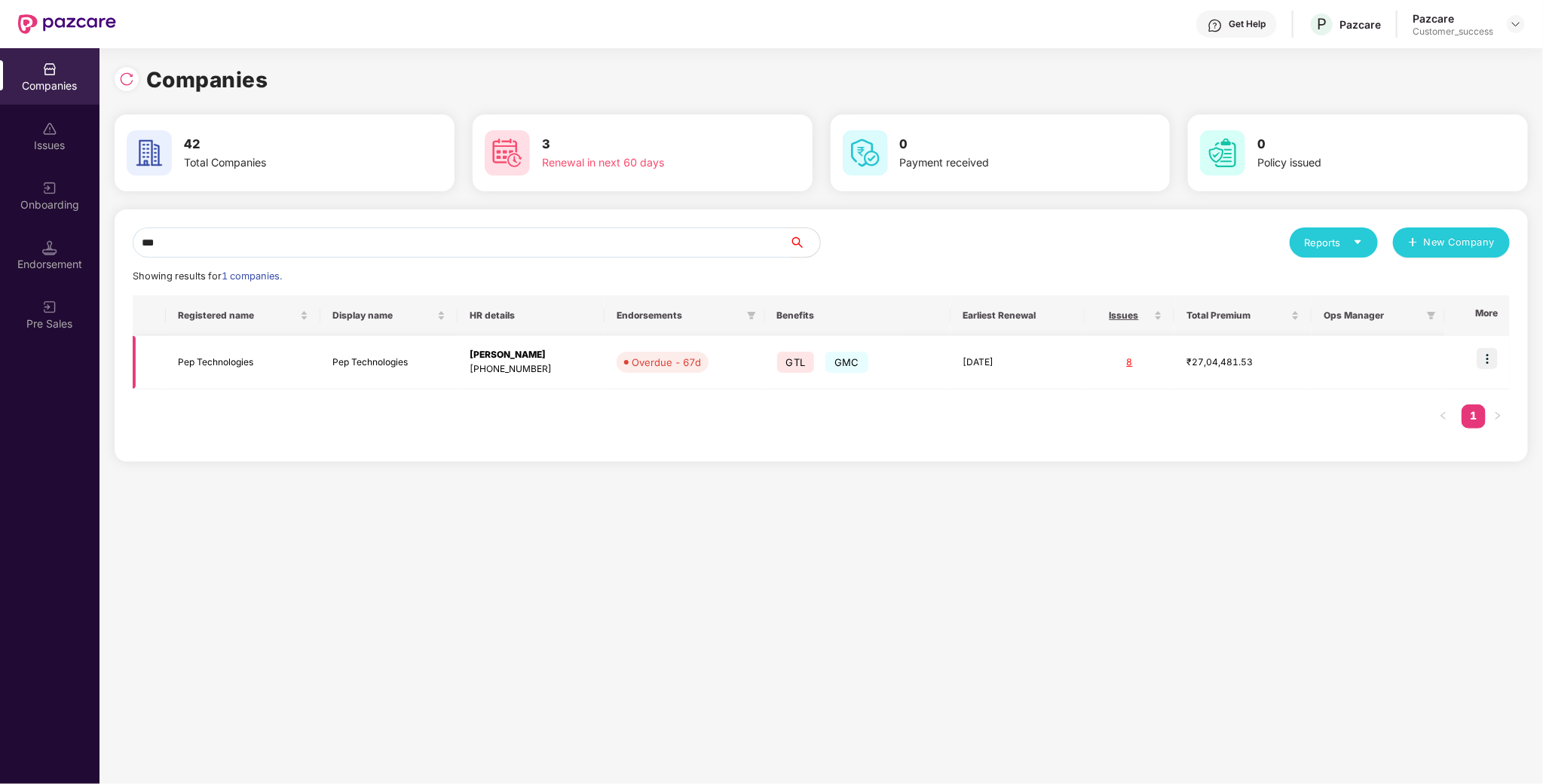
type input "***"
click at [238, 361] on td "Pep Technologies" at bounding box center [243, 362] width 154 height 53
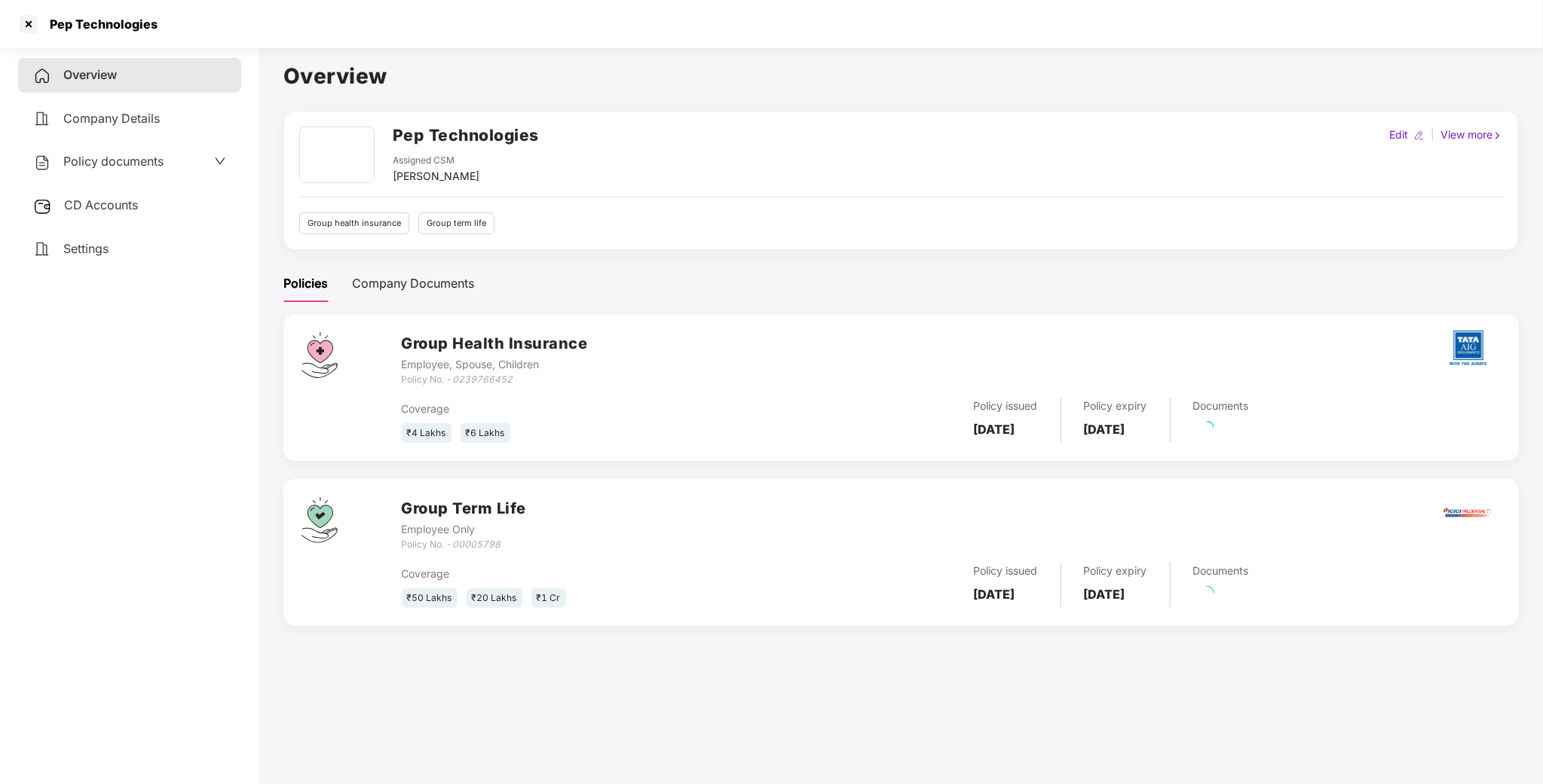
click at [143, 159] on span "Policy documents" at bounding box center [113, 161] width 100 height 15
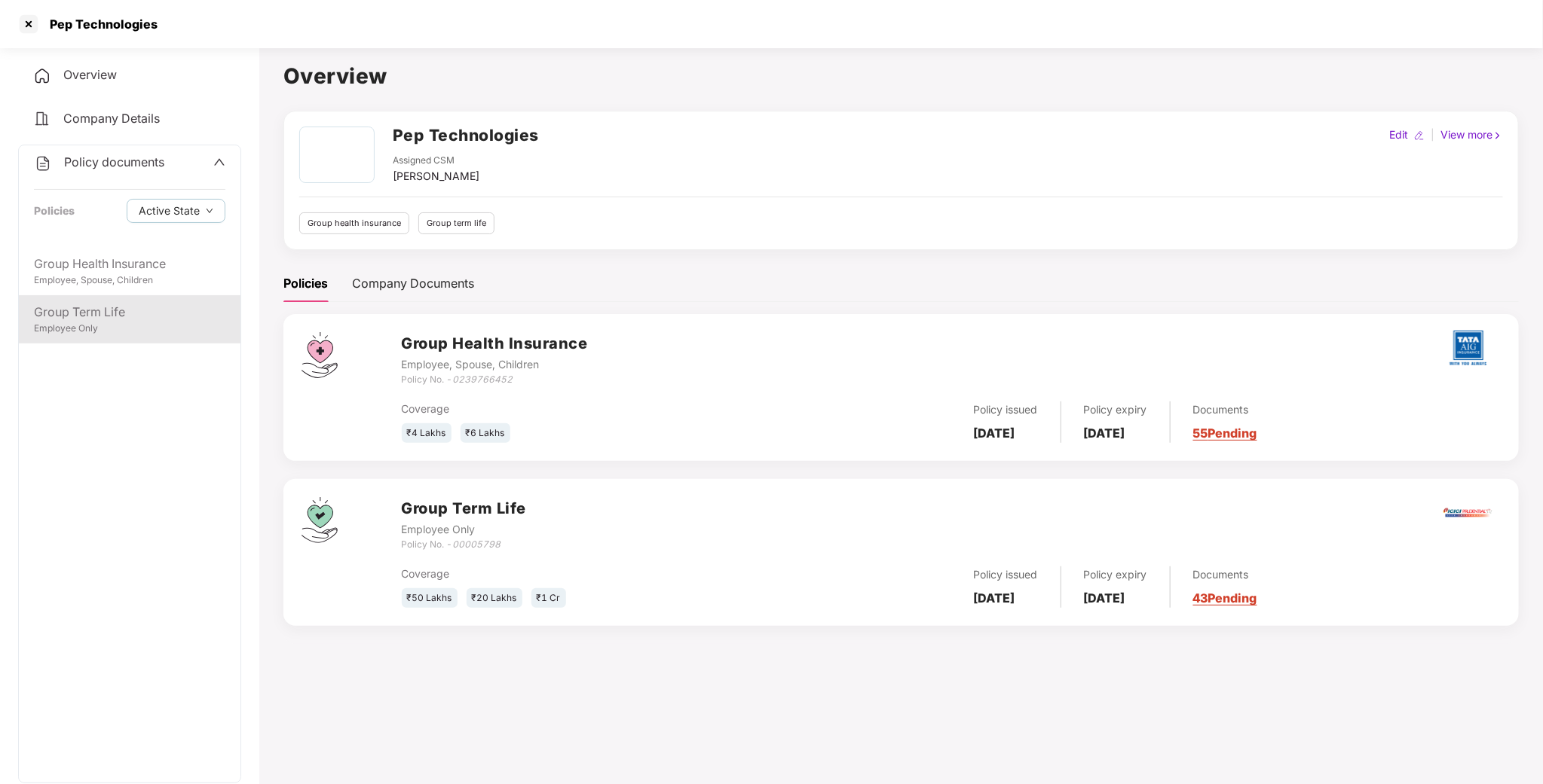
click at [111, 295] on div "Group Term Life Employee Only" at bounding box center [130, 319] width 222 height 49
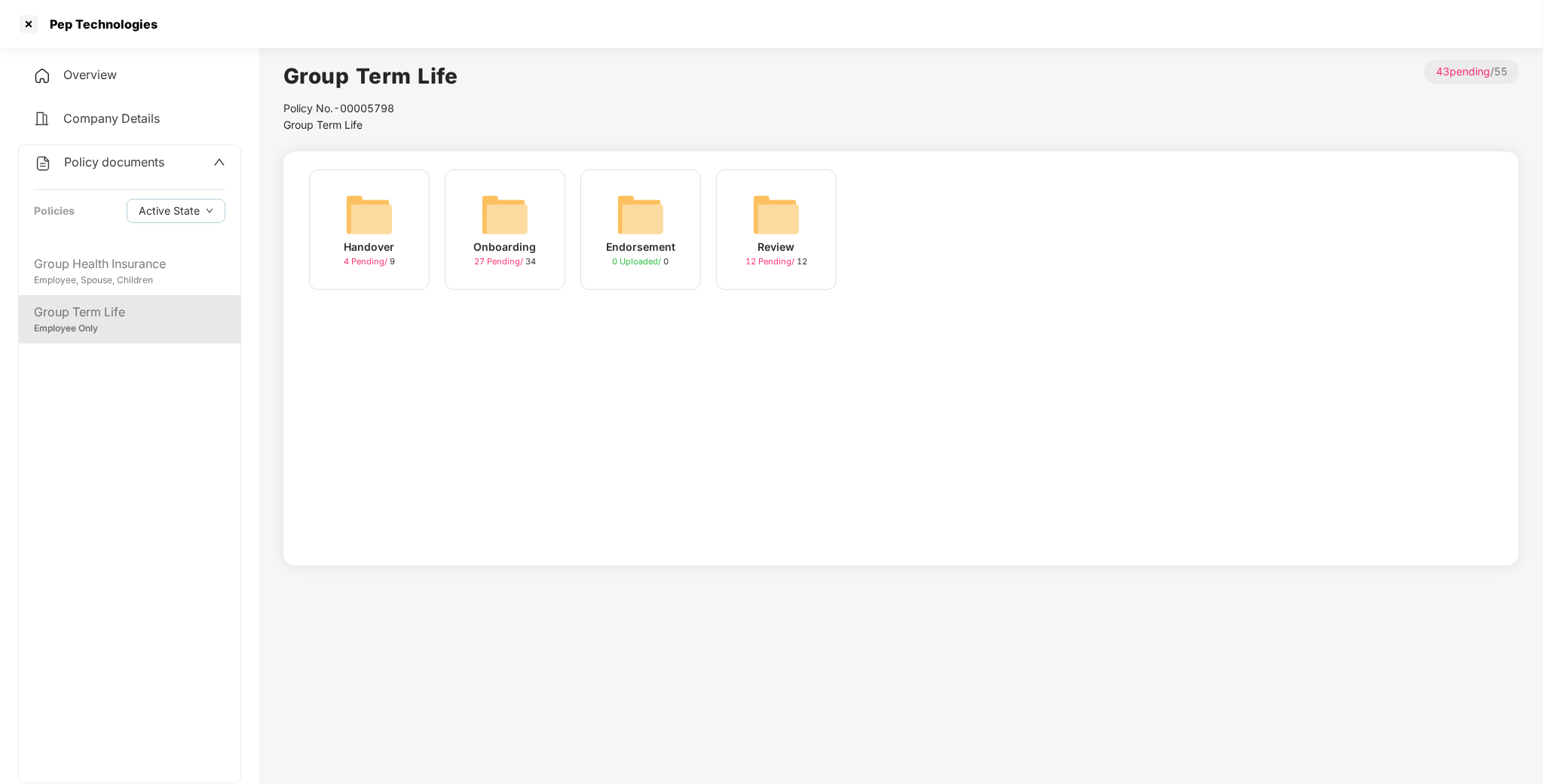
click at [494, 228] on img at bounding box center [505, 215] width 49 height 49
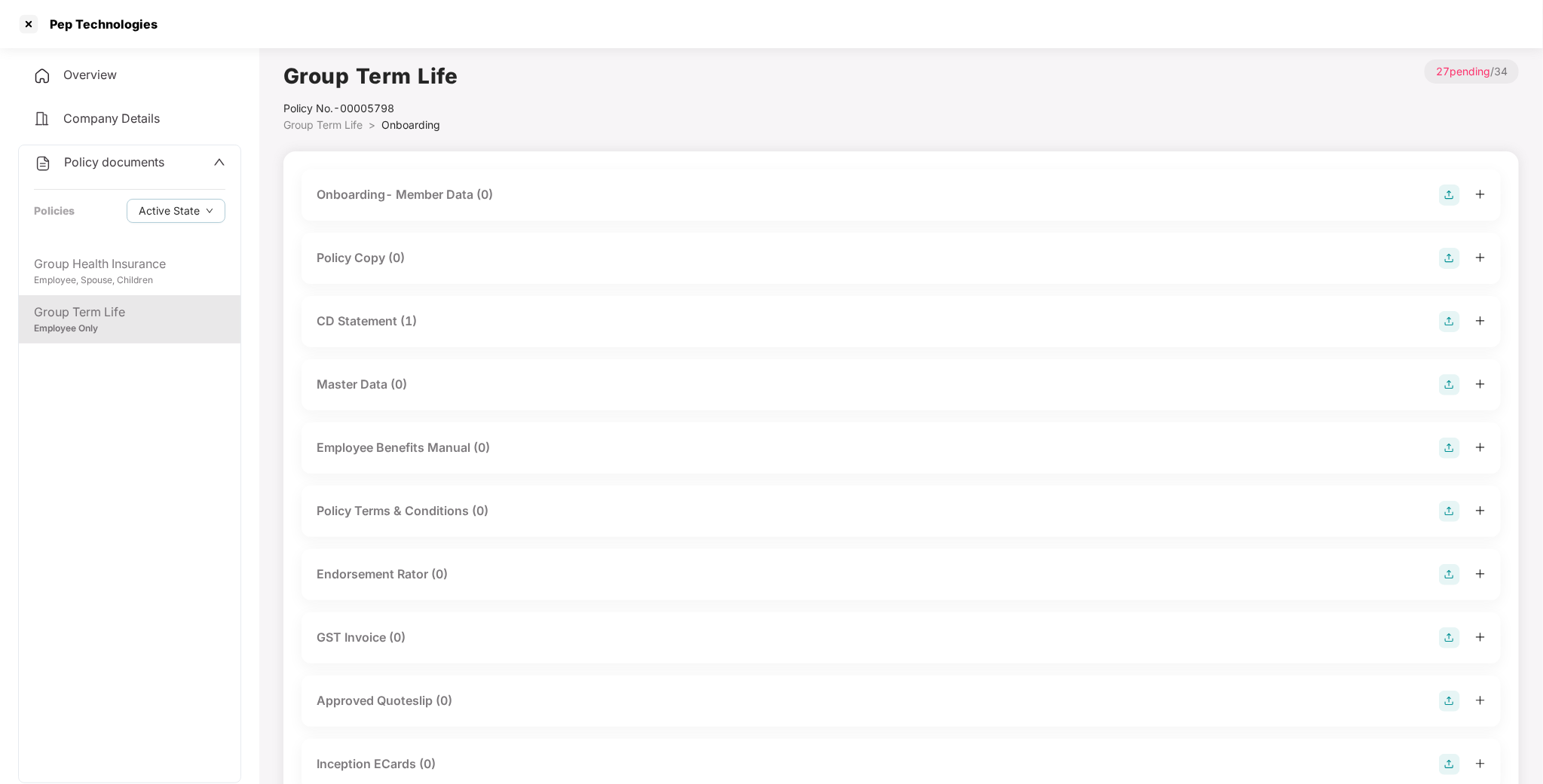
click at [372, 260] on div "Policy Copy (0)" at bounding box center [361, 258] width 88 height 19
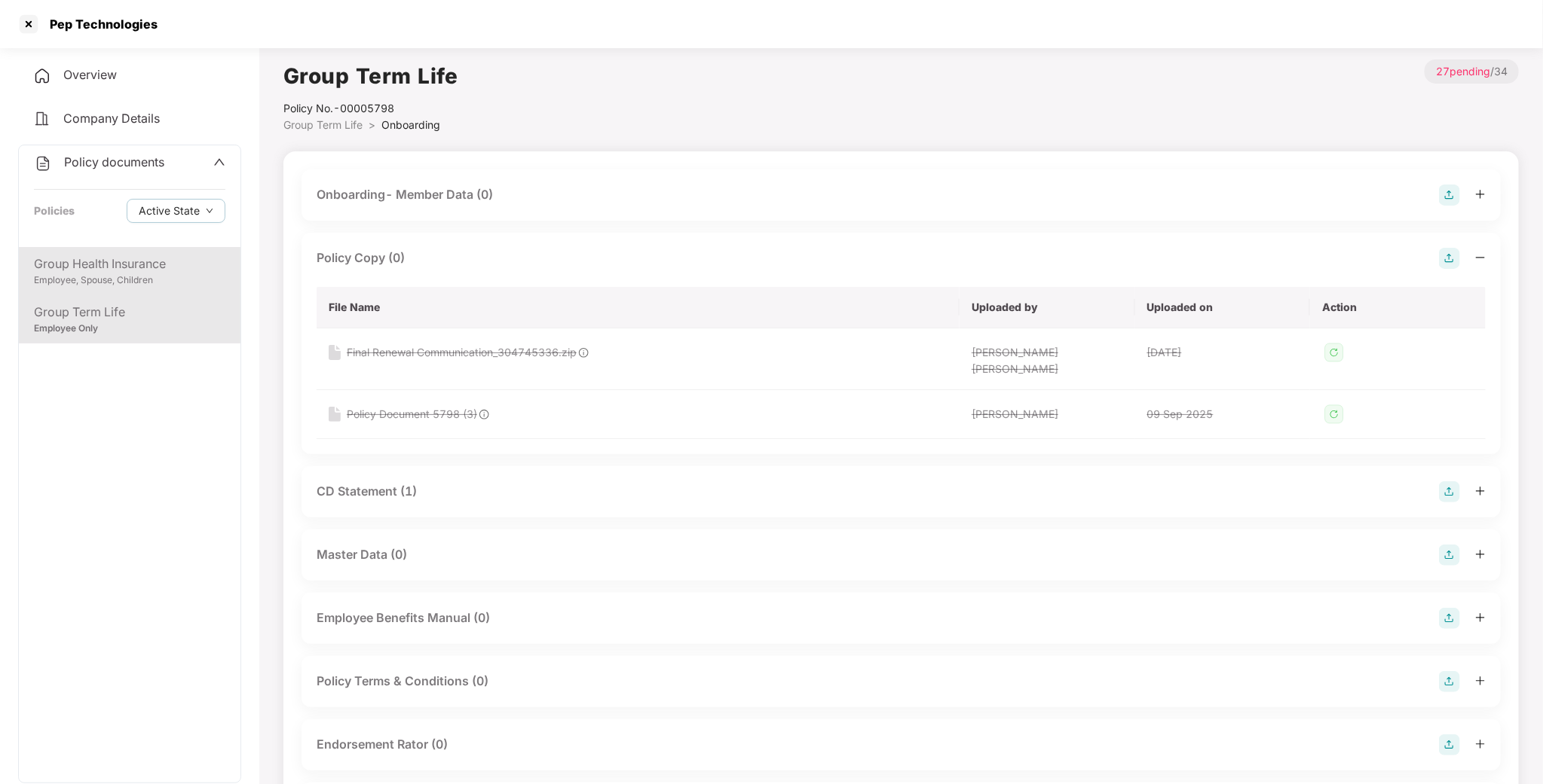
click at [139, 288] on div "Group Health Insurance Employee, Spouse, Children" at bounding box center [130, 271] width 222 height 49
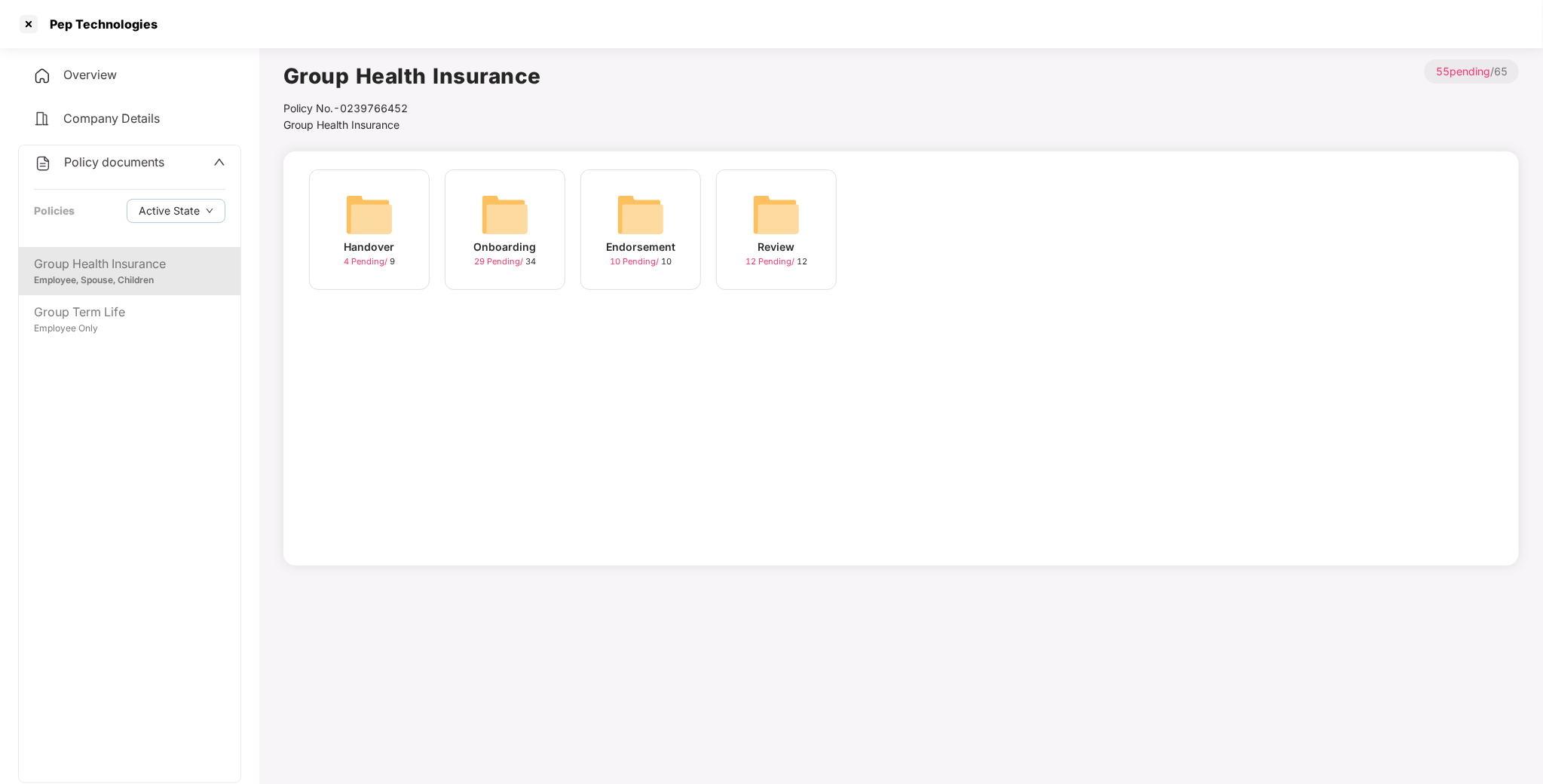
click at [538, 229] on div "Onboarding 29 Pending / 34" at bounding box center [505, 229] width 120 height 120
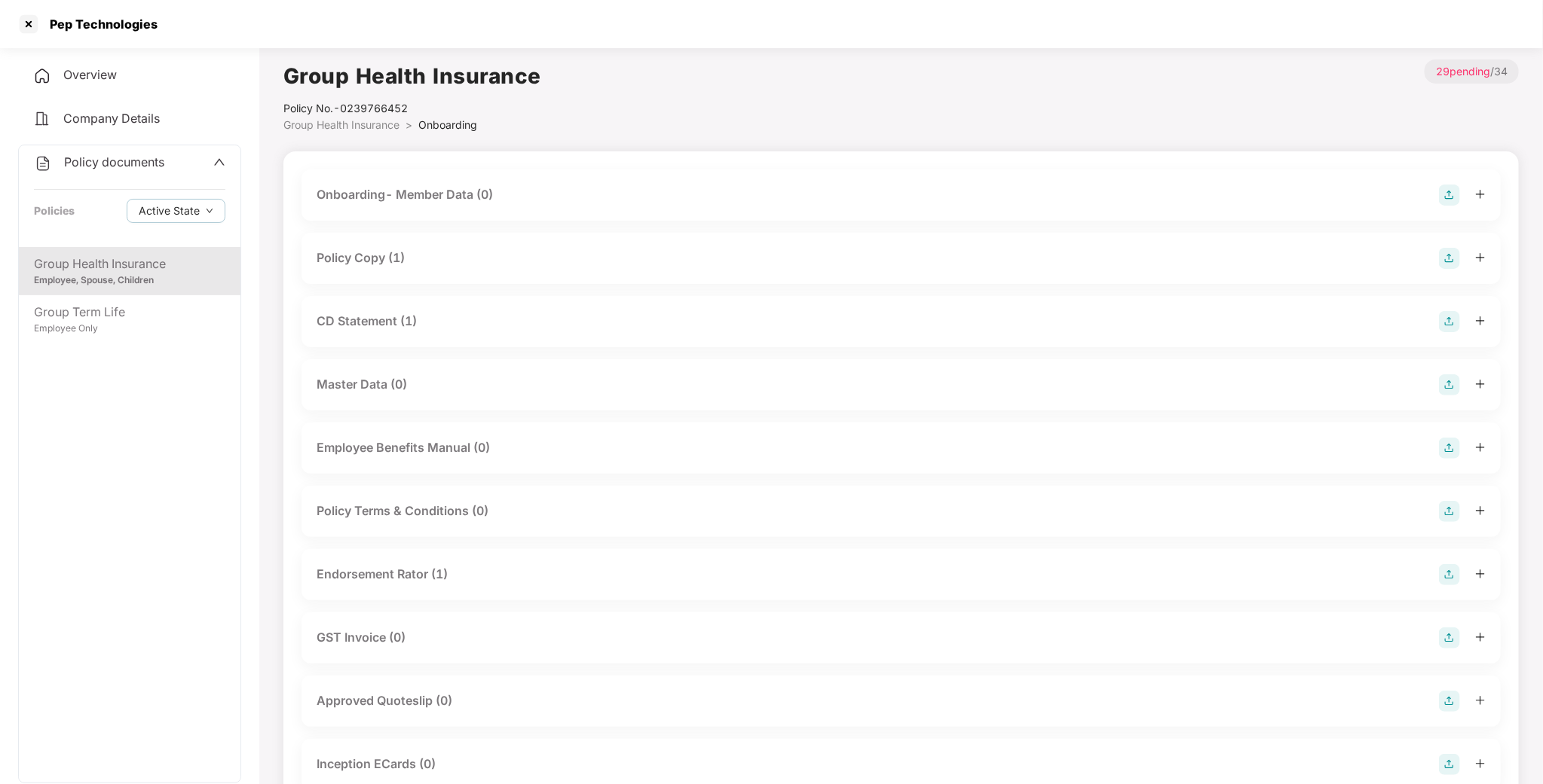
click at [395, 239] on div "Policy Copy (1)" at bounding box center [901, 259] width 1199 height 51
click at [390, 263] on div "Policy Copy (1)" at bounding box center [361, 258] width 88 height 19
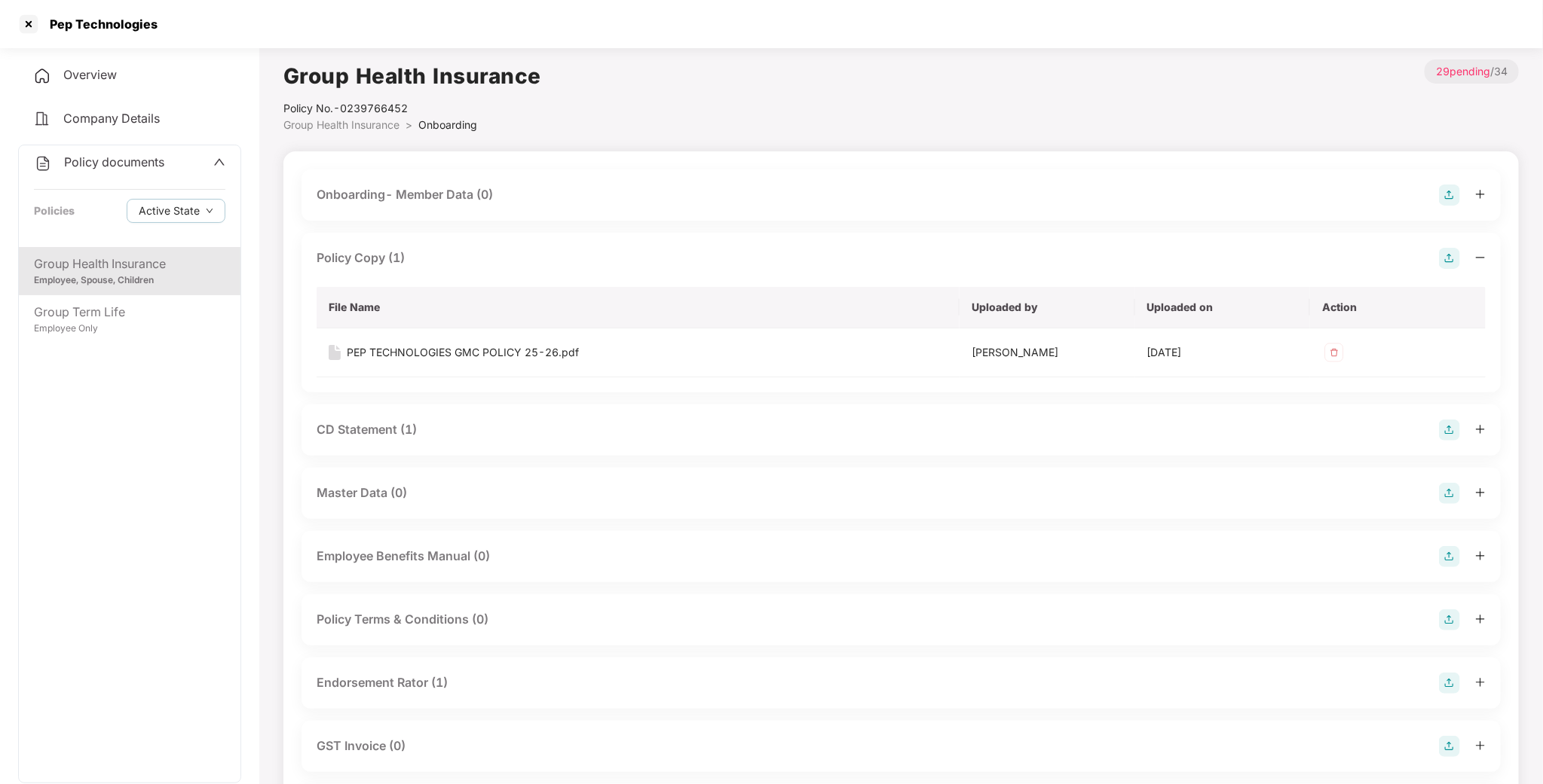
click at [1415, 1] on div "Pep Technologies" at bounding box center [772, 24] width 1543 height 49
click at [98, 332] on div "Employee Only" at bounding box center [129, 329] width 192 height 15
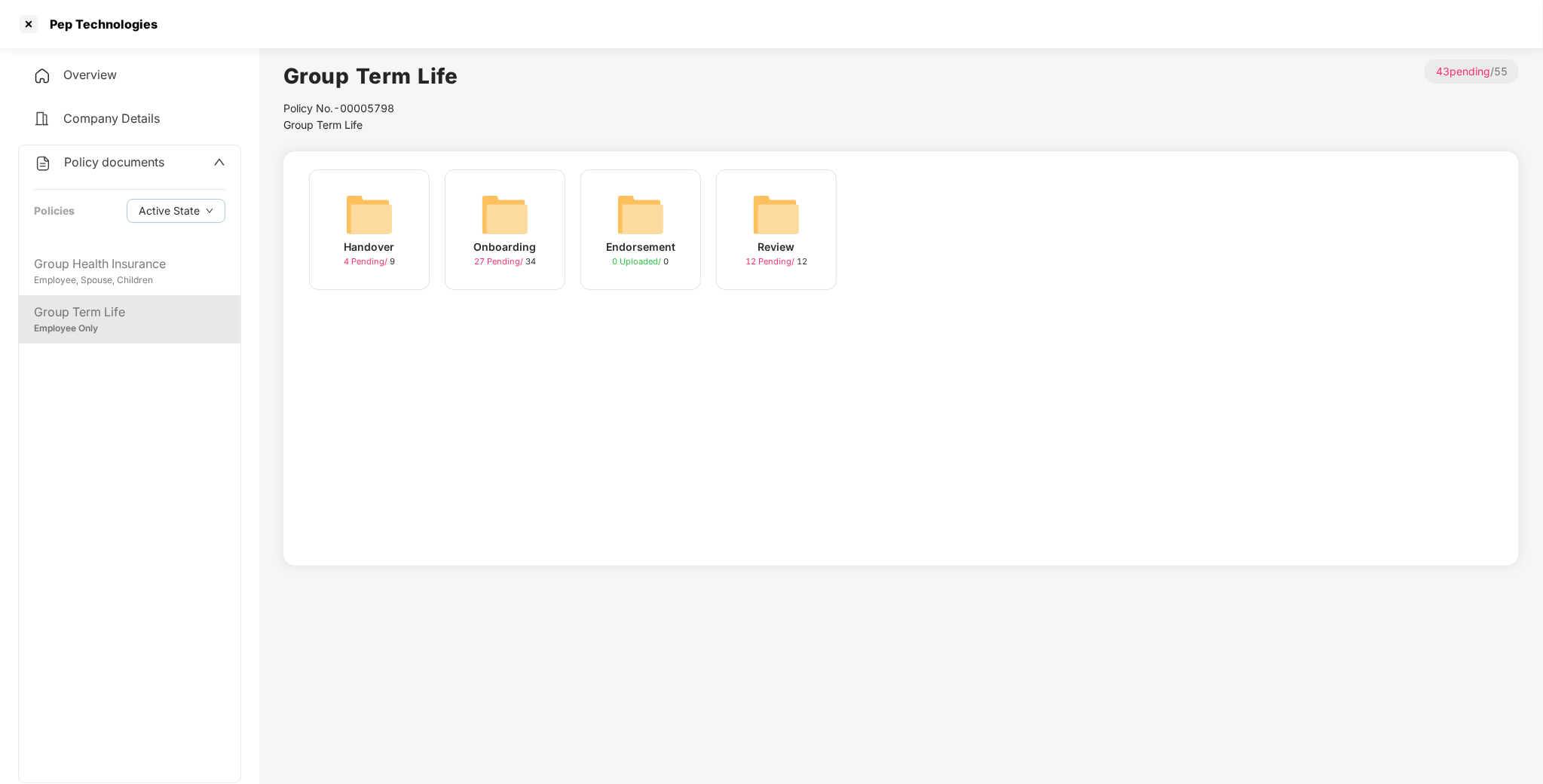
click at [509, 213] on img at bounding box center [505, 215] width 49 height 49
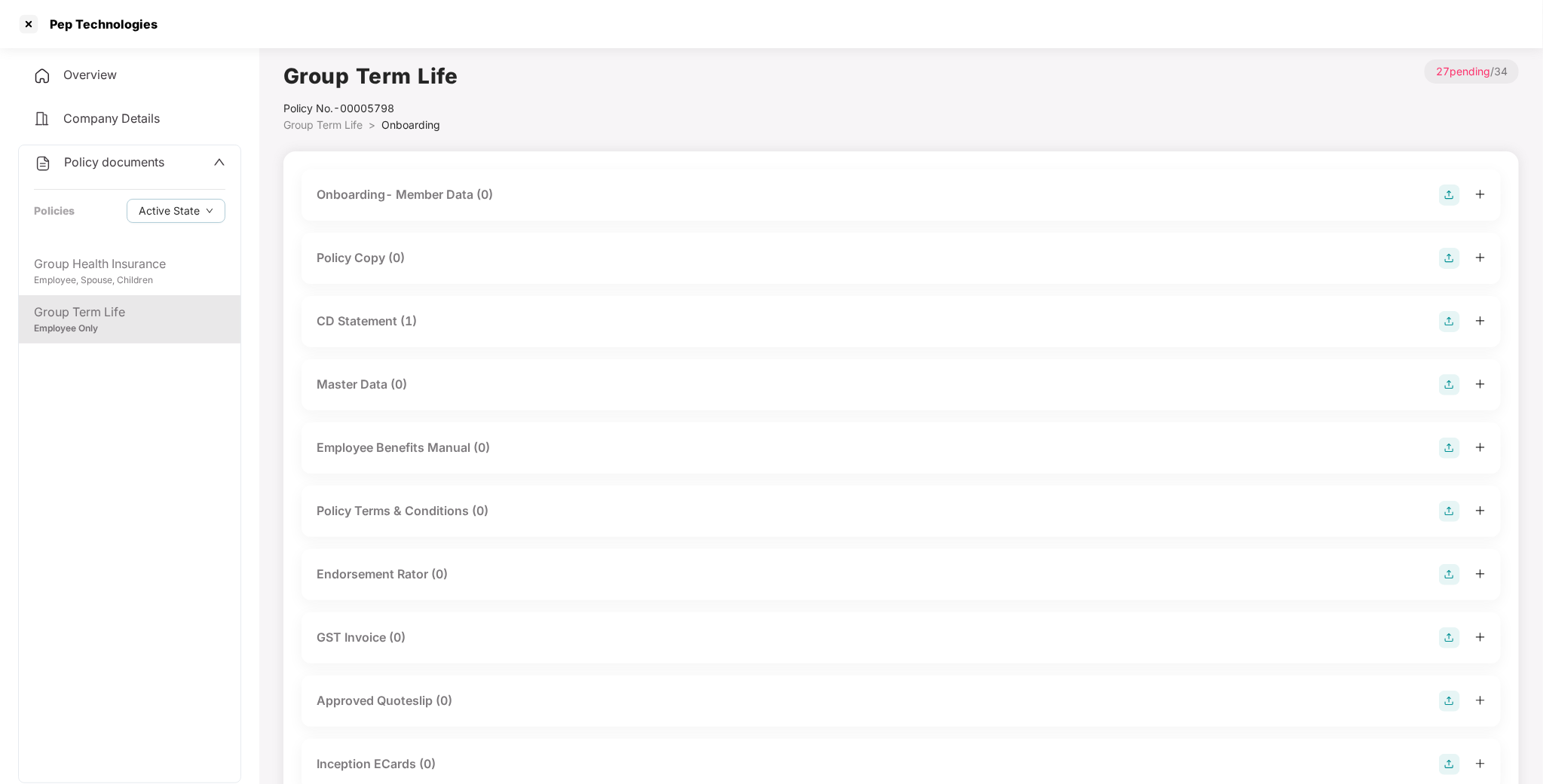
click at [425, 264] on div "Policy Copy (0)" at bounding box center [901, 258] width 1169 height 21
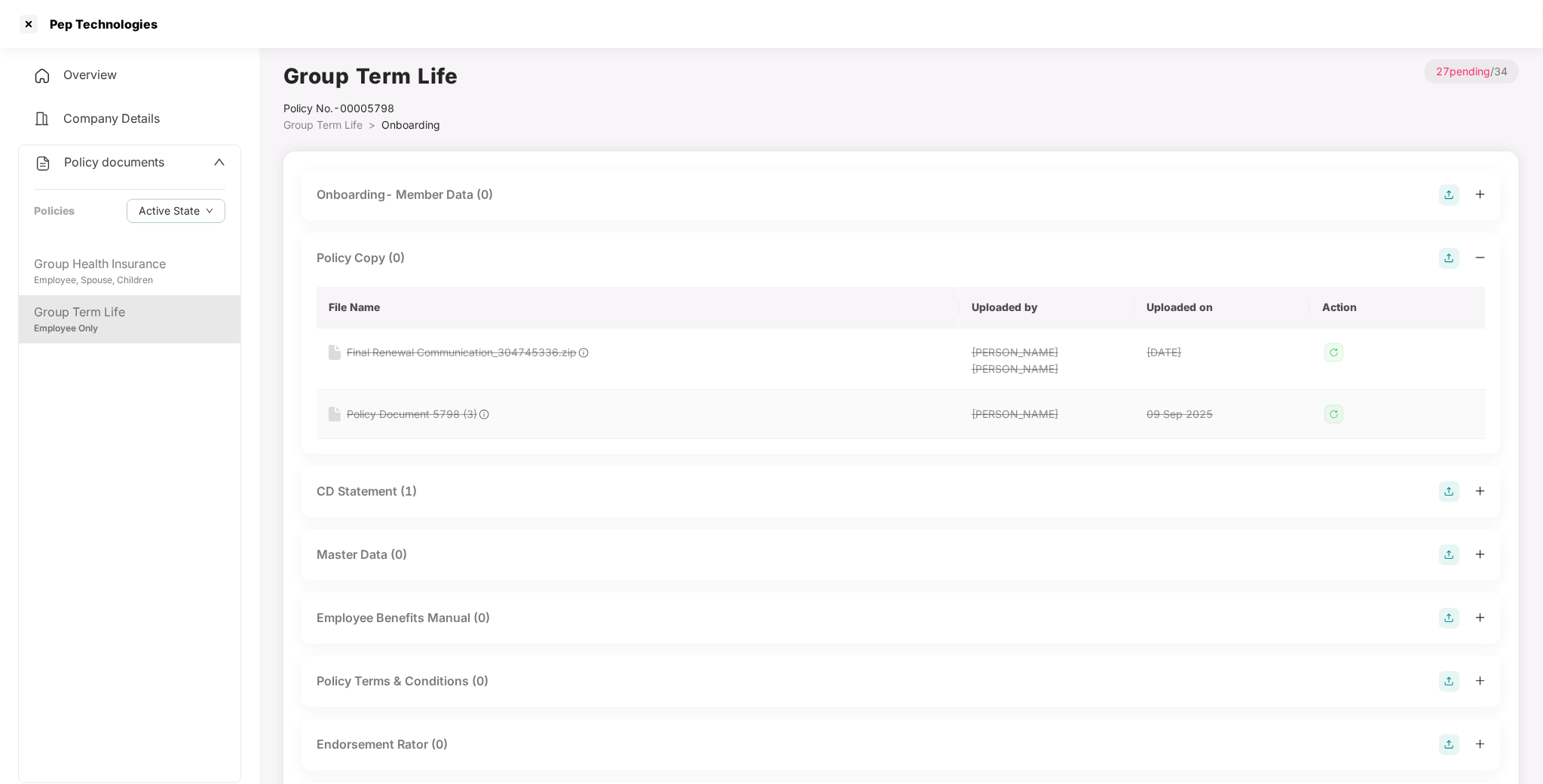
click at [1332, 404] on img at bounding box center [1334, 414] width 24 height 24
click at [409, 410] on div "Policy Document 5798 (3)" at bounding box center [412, 414] width 130 height 17
